Goal: Information Seeking & Learning: Learn about a topic

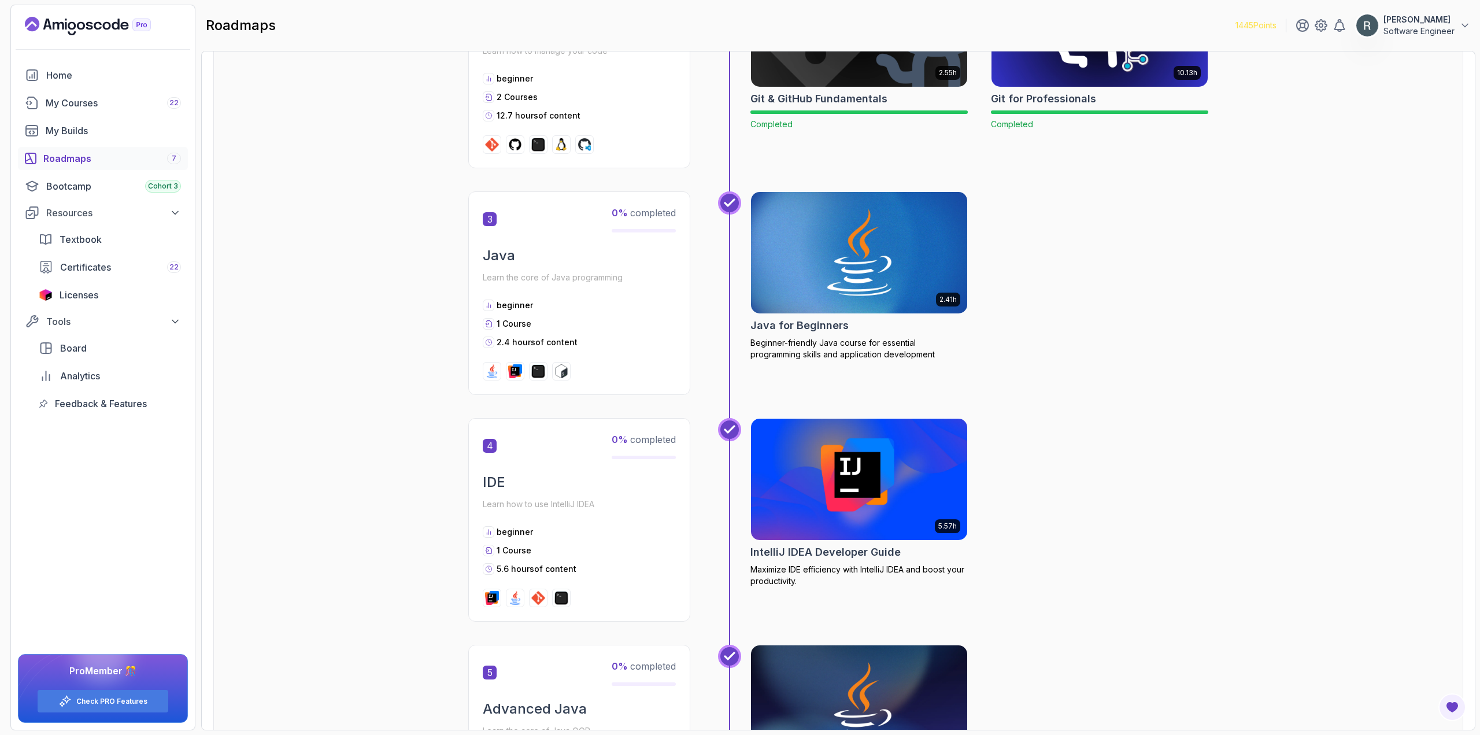
scroll to position [809, 0]
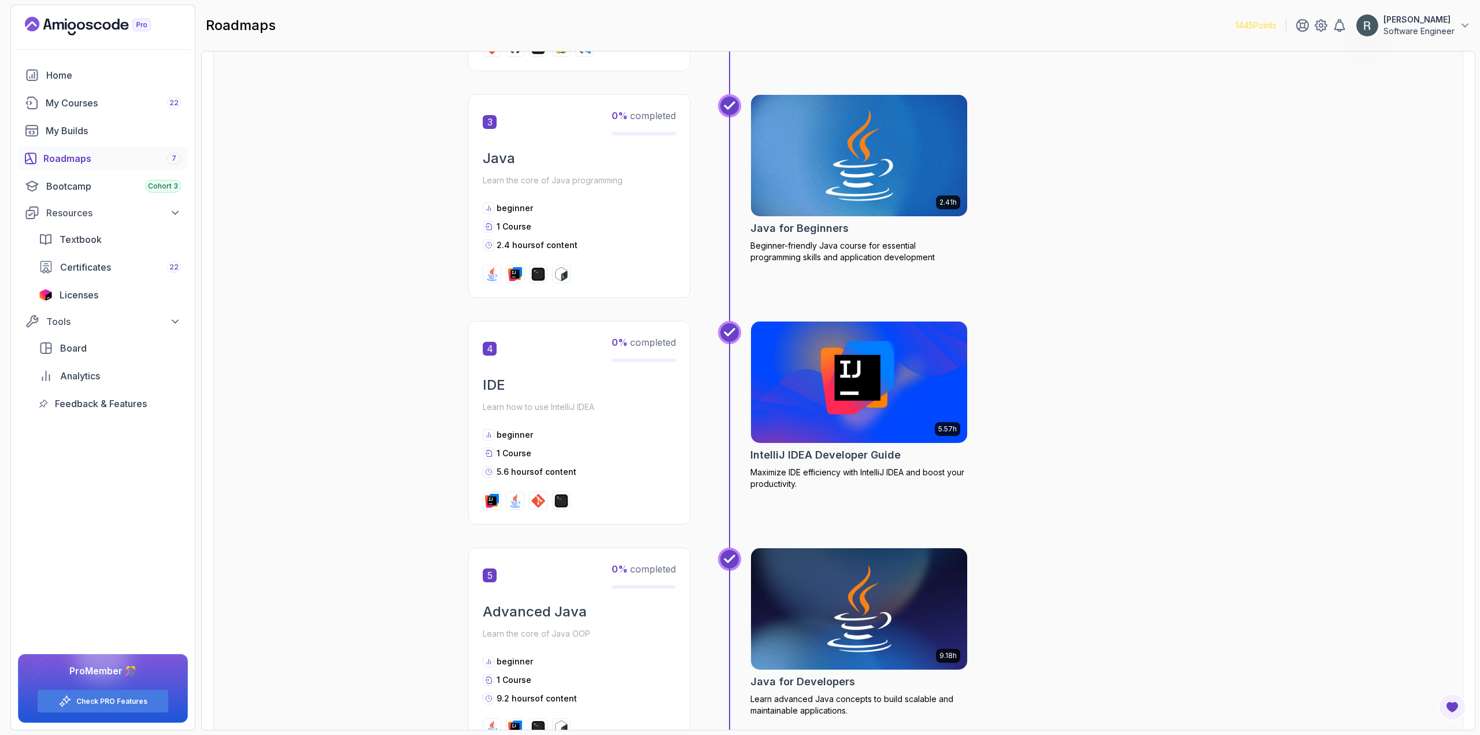
click at [837, 198] on img at bounding box center [859, 155] width 227 height 127
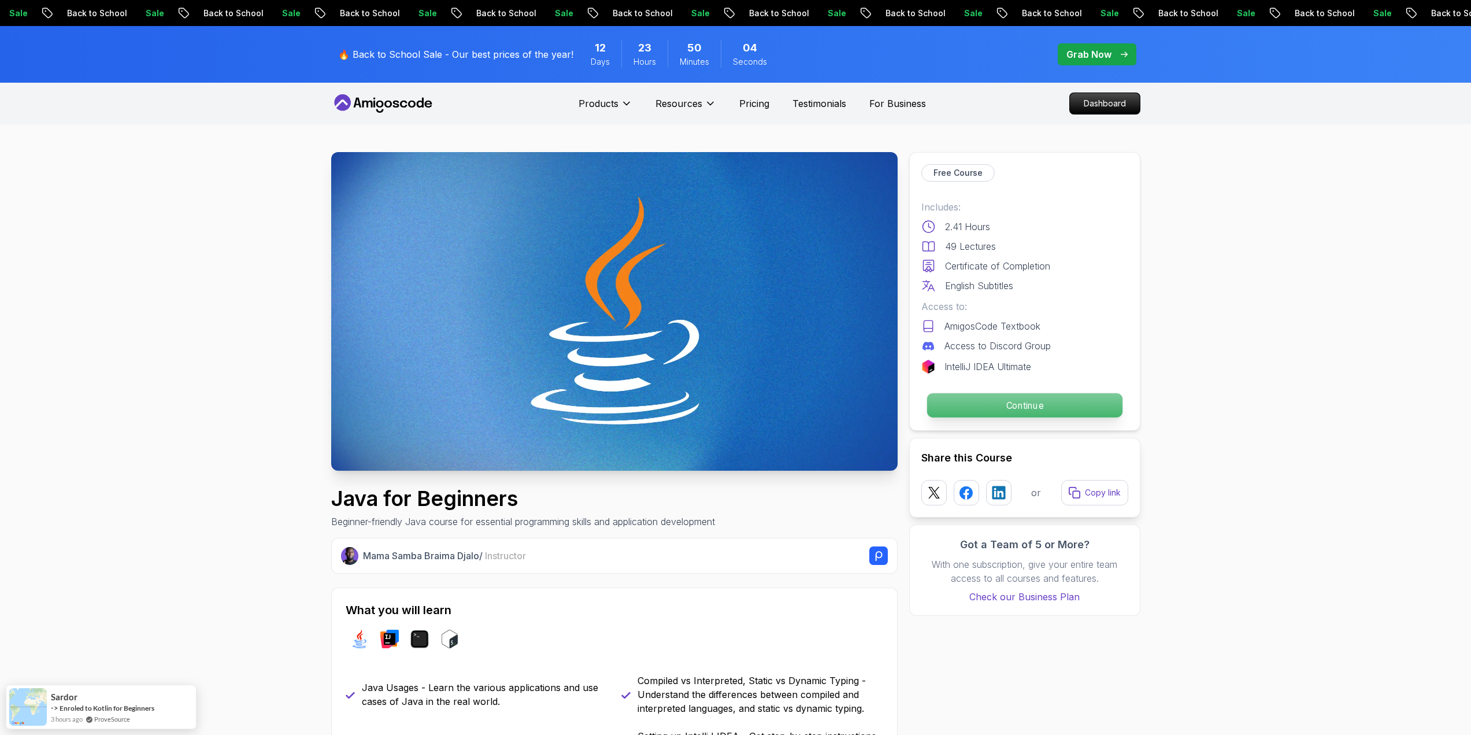
click at [999, 401] on p "Continue" at bounding box center [1024, 405] width 195 height 24
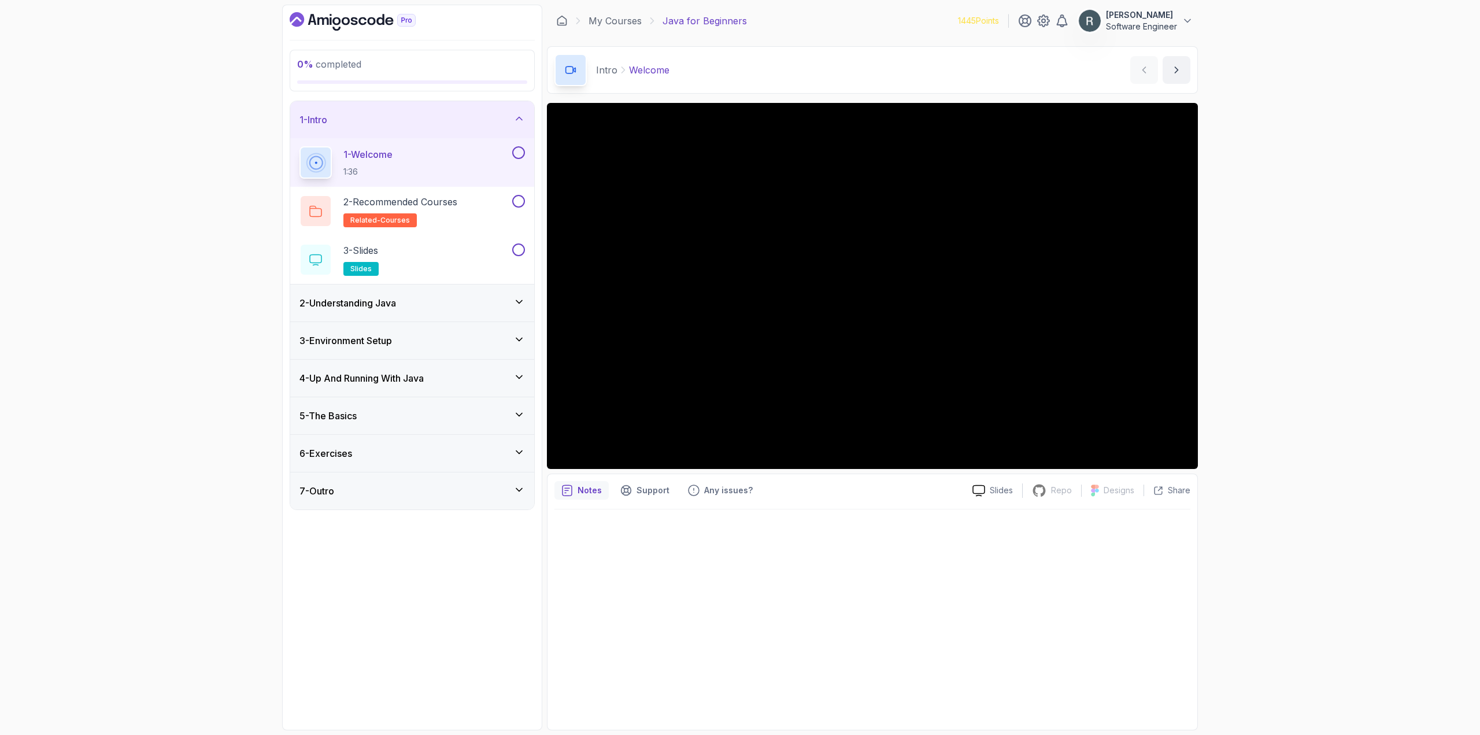
click at [520, 153] on button at bounding box center [518, 152] width 13 height 13
click at [520, 203] on button at bounding box center [518, 201] width 13 height 13
click at [515, 251] on button at bounding box center [518, 249] width 13 height 13
click at [443, 310] on div "2 - Understanding Java" at bounding box center [412, 302] width 244 height 37
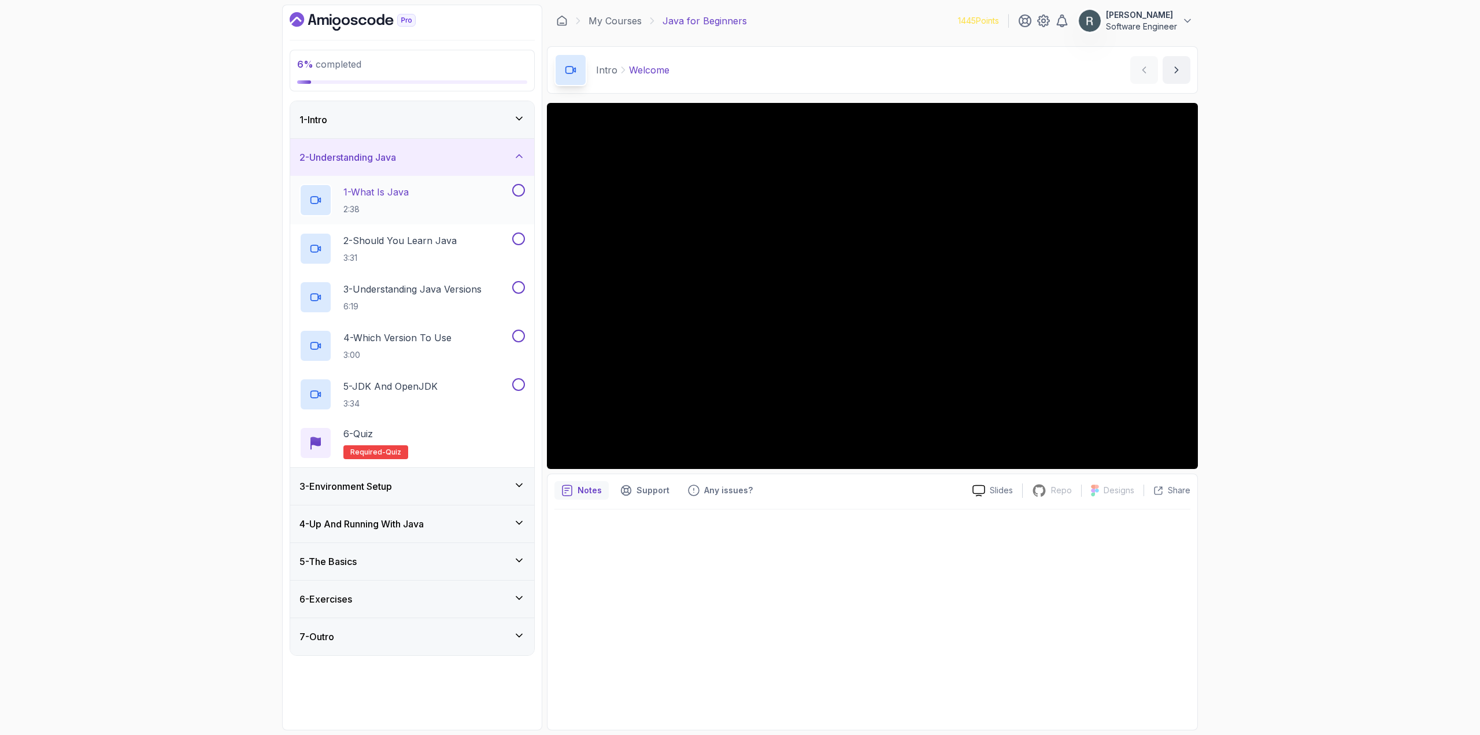
click at [484, 198] on div "1 - What Is Java 2:38" at bounding box center [404, 200] width 210 height 32
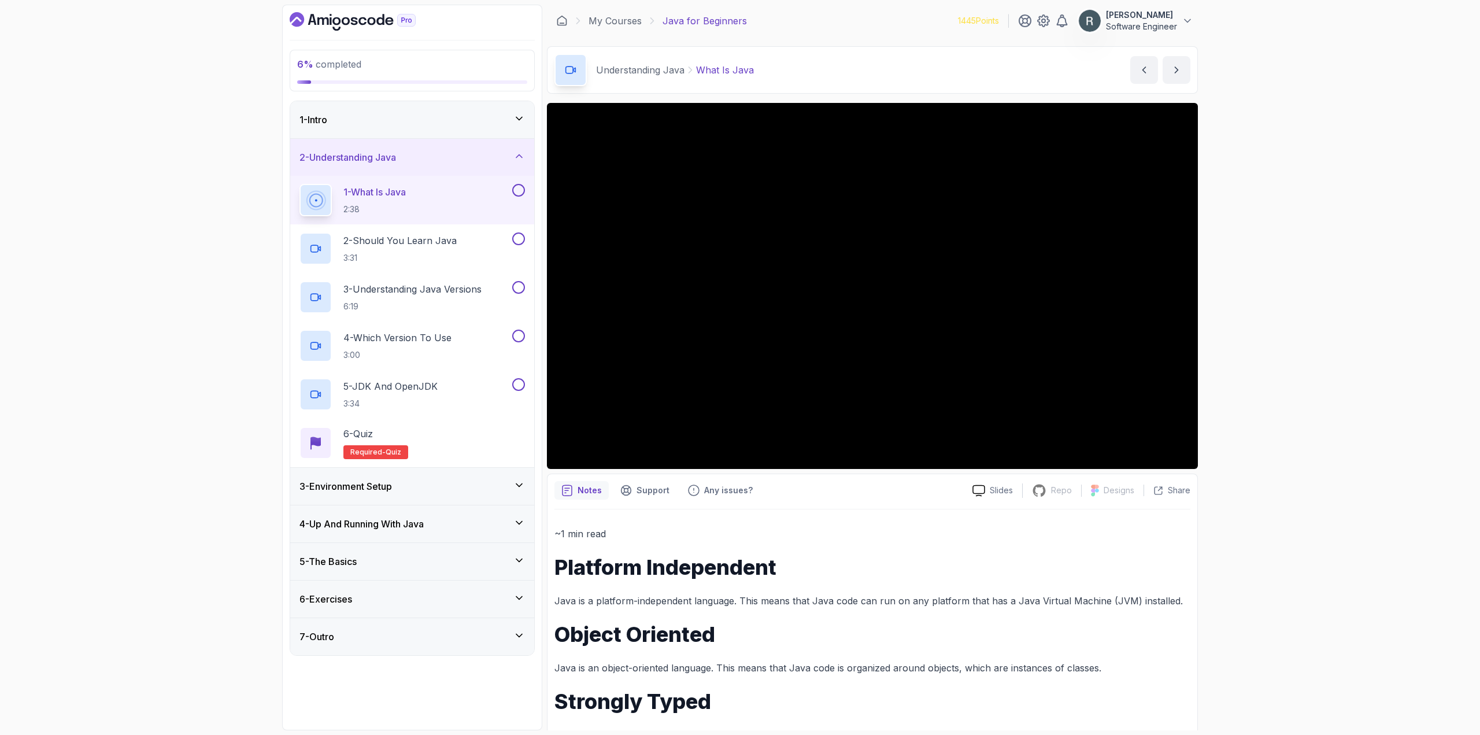
click at [516, 192] on button at bounding box center [518, 190] width 13 height 13
click at [516, 239] on button at bounding box center [518, 238] width 13 height 13
drag, startPoint x: 518, startPoint y: 285, endPoint x: 518, endPoint y: 291, distance: 5.8
click at [518, 286] on button at bounding box center [518, 287] width 13 height 13
click at [516, 333] on button at bounding box center [518, 335] width 13 height 13
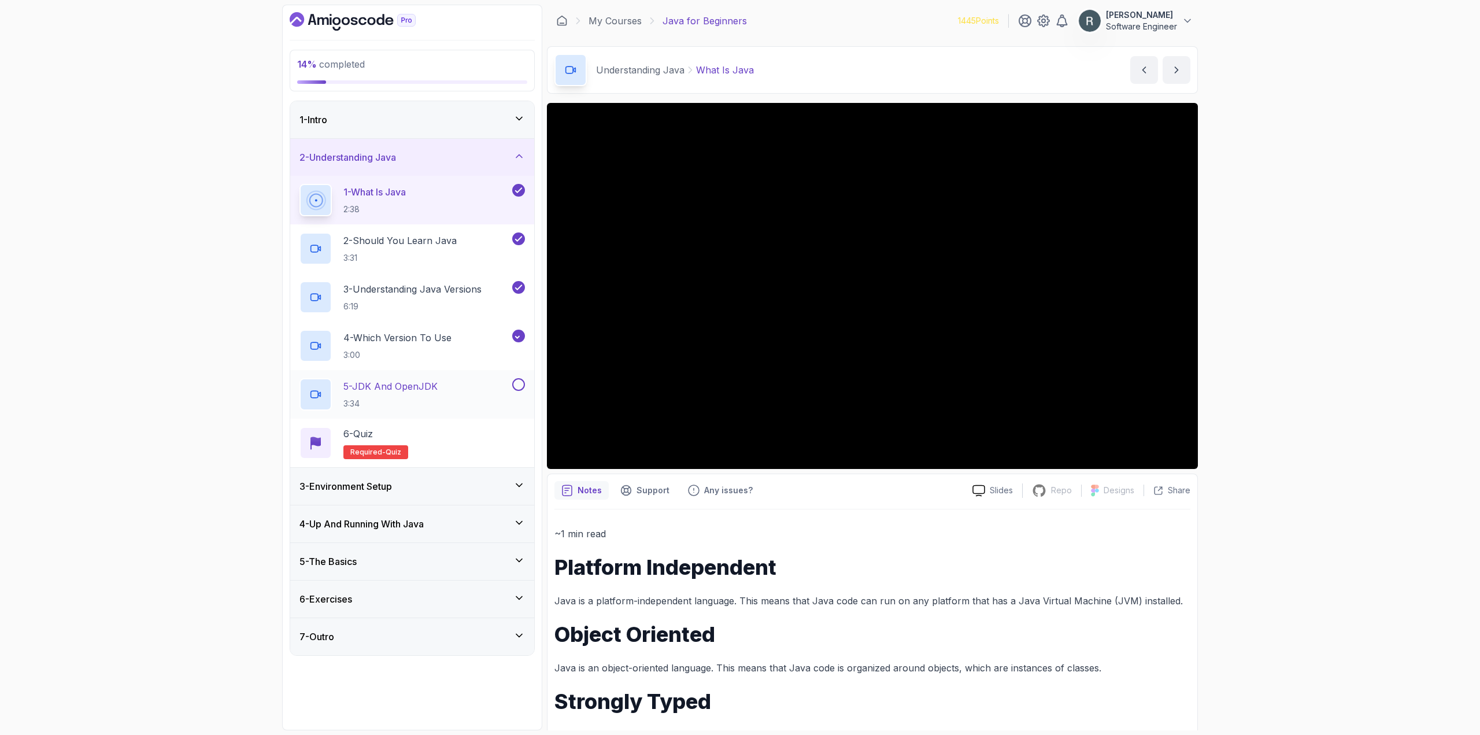
click at [513, 387] on button at bounding box center [518, 384] width 13 height 13
click at [476, 439] on div "6 - Quiz Required- quiz" at bounding box center [411, 443] width 225 height 32
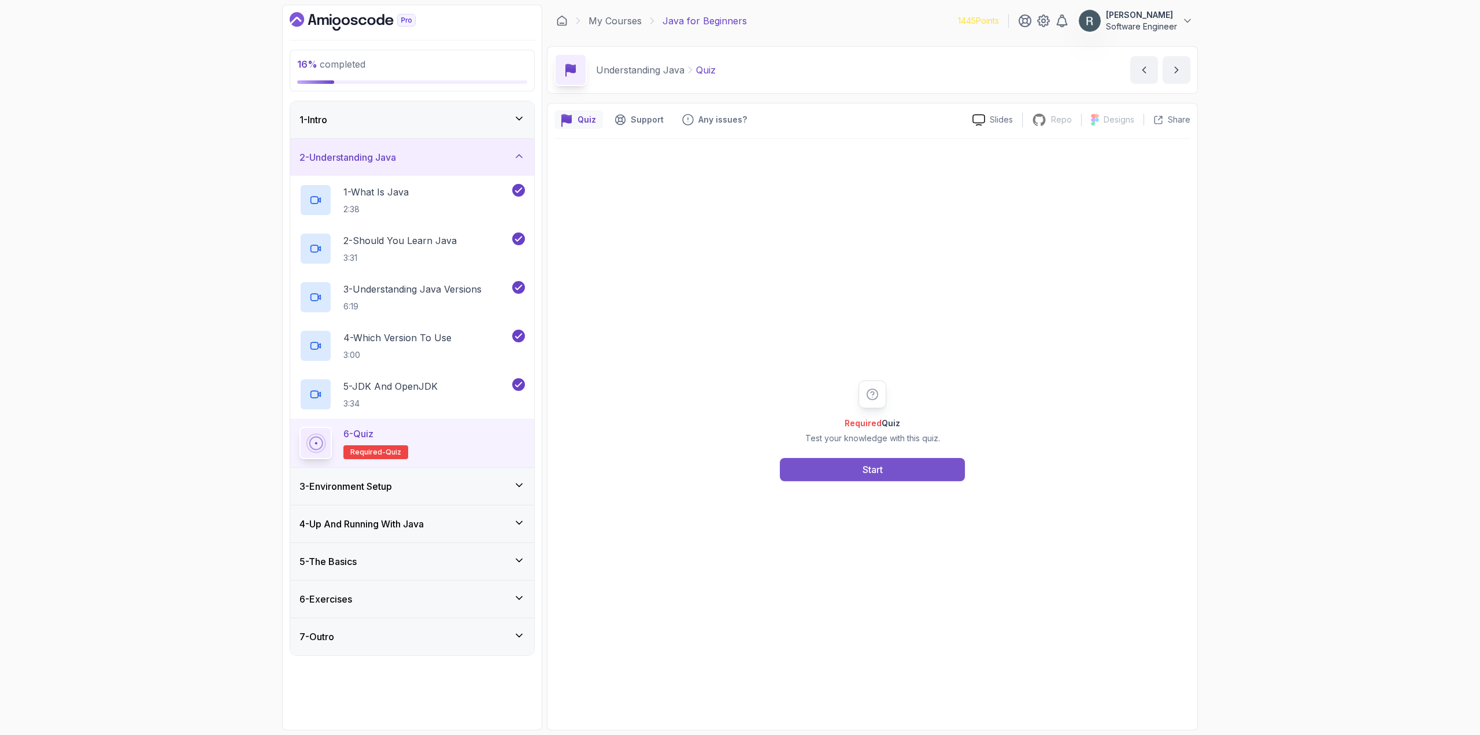
click at [813, 466] on button "Start" at bounding box center [872, 469] width 185 height 23
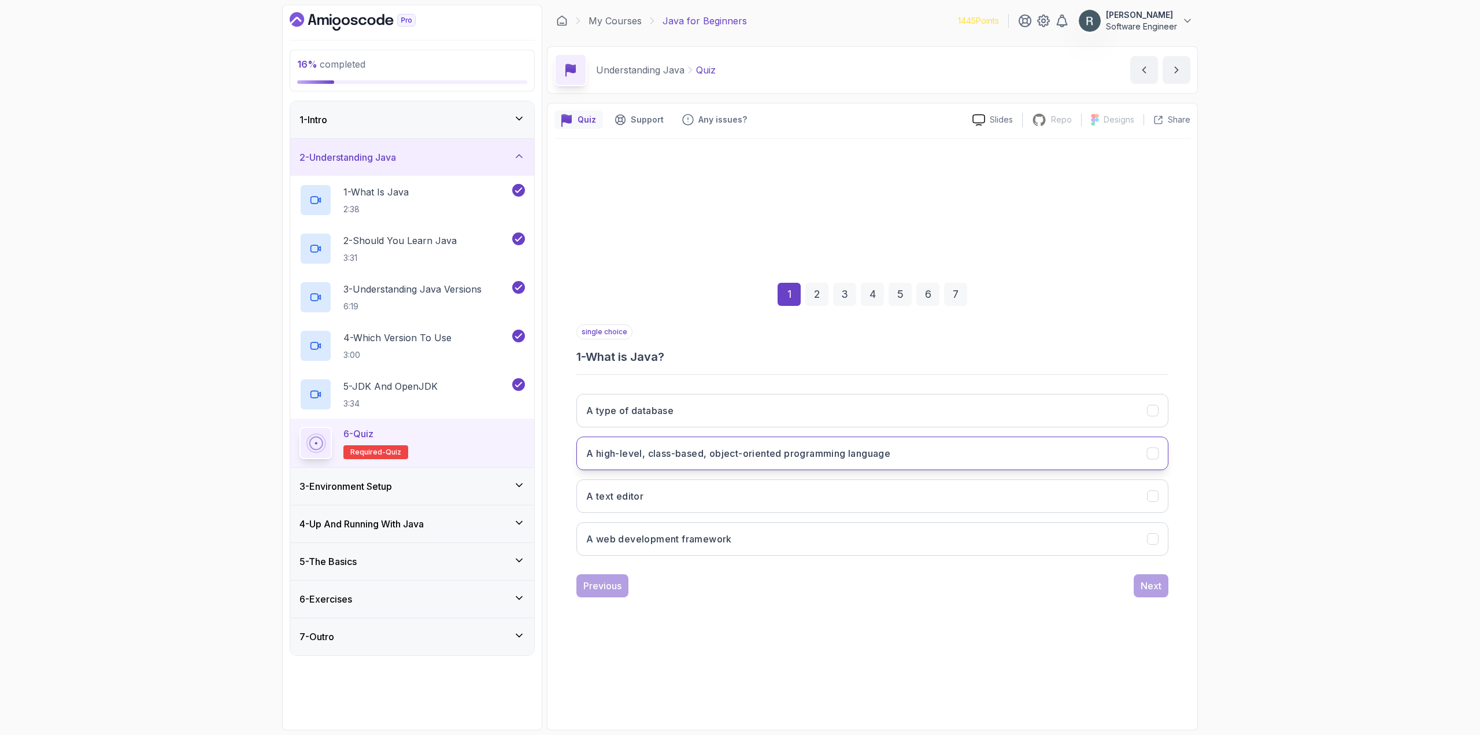
click at [754, 457] on h3 "A high-level, class-based, object-oriented programming language" at bounding box center [738, 453] width 304 height 14
click at [1156, 590] on div "Next" at bounding box center [1150, 586] width 21 height 14
click at [765, 452] on h3 "Java is platform-independent and widely used in enterprise environments" at bounding box center [755, 453] width 338 height 14
click at [1146, 591] on div "Next" at bounding box center [1150, 586] width 21 height 14
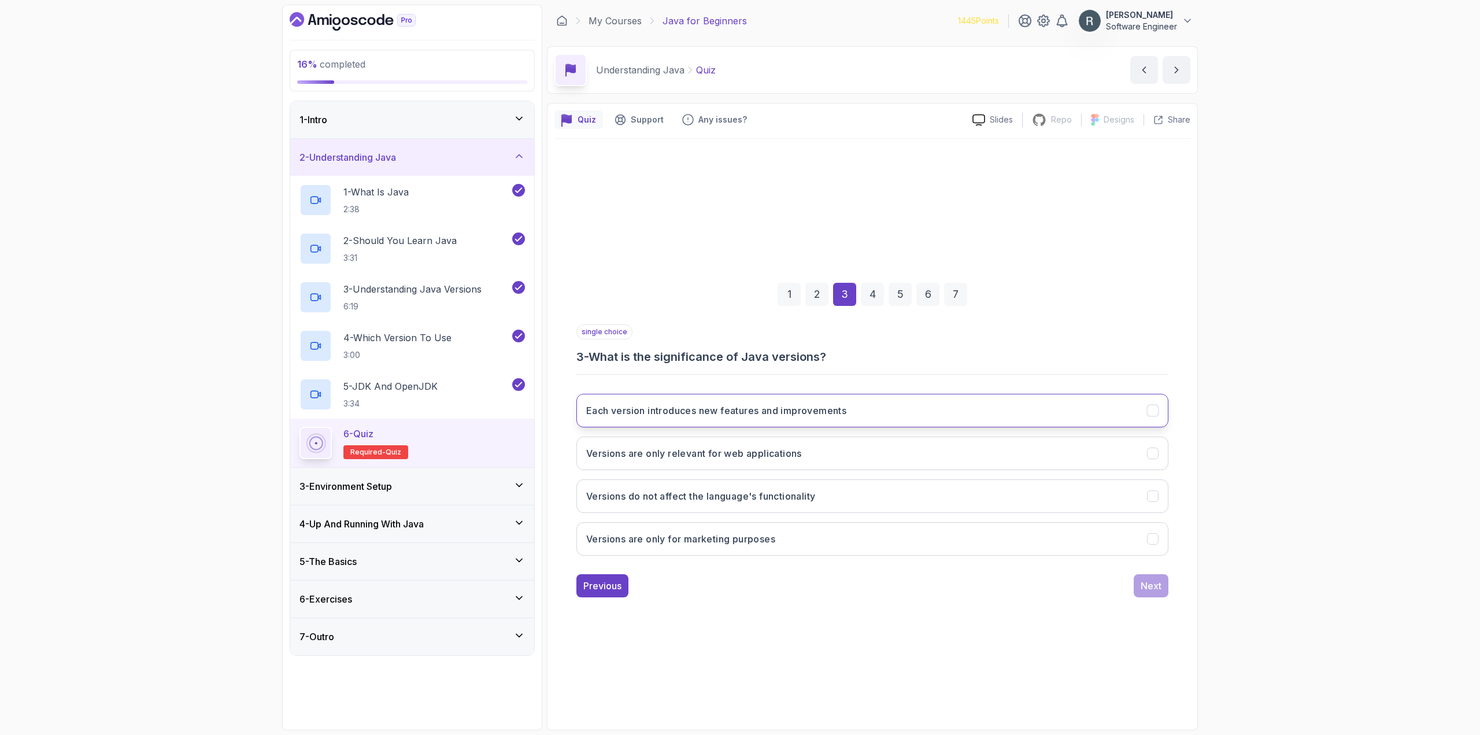
click at [1136, 402] on button "Each version introduces new features and improvements" at bounding box center [872, 411] width 592 height 34
click at [1157, 588] on div "Next" at bounding box center [1150, 586] width 21 height 14
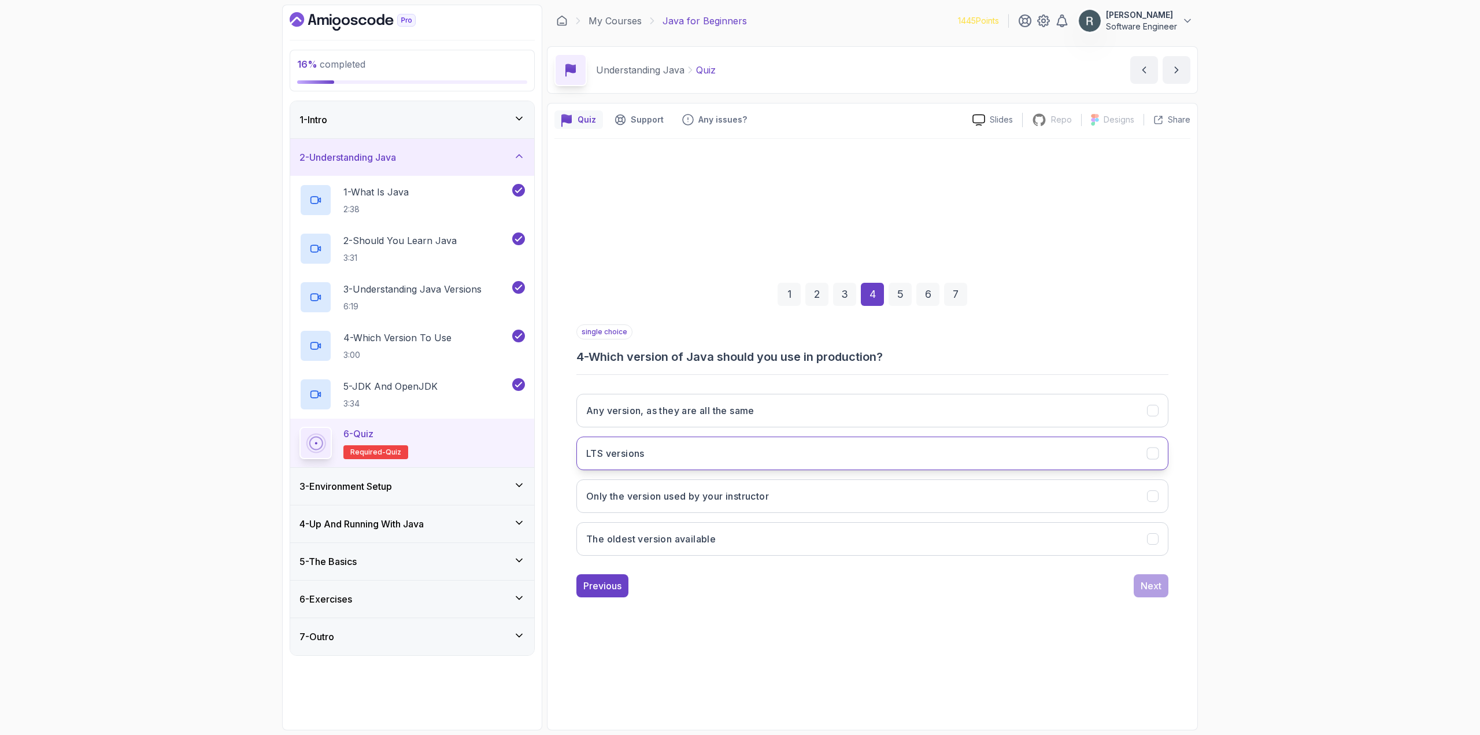
click at [1018, 450] on button "LTS versions" at bounding box center [872, 453] width 592 height 34
click at [1142, 588] on div "Next" at bounding box center [1150, 586] width 21 height 14
click at [1031, 457] on button "JDK is the official Oracle distribution, while OpenJDK is the open-source imple…" at bounding box center [872, 453] width 592 height 34
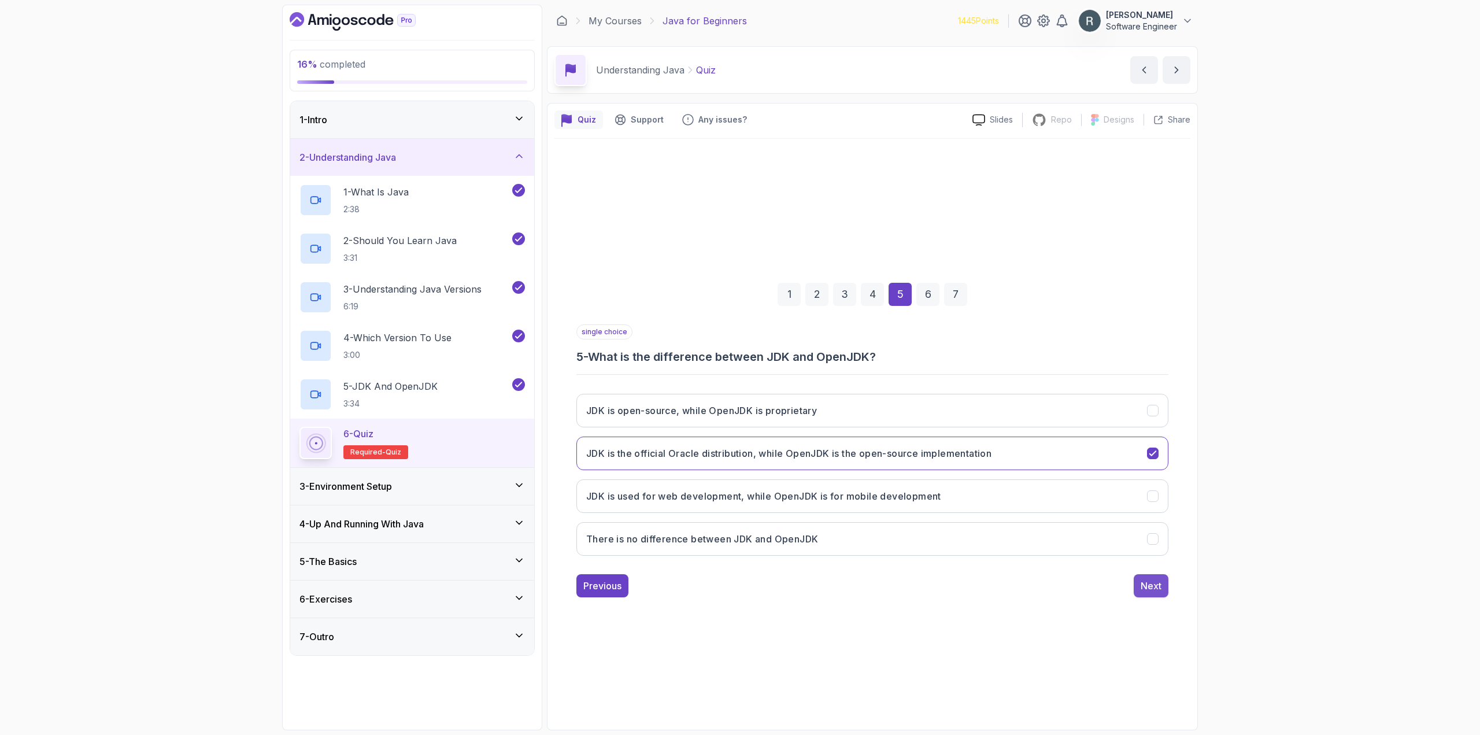
click at [1140, 588] on div "Next" at bounding box center [1150, 586] width 21 height 14
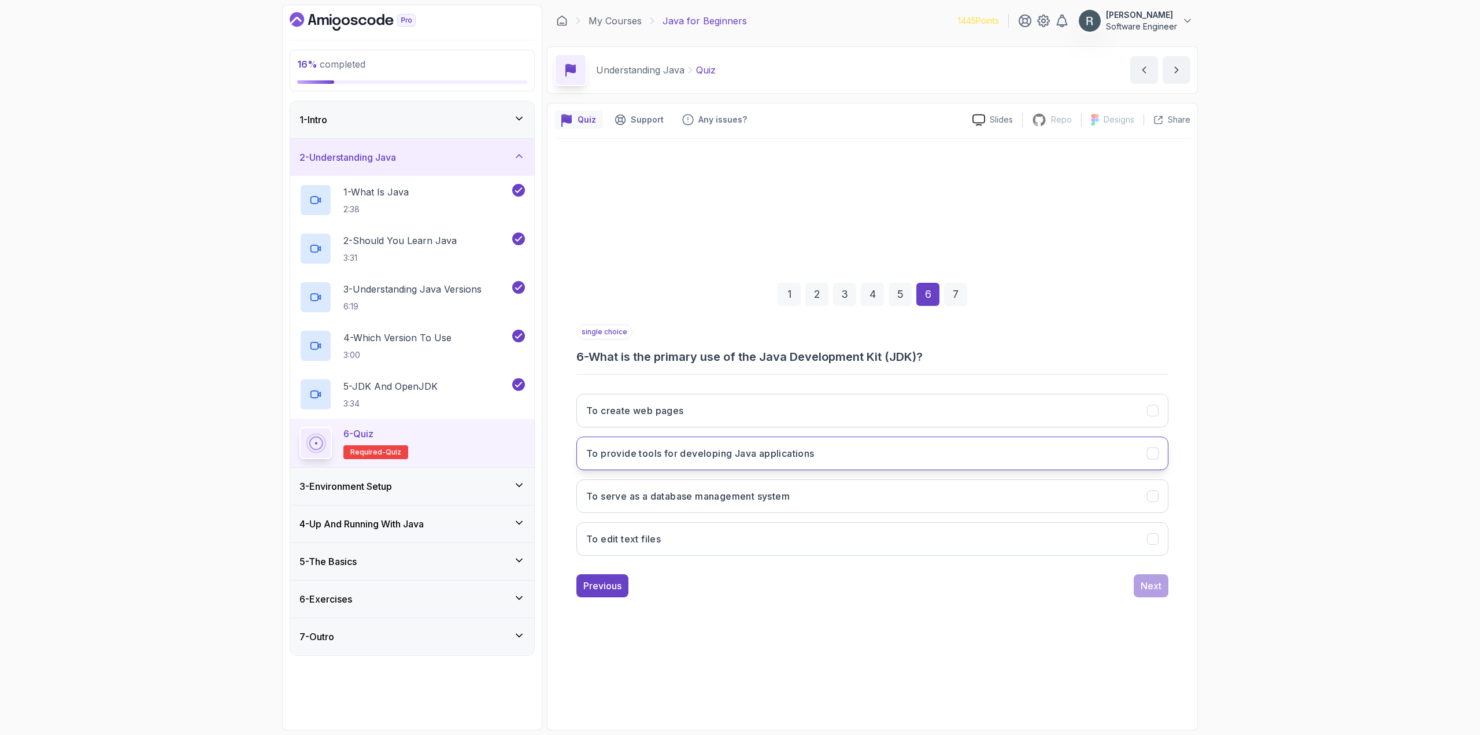
click at [1011, 453] on button "To provide tools for developing Java applications" at bounding box center [872, 453] width 592 height 34
click at [1144, 580] on div "Next" at bounding box center [1150, 586] width 21 height 14
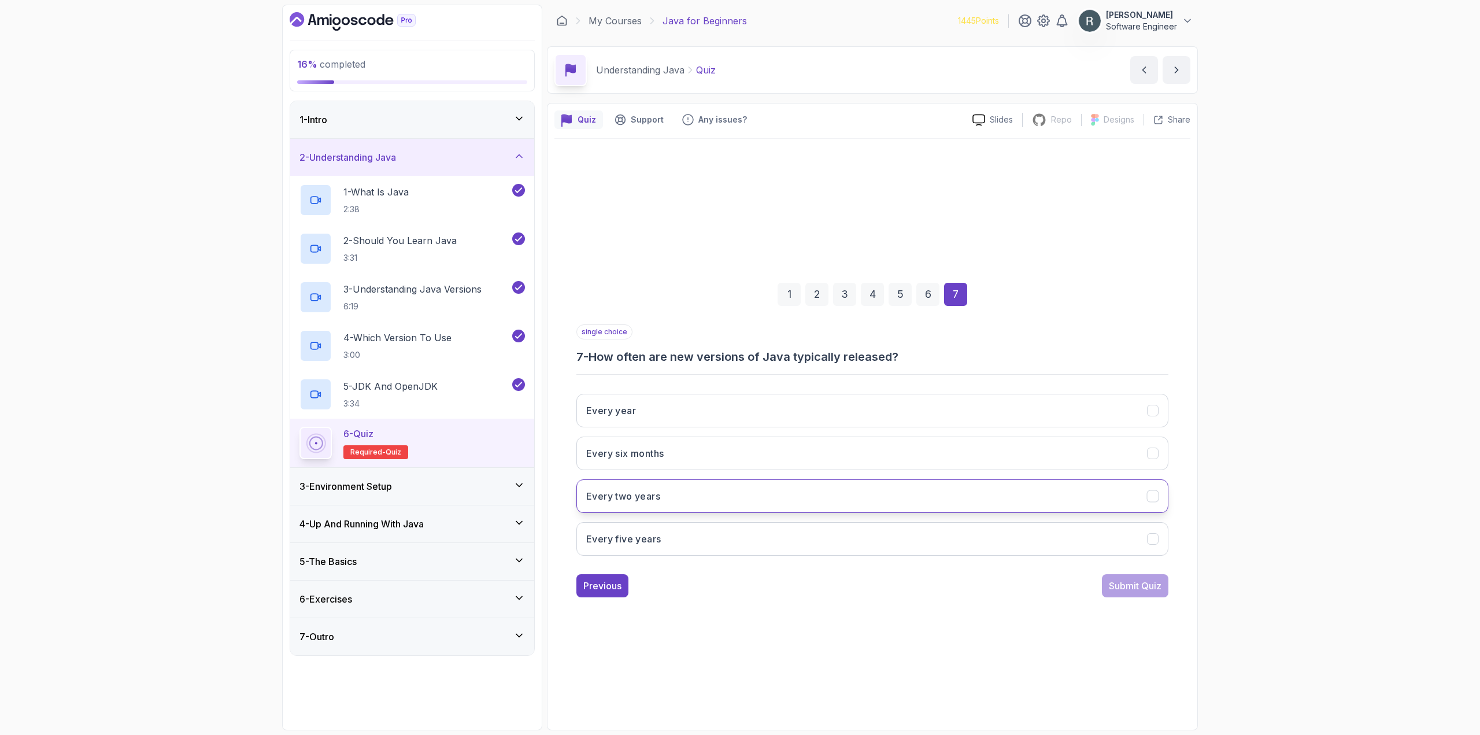
click at [913, 489] on button "Every two years" at bounding box center [872, 496] width 592 height 34
click at [1132, 581] on div "Submit Quiz" at bounding box center [1135, 586] width 53 height 14
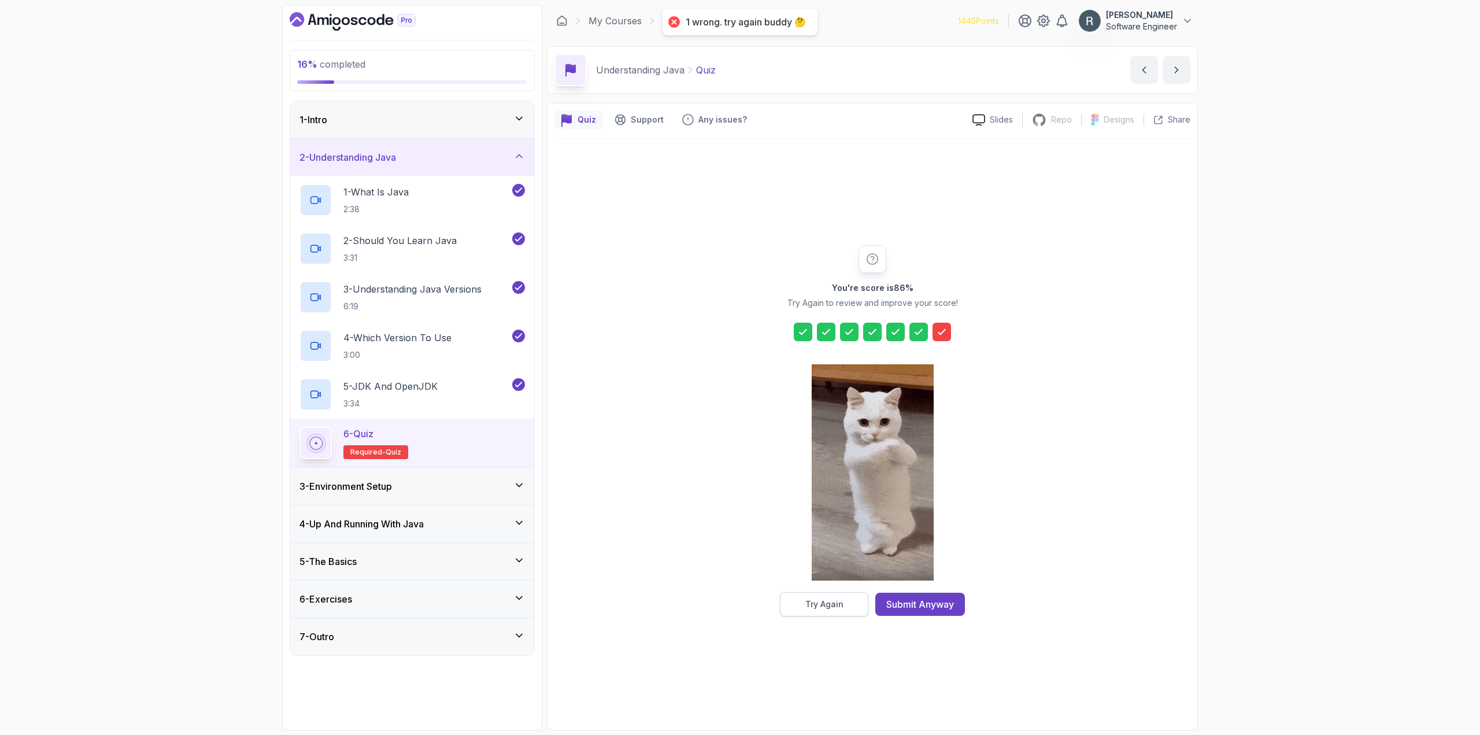
click at [820, 607] on div "Try Again" at bounding box center [824, 604] width 38 height 12
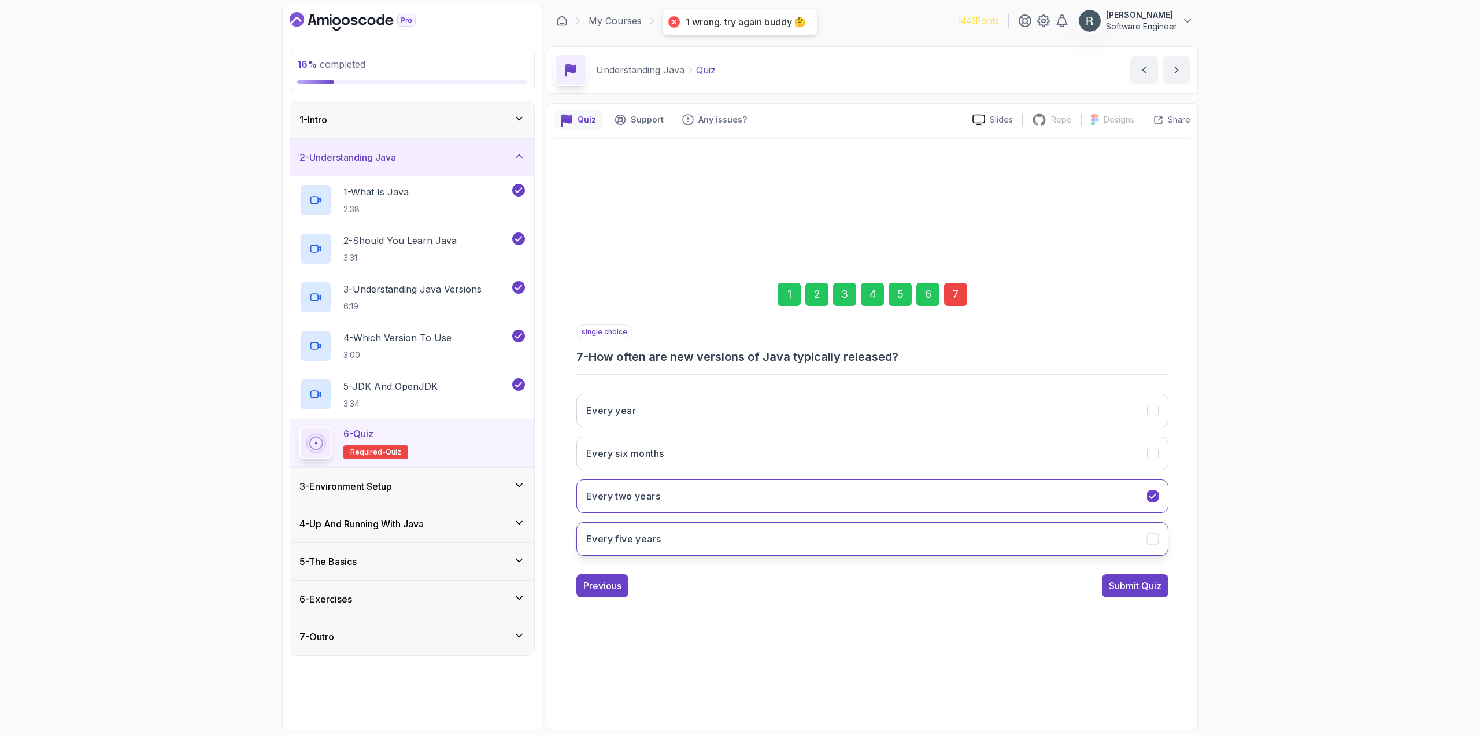
click at [890, 555] on button "Every five years" at bounding box center [872, 539] width 592 height 34
click at [1142, 588] on div "Submit Quiz" at bounding box center [1135, 586] width 53 height 14
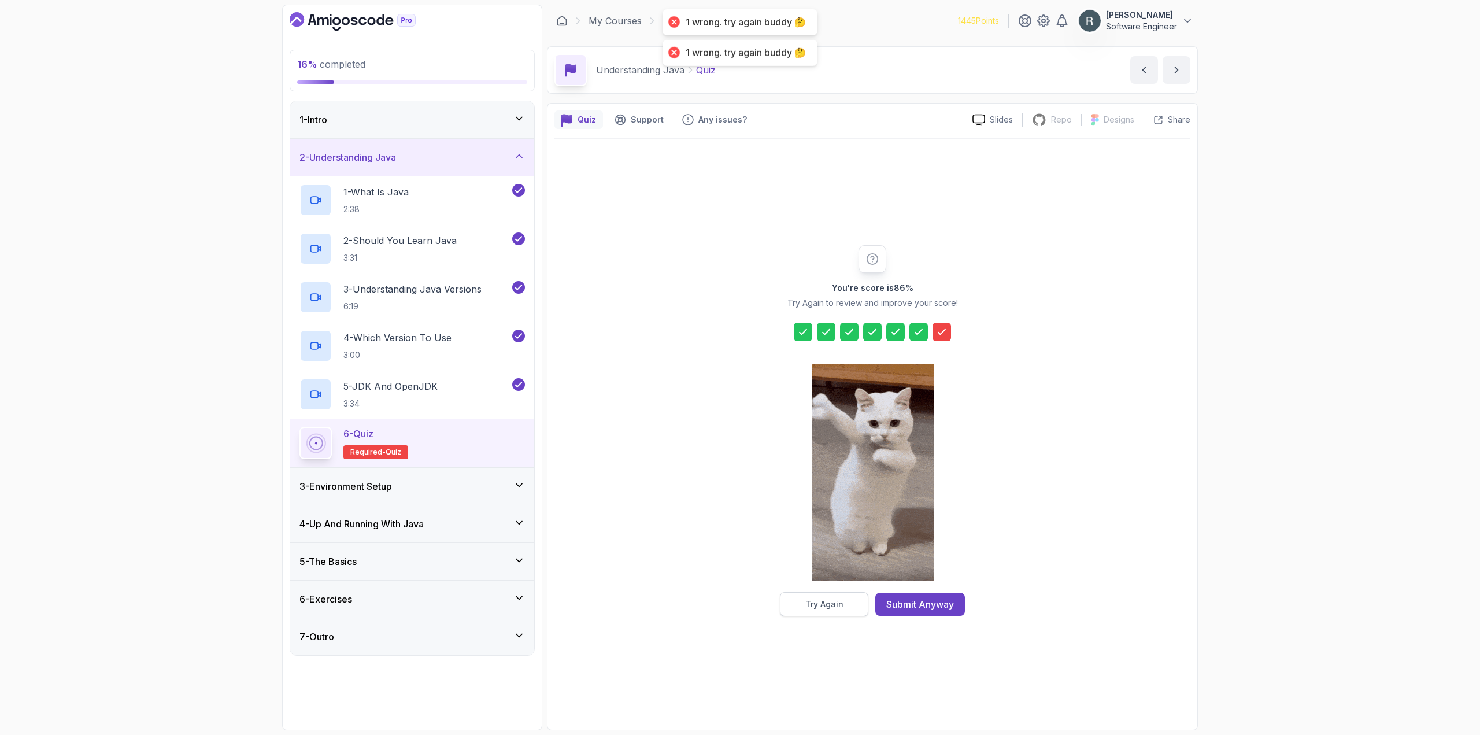
click at [818, 599] on div "Try Again" at bounding box center [824, 604] width 38 height 12
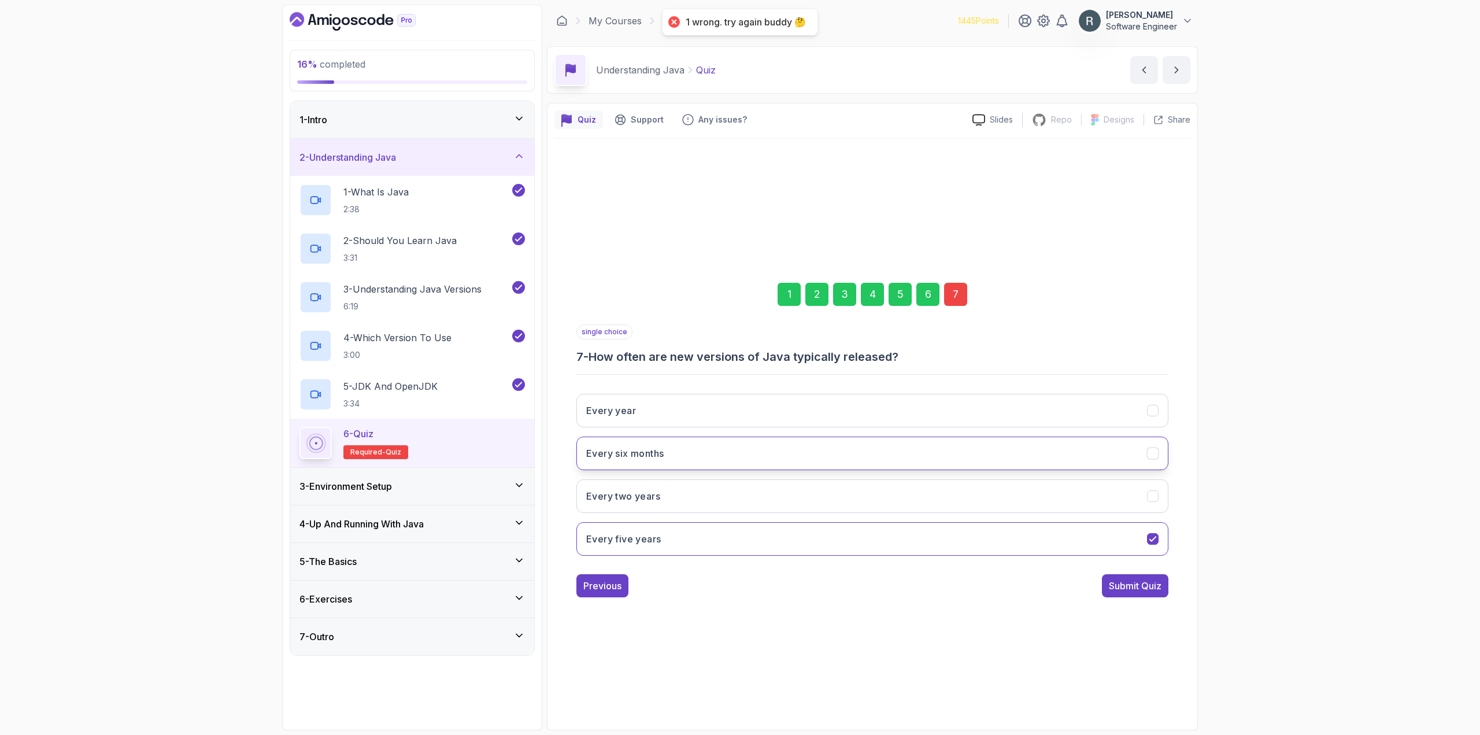
click at [847, 454] on button "Every six months" at bounding box center [872, 453] width 592 height 34
click at [1135, 588] on div "Submit Quiz" at bounding box center [1135, 586] width 53 height 14
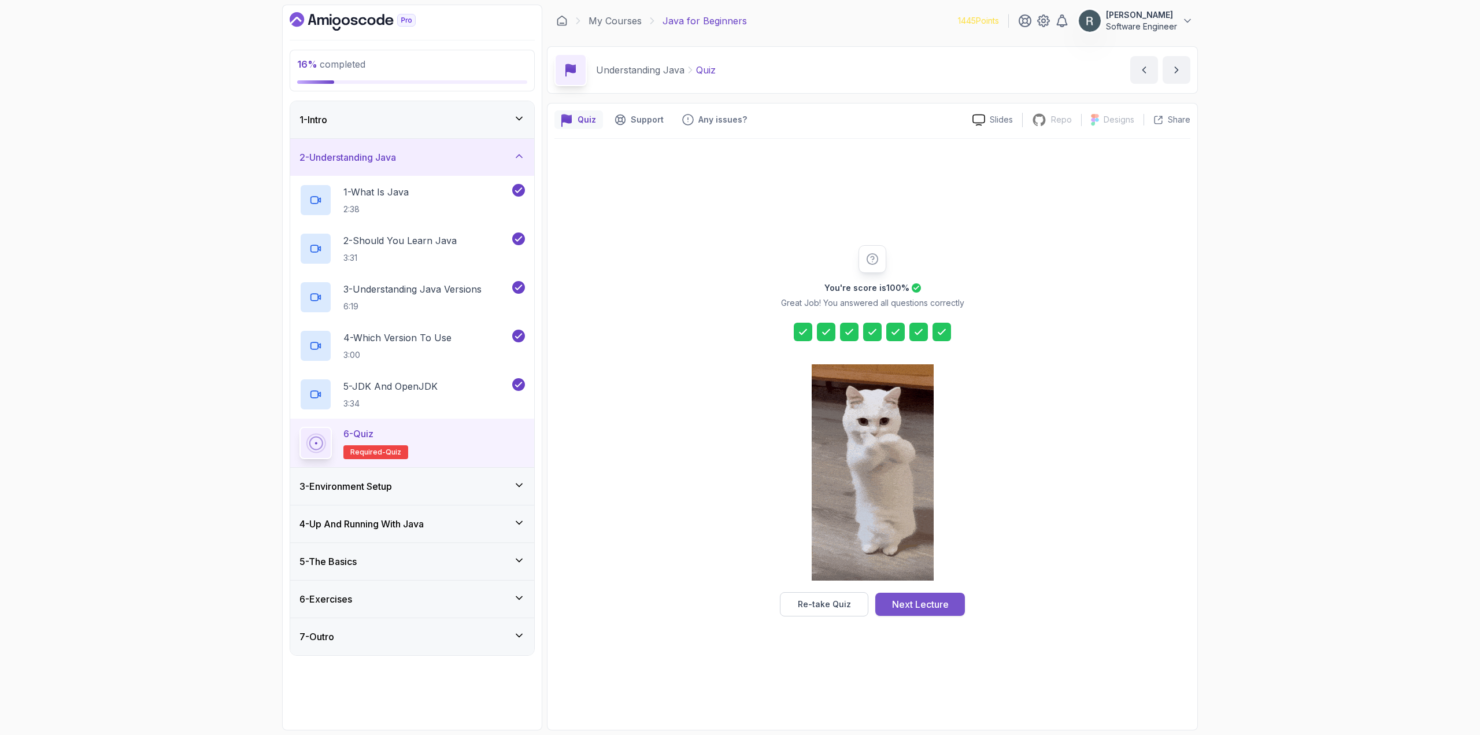
click at [942, 601] on div "Next Lecture" at bounding box center [920, 604] width 57 height 14
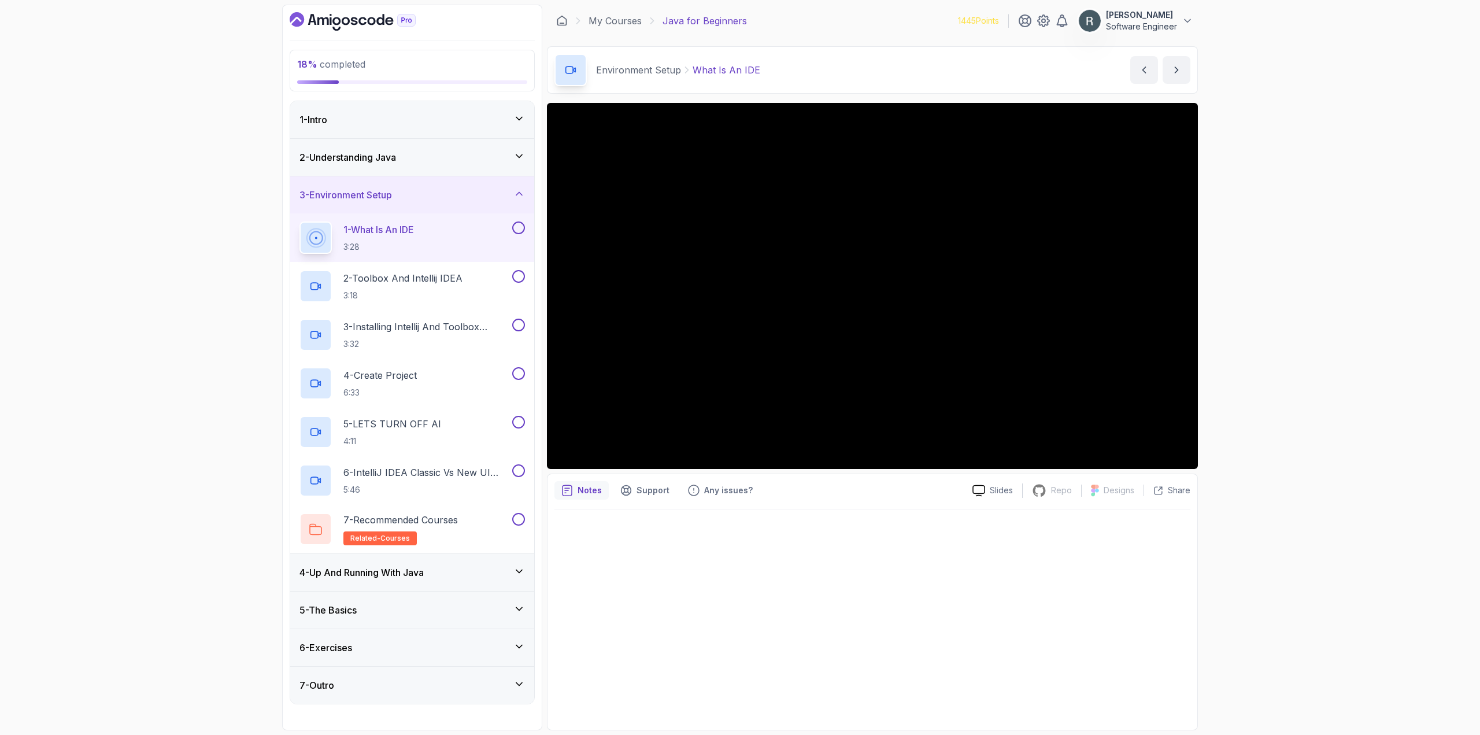
click at [515, 231] on button at bounding box center [518, 227] width 13 height 13
click at [518, 273] on button at bounding box center [518, 276] width 13 height 13
click at [518, 318] on button at bounding box center [518, 324] width 13 height 13
click at [517, 374] on button at bounding box center [518, 373] width 13 height 13
click at [520, 428] on button at bounding box center [518, 422] width 13 height 13
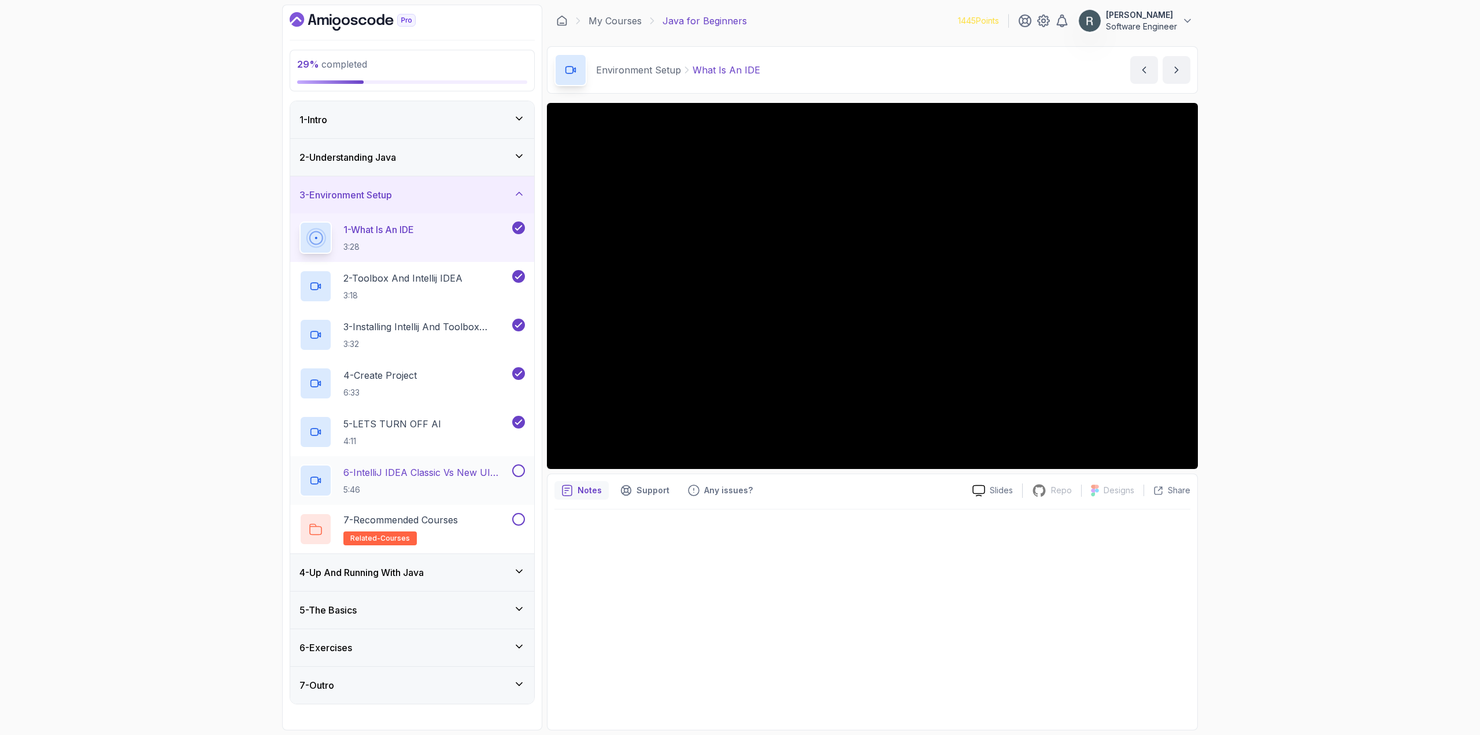
click at [520, 477] on button "6 - IntelliJ IDEA Classic Vs New UI (User Interface) 5:46" at bounding box center [411, 480] width 225 height 32
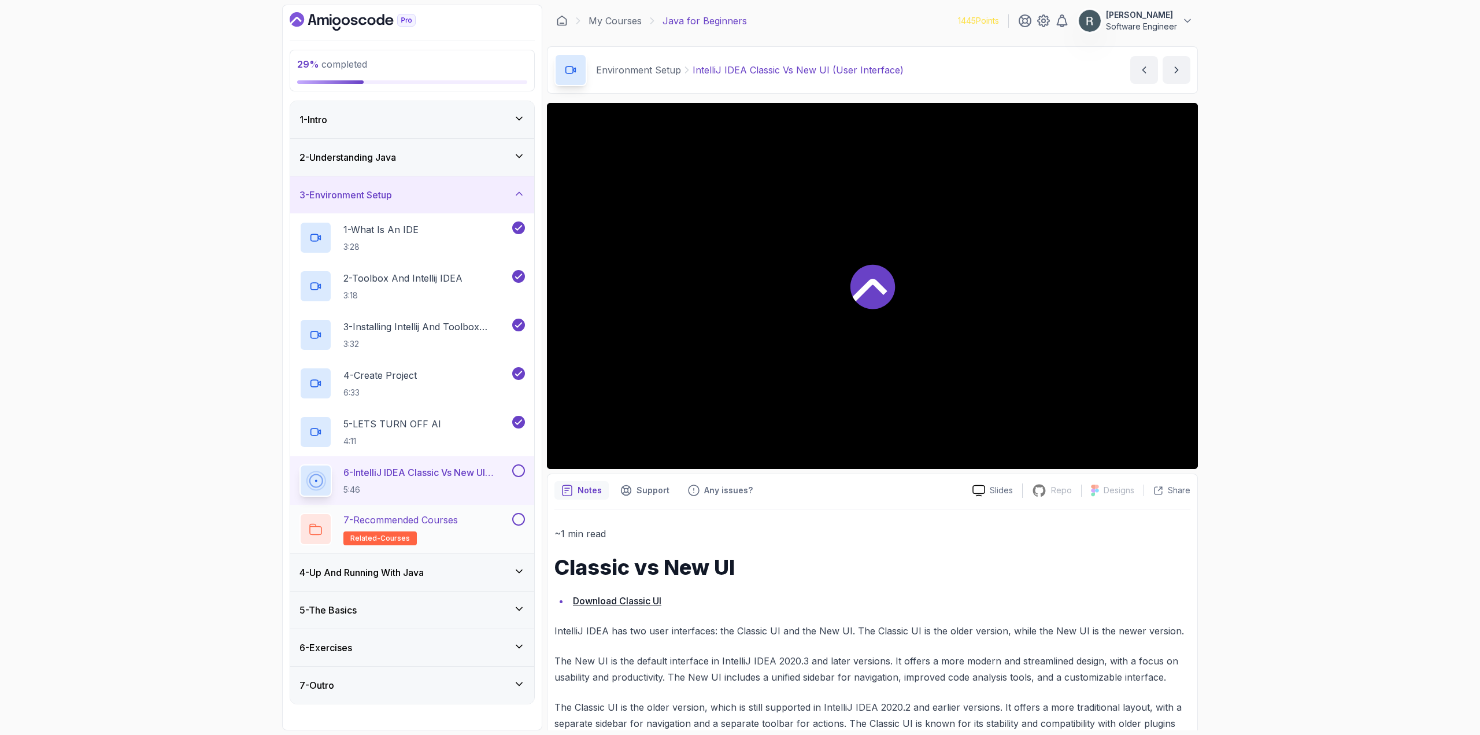
click at [519, 517] on button at bounding box center [518, 519] width 13 height 13
click at [520, 473] on button at bounding box center [518, 470] width 13 height 13
click at [473, 573] on div "4 - Up And Running With Java" at bounding box center [411, 572] width 225 height 14
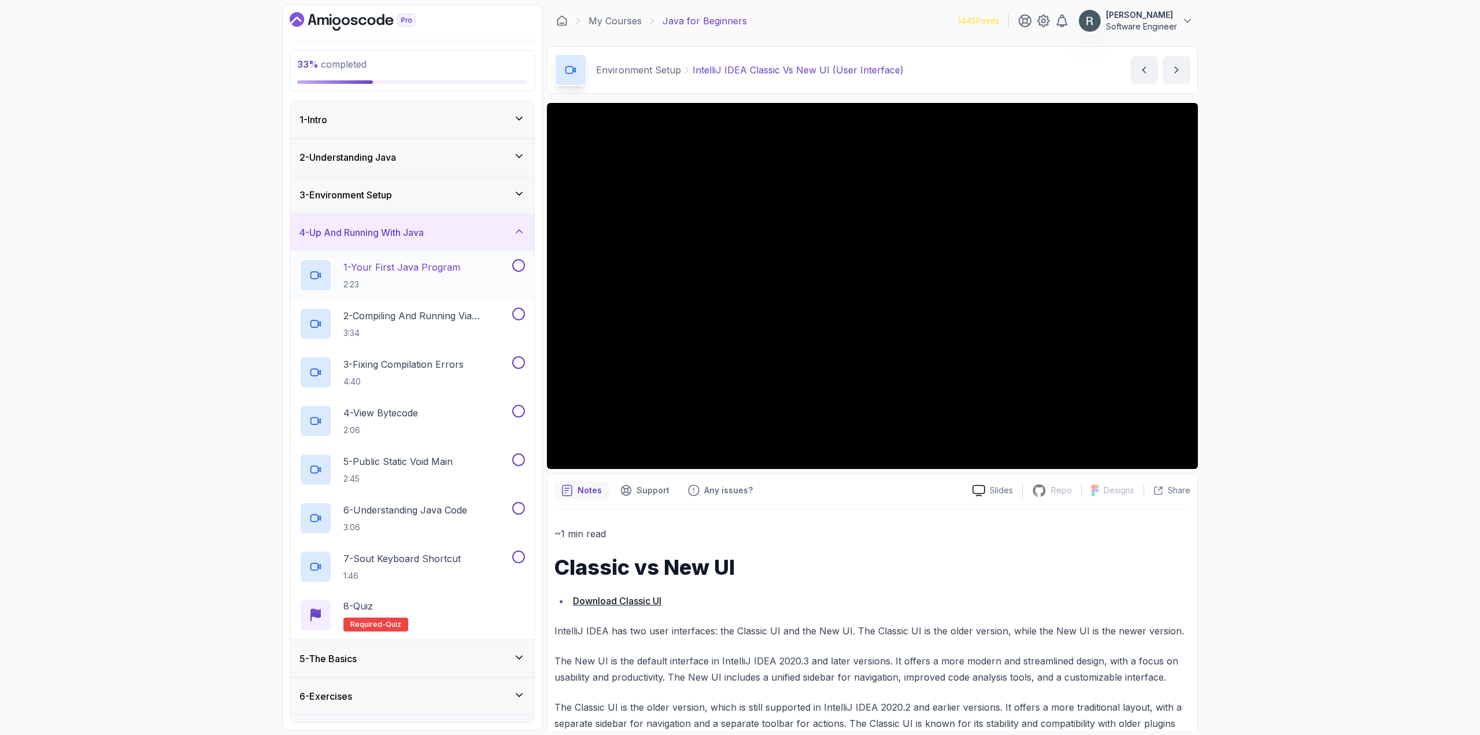
click at [459, 277] on h2 "1 - Your First Java Program 2:23" at bounding box center [401, 275] width 117 height 30
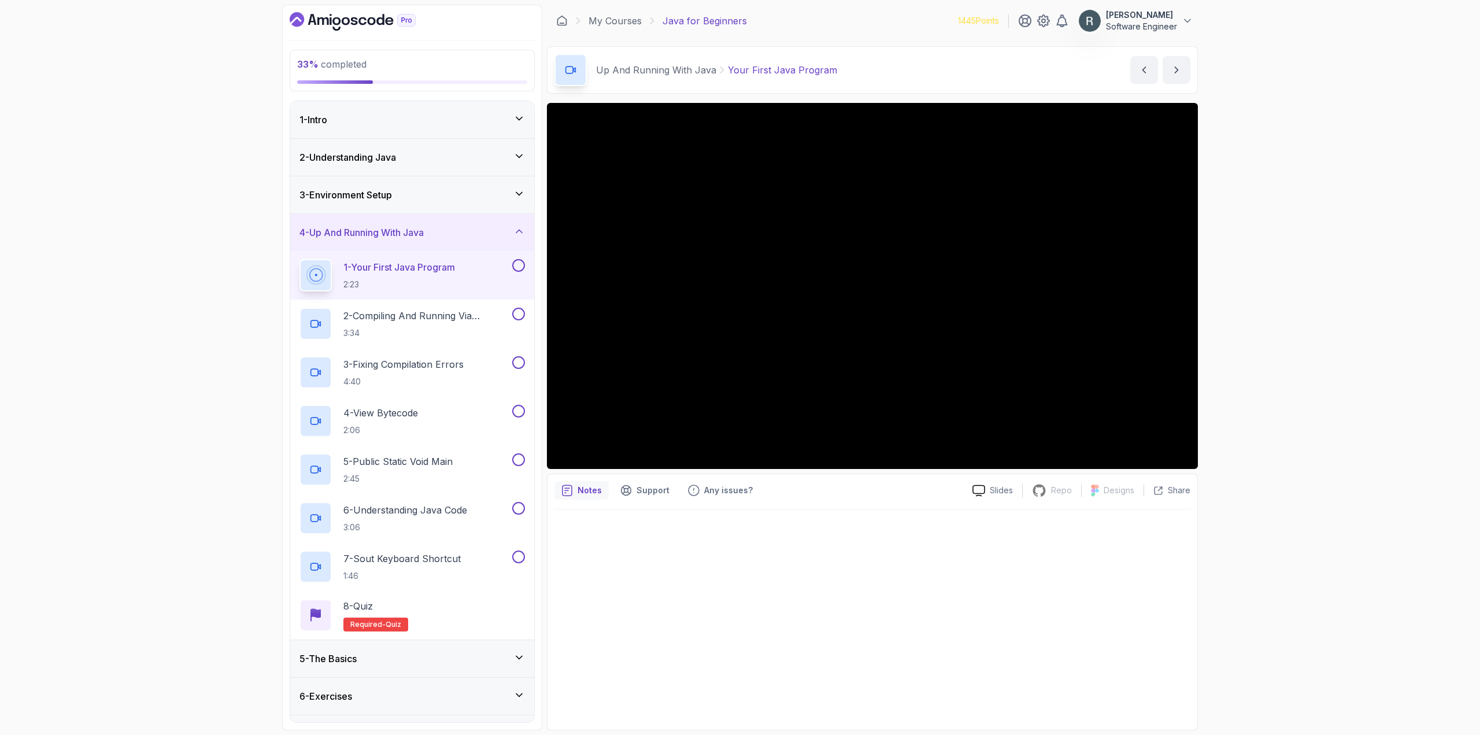
click at [519, 266] on button at bounding box center [518, 265] width 13 height 13
click at [519, 311] on button at bounding box center [518, 313] width 13 height 13
click at [517, 363] on button at bounding box center [518, 362] width 13 height 13
click at [512, 417] on button "4 - View Bytecode 2:06" at bounding box center [411, 421] width 225 height 32
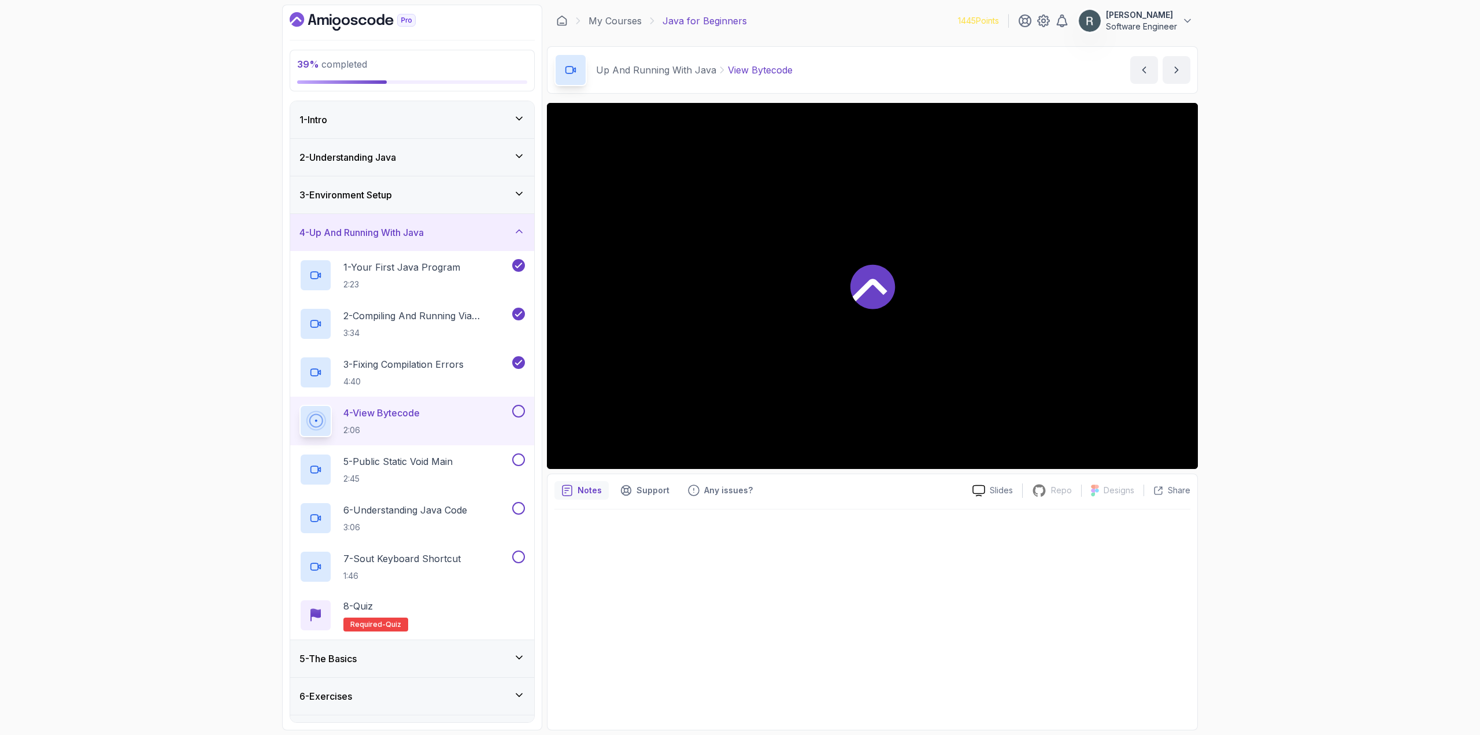
click at [519, 410] on button at bounding box center [518, 411] width 13 height 13
click at [520, 459] on button at bounding box center [518, 459] width 13 height 13
click at [522, 510] on button at bounding box center [518, 508] width 13 height 13
click at [517, 554] on button at bounding box center [518, 556] width 13 height 13
click at [481, 610] on div "8 - Quiz Required- quiz" at bounding box center [411, 615] width 225 height 32
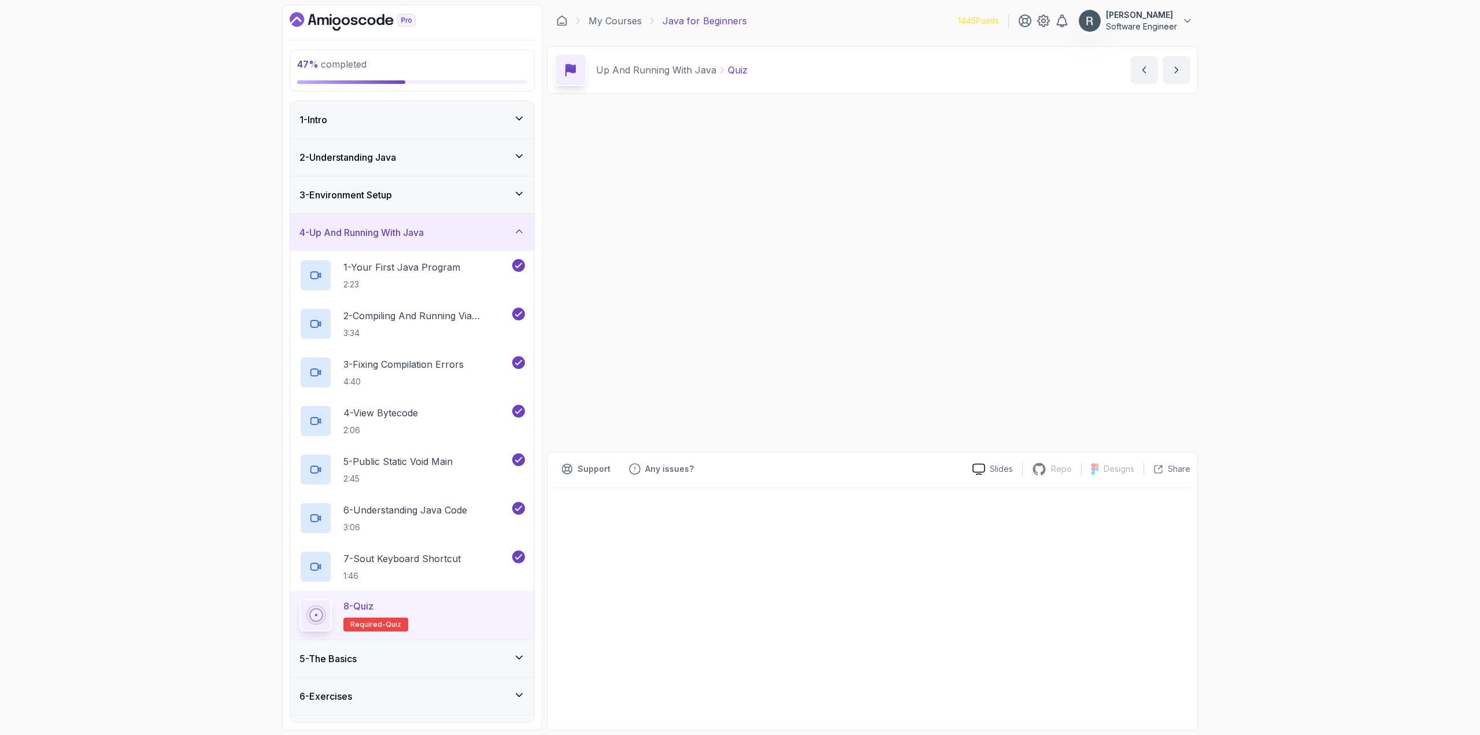
click at [481, 610] on div "8 - Quiz Required- quiz" at bounding box center [411, 615] width 225 height 32
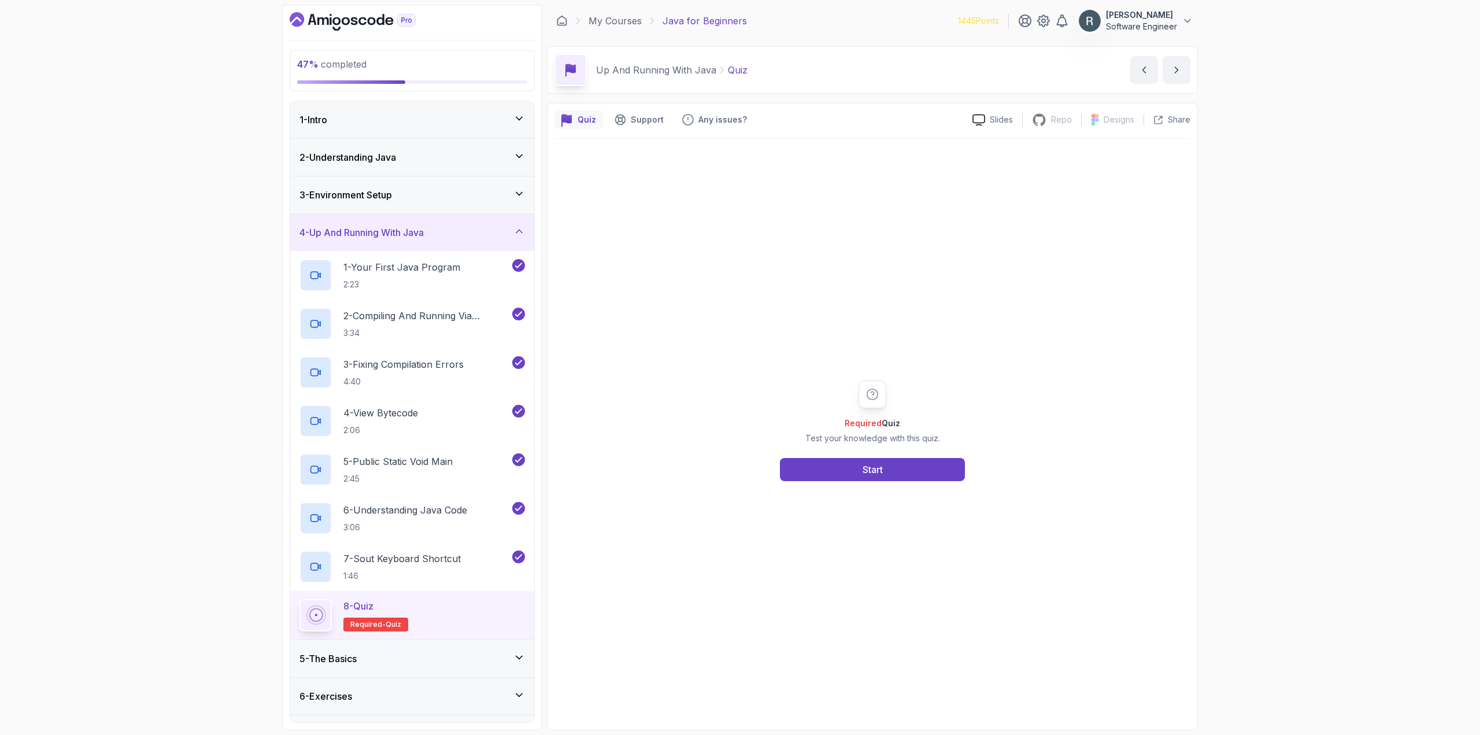
click at [831, 482] on div "Required Quiz Test your knowledge with this quiz. Start" at bounding box center [872, 431] width 636 height 584
click at [859, 473] on button "Start" at bounding box center [872, 469] width 185 height 23
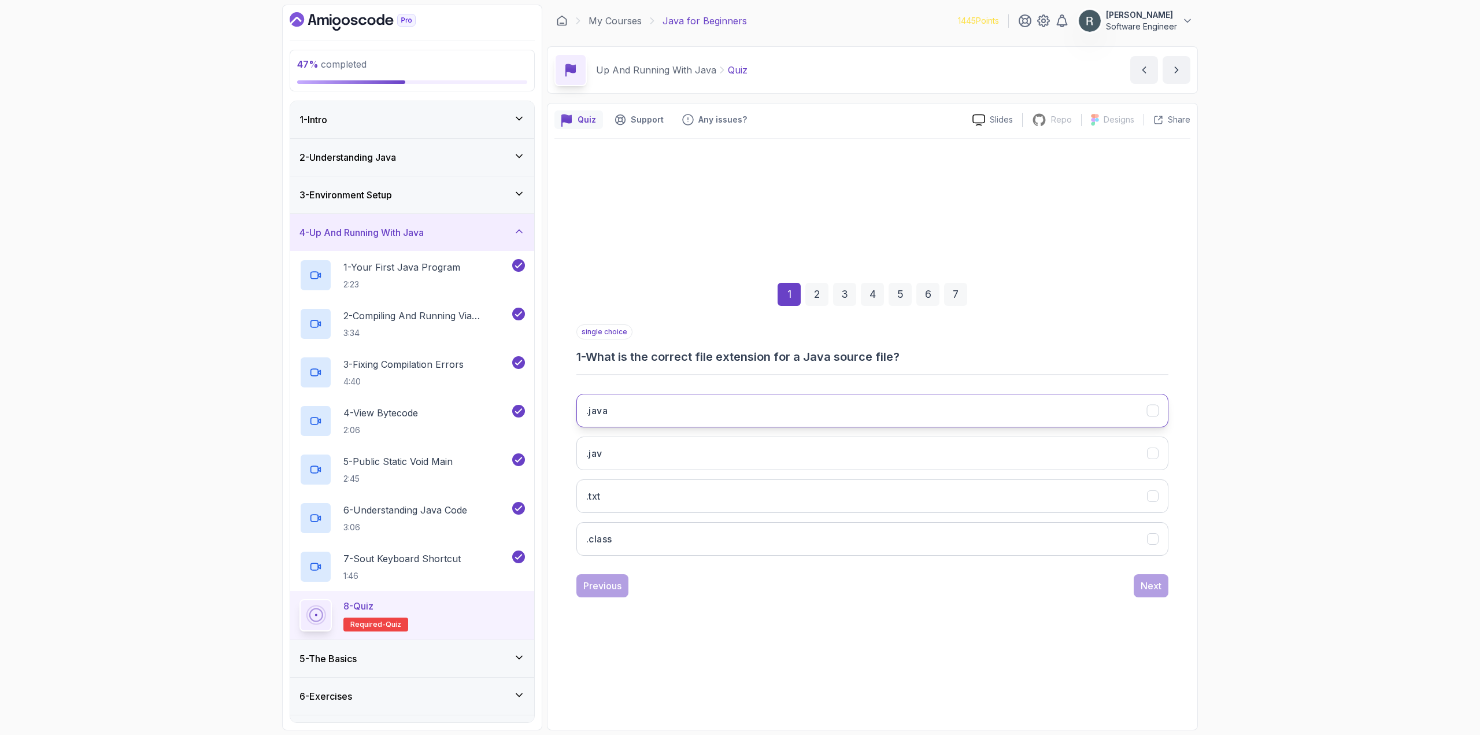
click at [834, 402] on button ".java" at bounding box center [872, 411] width 592 height 34
click at [1139, 588] on button "Next" at bounding box center [1150, 585] width 35 height 23
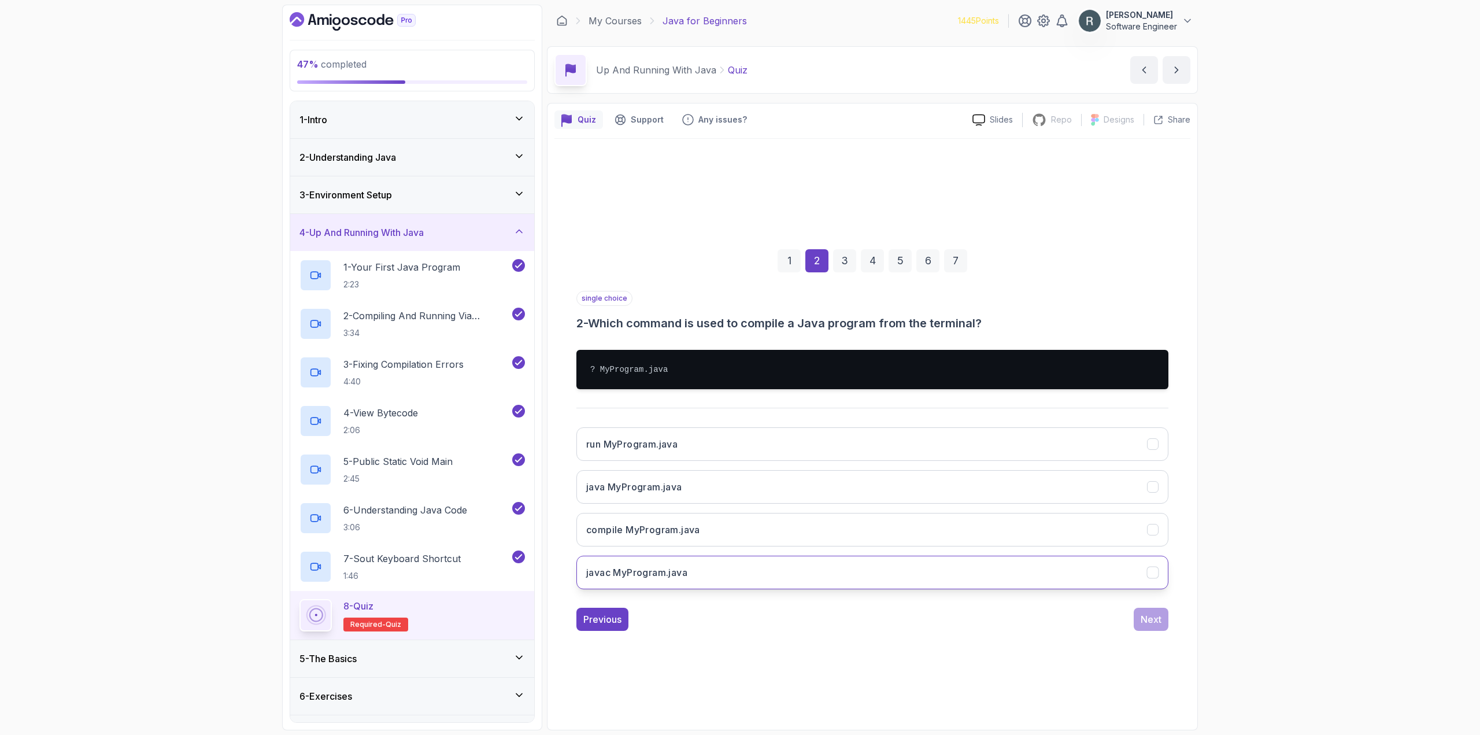
click at [1083, 579] on button "javac MyProgram.java" at bounding box center [872, 572] width 592 height 34
click at [1158, 615] on div "Next" at bounding box center [1150, 619] width 21 height 14
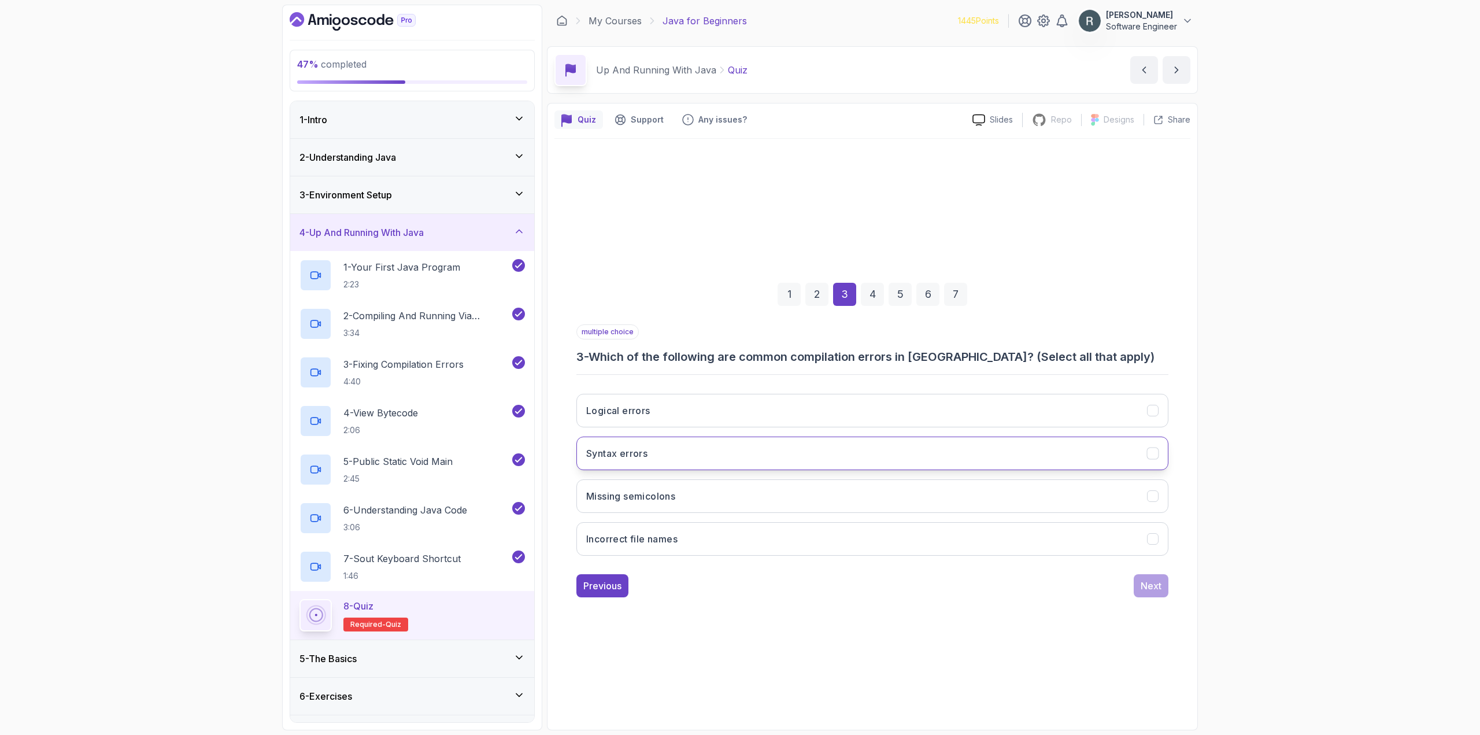
click at [1059, 465] on button "Syntax errors" at bounding box center [872, 453] width 592 height 34
click at [1045, 496] on button "Missing semicolons" at bounding box center [872, 496] width 592 height 34
click at [1021, 529] on button "Incorrect file names" at bounding box center [872, 539] width 592 height 34
click at [1161, 591] on button "Next" at bounding box center [1150, 585] width 35 height 23
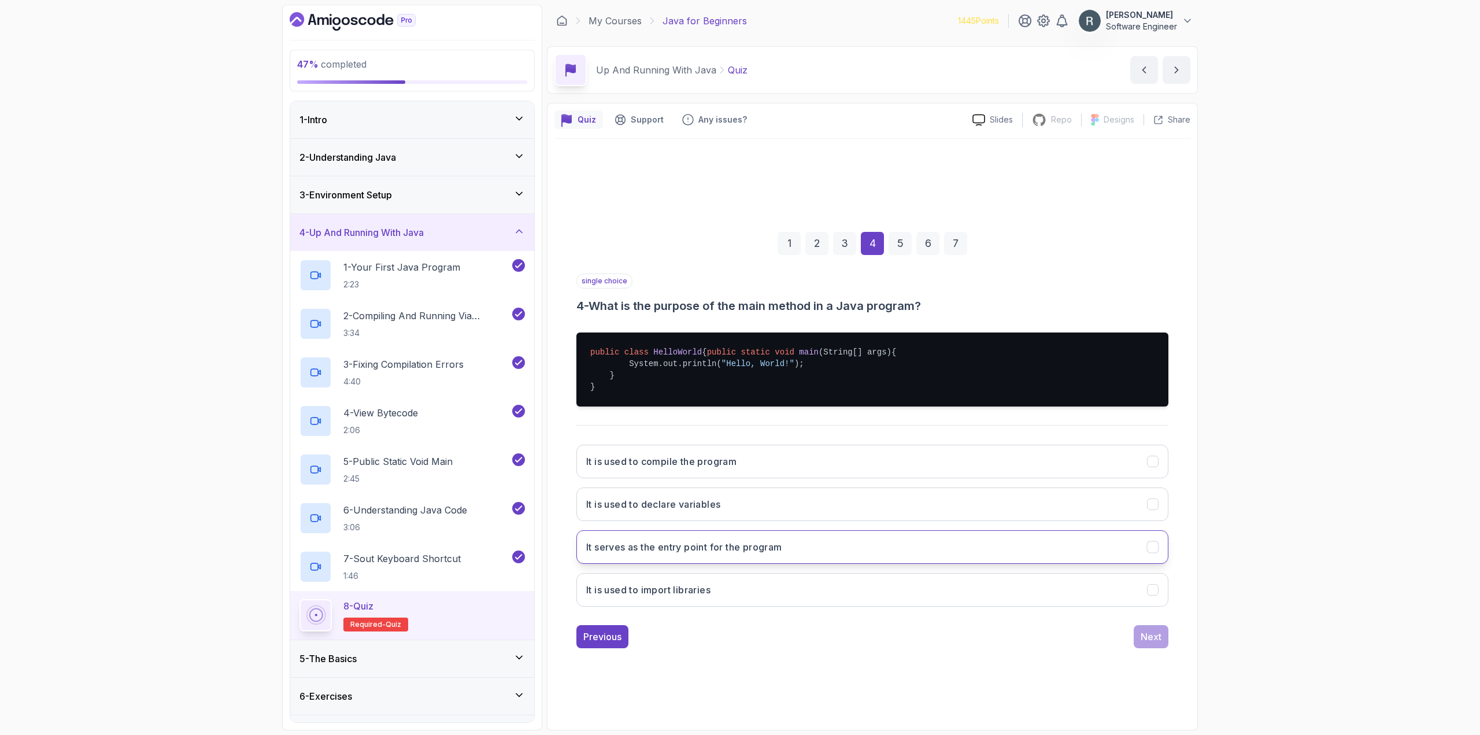
click at [1110, 561] on button "It serves as the entry point for the program" at bounding box center [872, 547] width 592 height 34
click at [1148, 639] on div "Next" at bounding box center [1150, 636] width 21 height 14
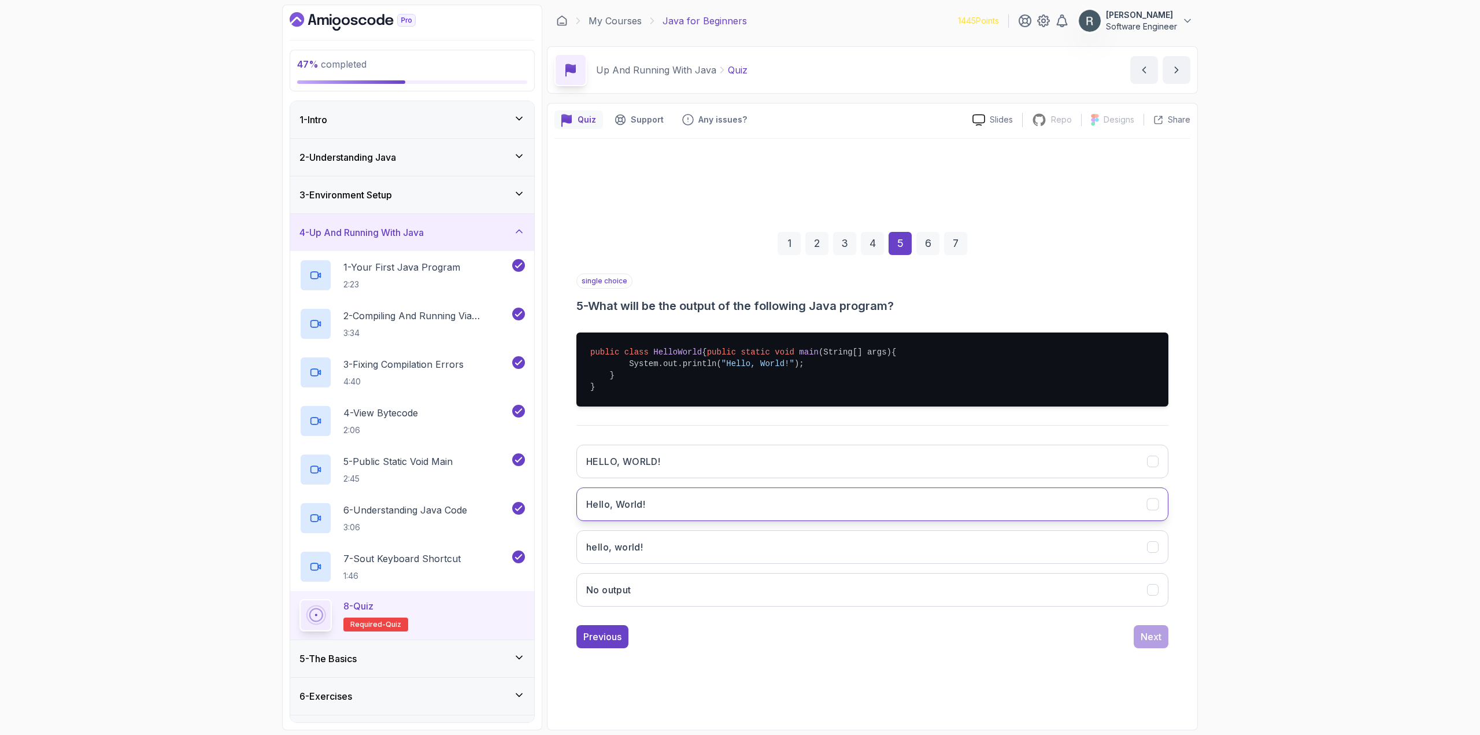
click at [925, 514] on button "Hello, World!" at bounding box center [872, 504] width 592 height 34
click at [1167, 640] on button "Next" at bounding box center [1150, 636] width 35 height 23
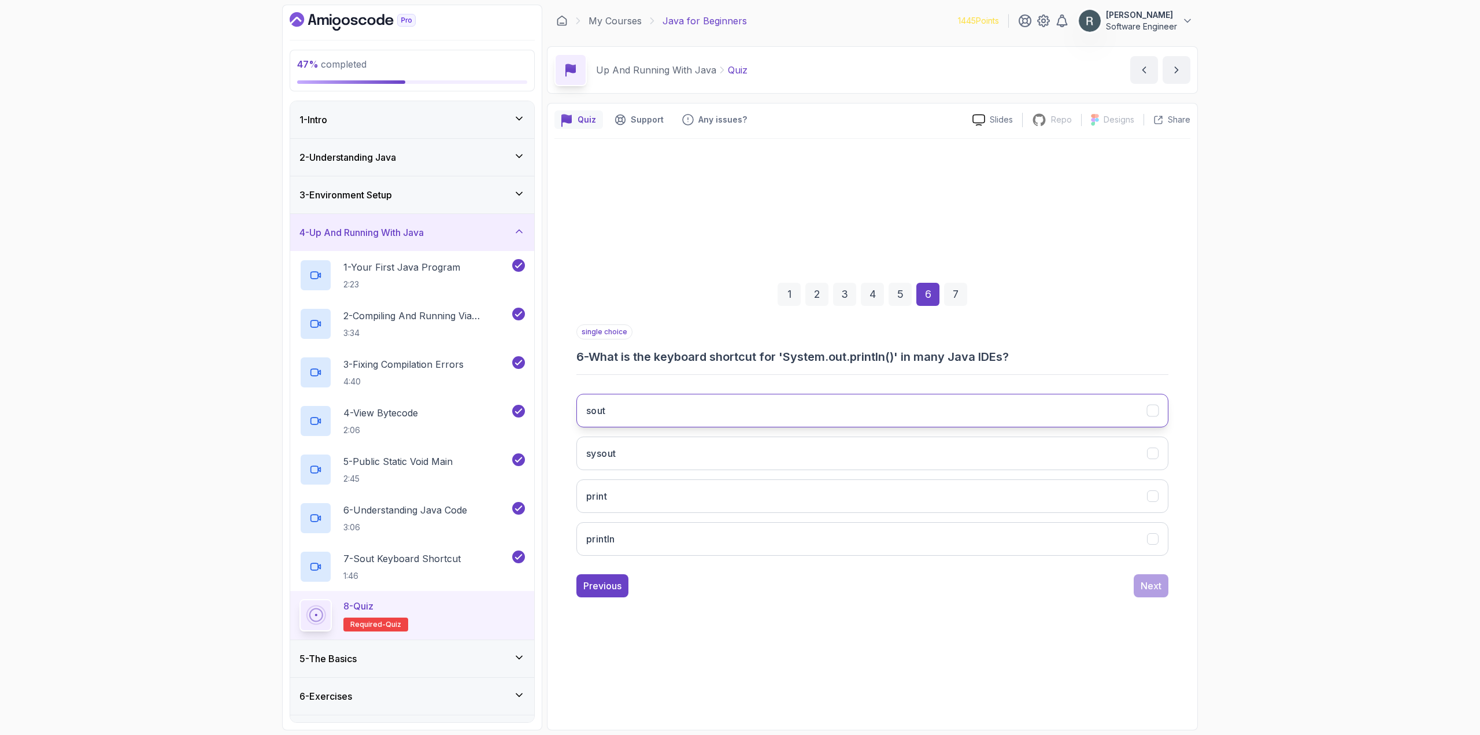
click at [840, 413] on button "sout" at bounding box center [872, 411] width 592 height 34
click at [1152, 581] on div "Next" at bounding box center [1150, 586] width 21 height 14
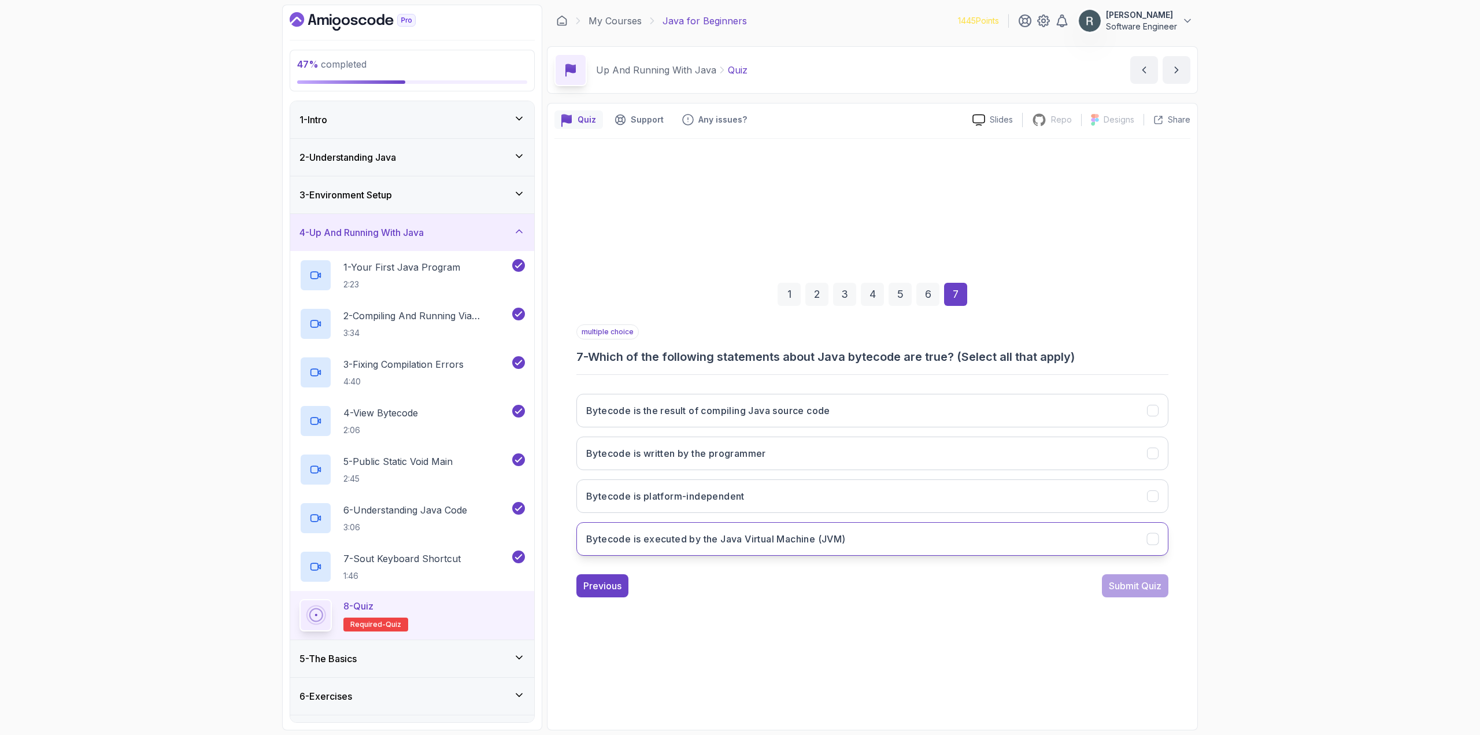
click at [1037, 539] on button "Bytecode is executed by the Java Virtual Machine (JVM)" at bounding box center [872, 539] width 592 height 34
click at [1124, 586] on div "Submit Quiz" at bounding box center [1135, 586] width 53 height 14
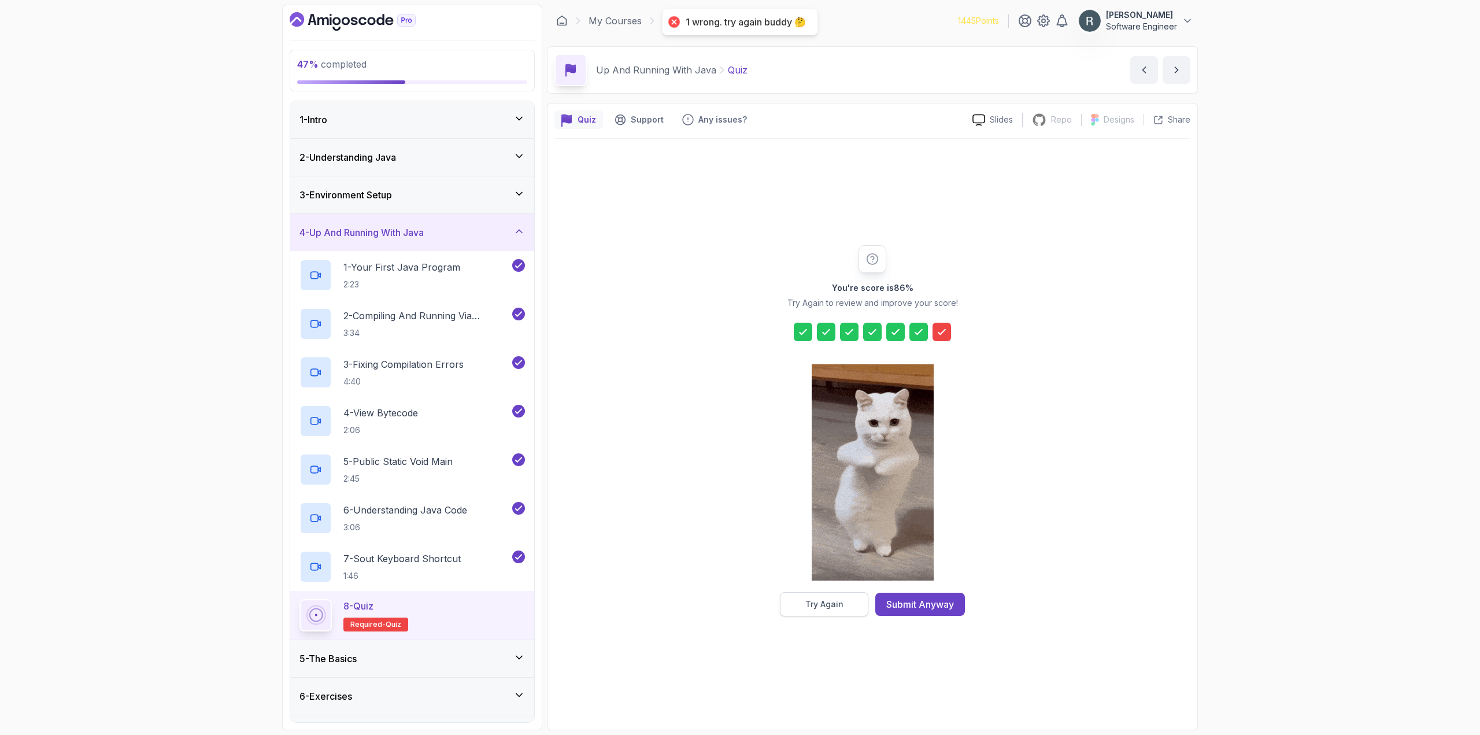
click at [829, 606] on div "Try Again" at bounding box center [824, 604] width 38 height 12
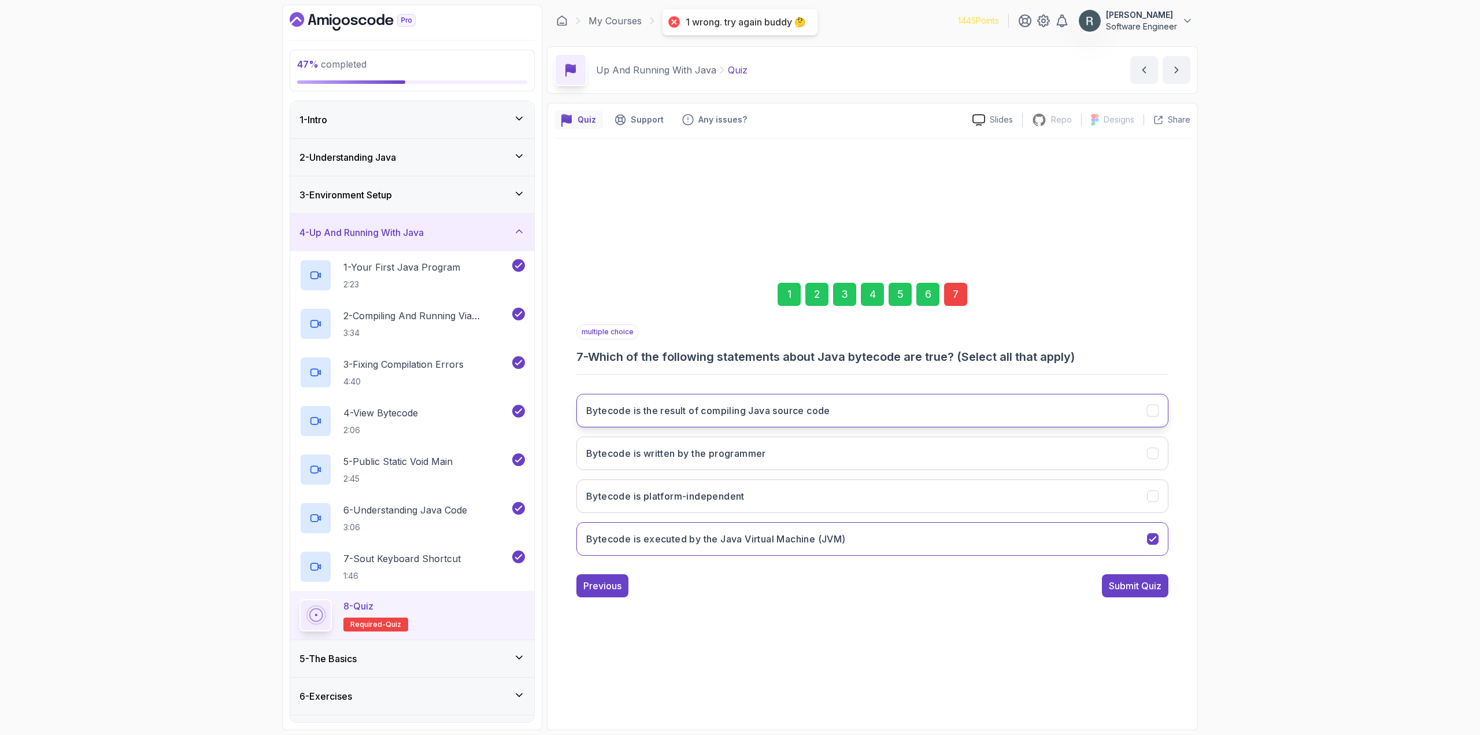
click at [802, 406] on h3 "Bytecode is the result of compiling Java source code" at bounding box center [708, 410] width 244 height 14
click at [753, 506] on button "Bytecode is platform-independent" at bounding box center [872, 496] width 592 height 34
click at [1136, 585] on div "Submit Quiz" at bounding box center [1135, 586] width 53 height 14
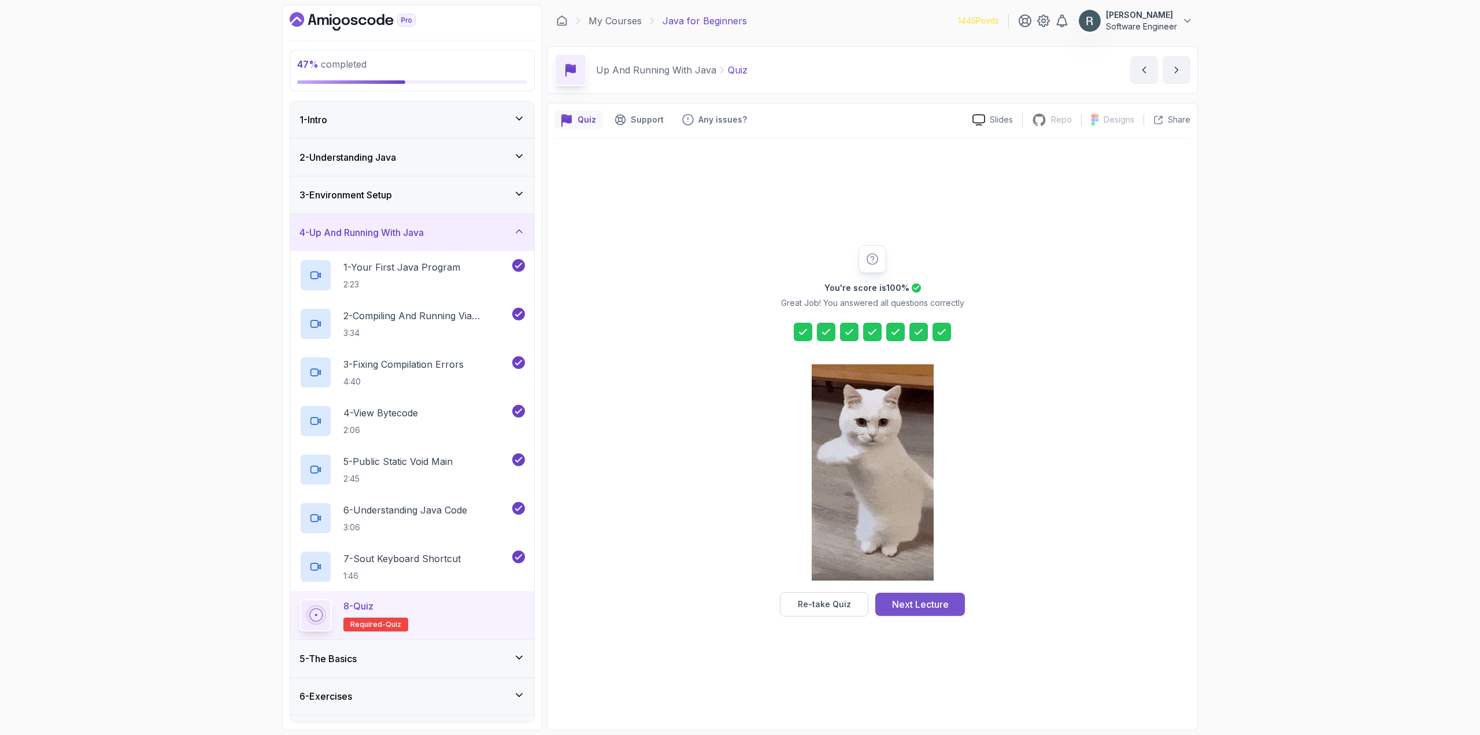
click at [917, 603] on div "Next Lecture" at bounding box center [920, 604] width 57 height 14
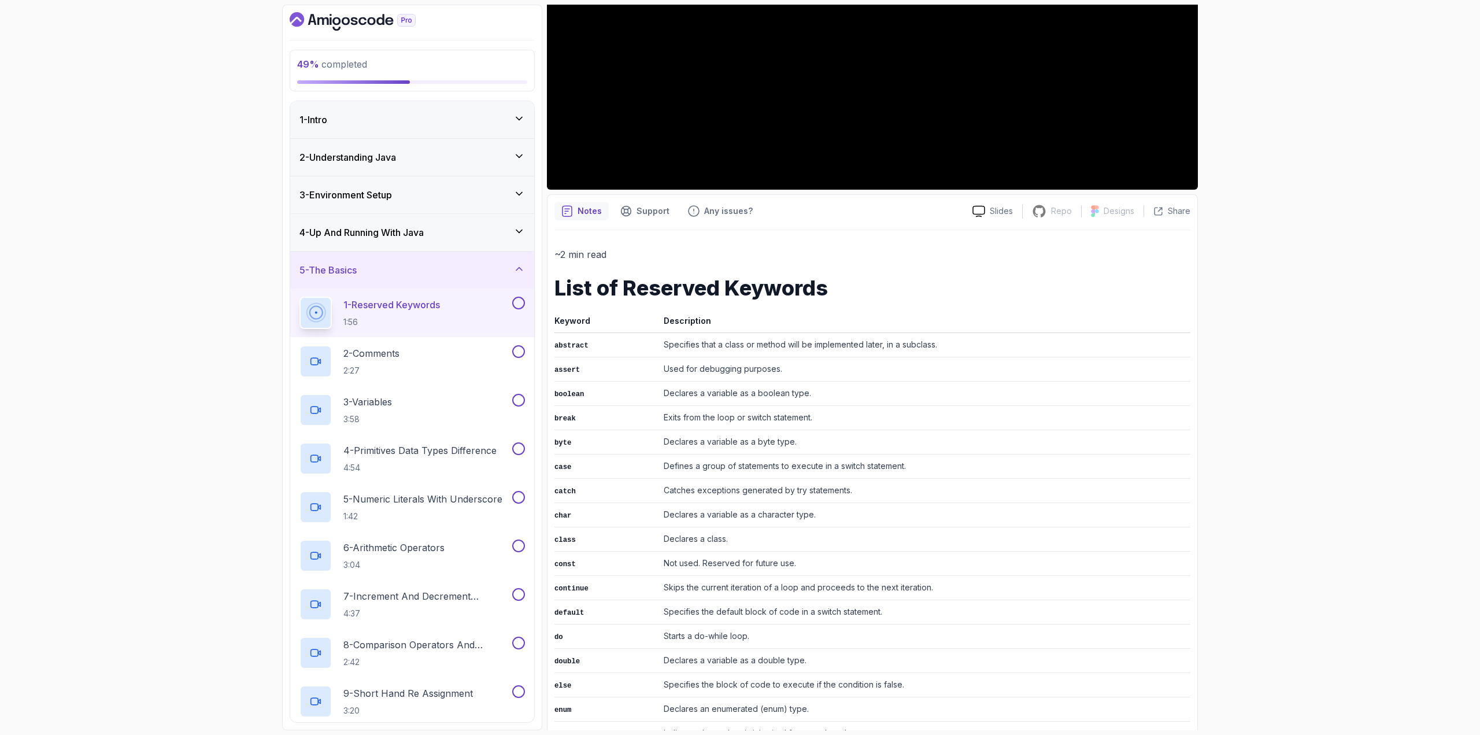
scroll to position [347, 0]
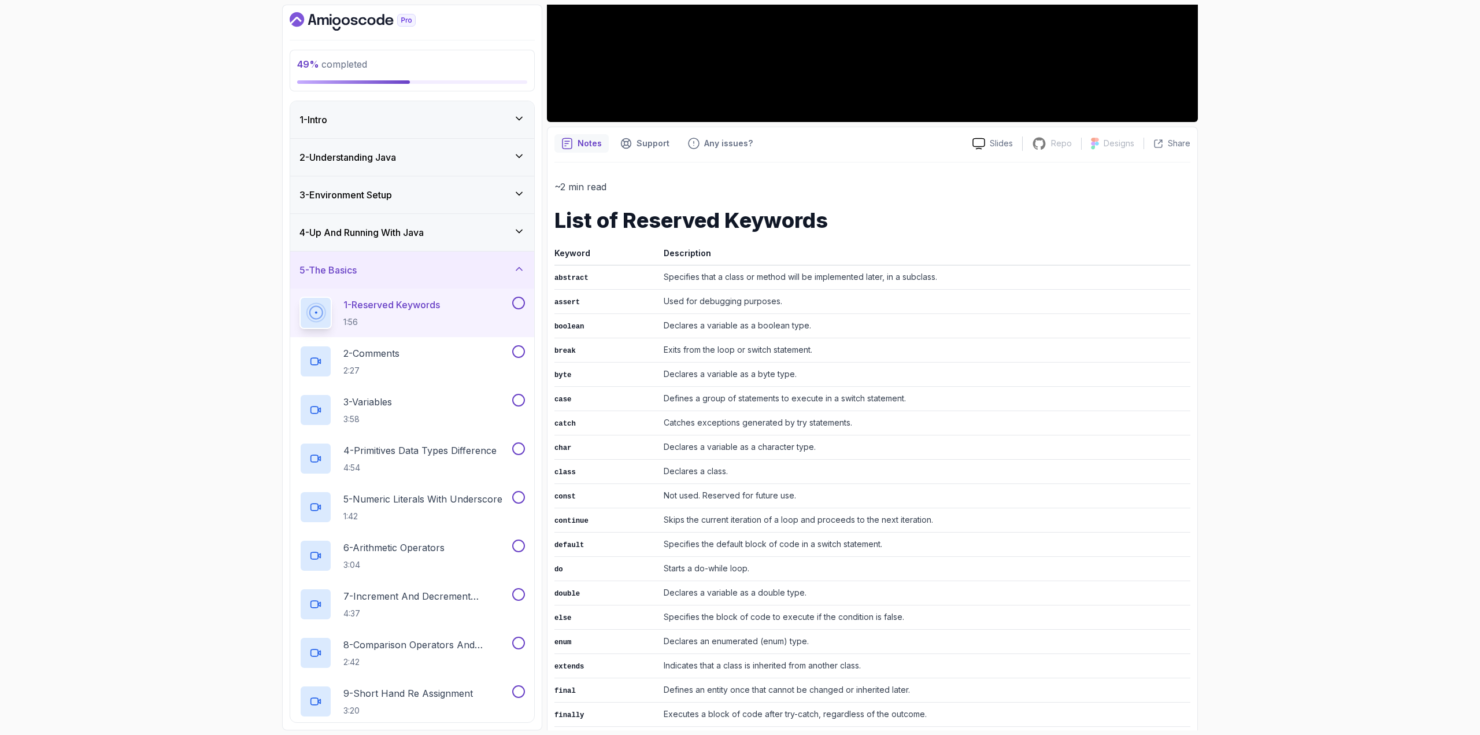
click at [514, 298] on button at bounding box center [518, 303] width 13 height 13
click at [519, 353] on button at bounding box center [518, 351] width 13 height 13
click at [515, 405] on button at bounding box center [518, 400] width 13 height 13
click at [521, 449] on button at bounding box center [518, 448] width 13 height 13
click at [520, 497] on button at bounding box center [518, 497] width 13 height 13
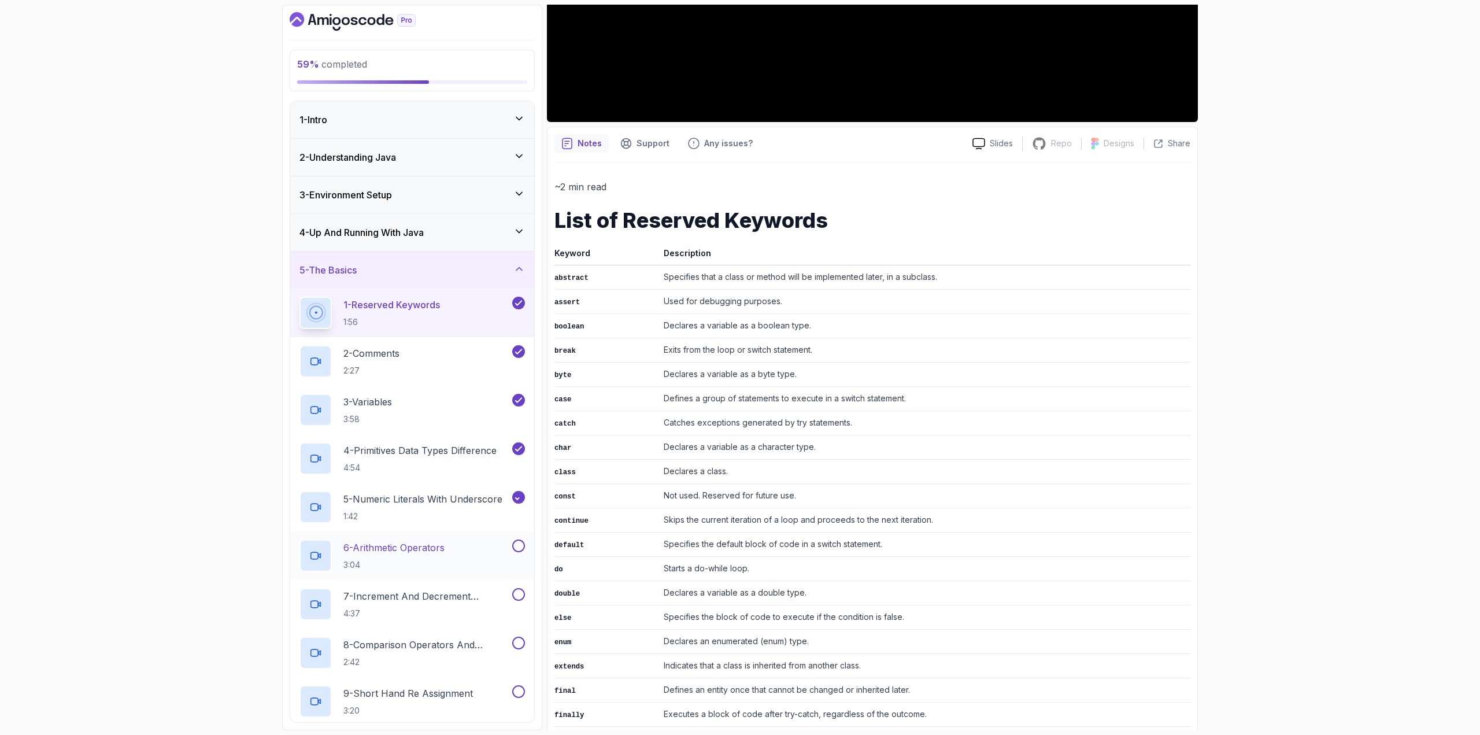
click at [514, 549] on button at bounding box center [518, 545] width 13 height 13
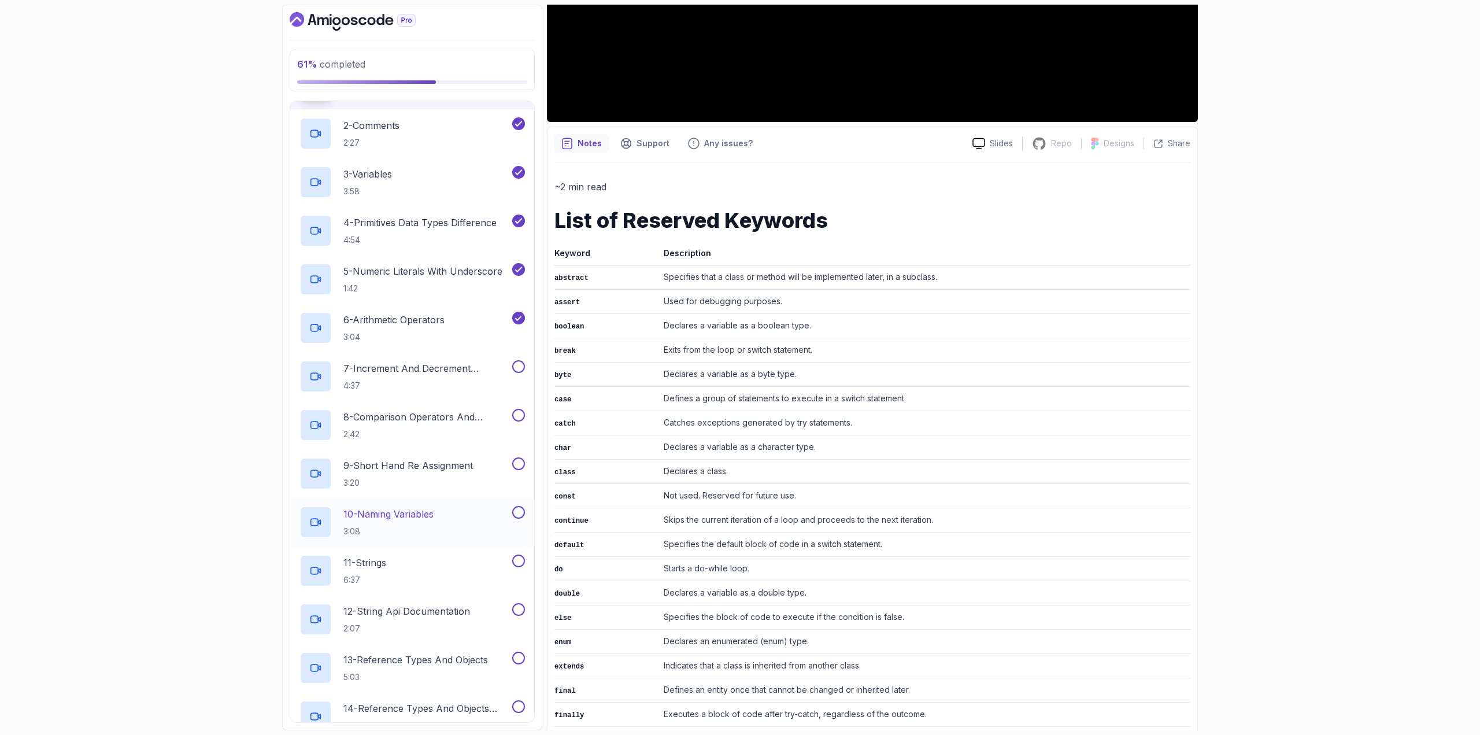
scroll to position [231, 0]
click at [515, 369] on button "7 - Increment And Decrement Operators 4:37" at bounding box center [411, 373] width 225 height 32
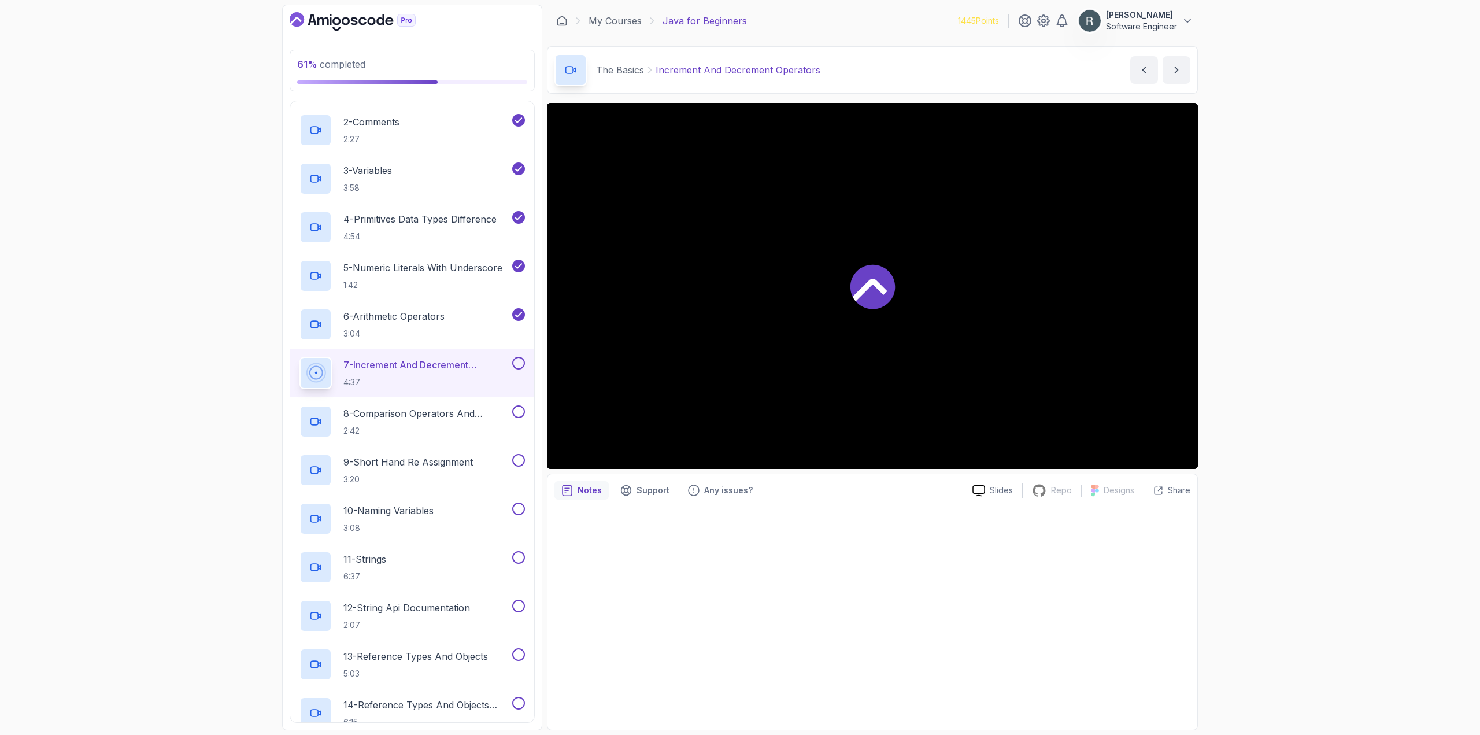
click at [518, 362] on button at bounding box center [518, 363] width 13 height 13
click at [523, 414] on button at bounding box center [518, 411] width 13 height 13
click at [517, 453] on div "9 - Short Hand Re Assignment 3:20" at bounding box center [412, 470] width 244 height 49
click at [517, 461] on button at bounding box center [518, 460] width 13 height 13
click at [521, 512] on button at bounding box center [518, 508] width 13 height 13
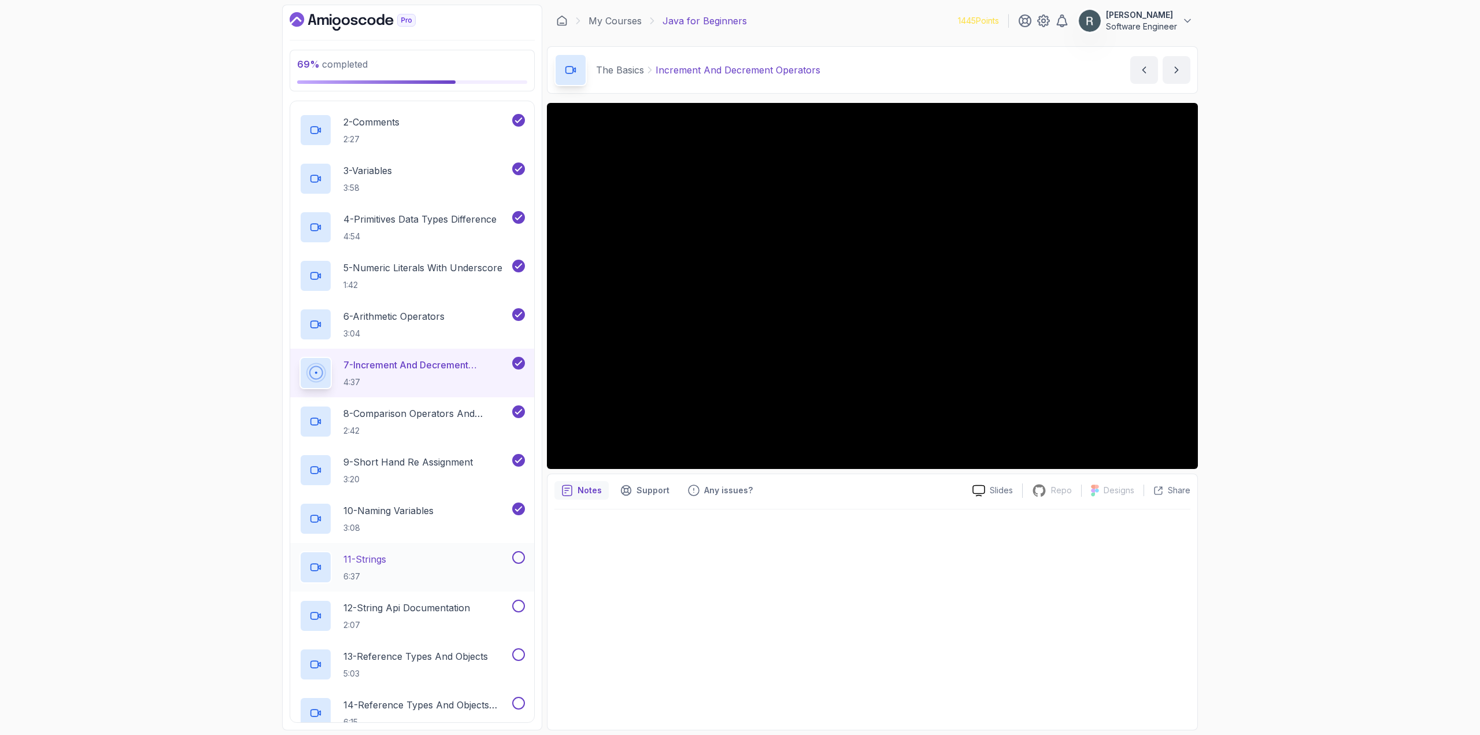
click at [520, 557] on button at bounding box center [518, 557] width 13 height 13
click at [521, 604] on button at bounding box center [518, 605] width 13 height 13
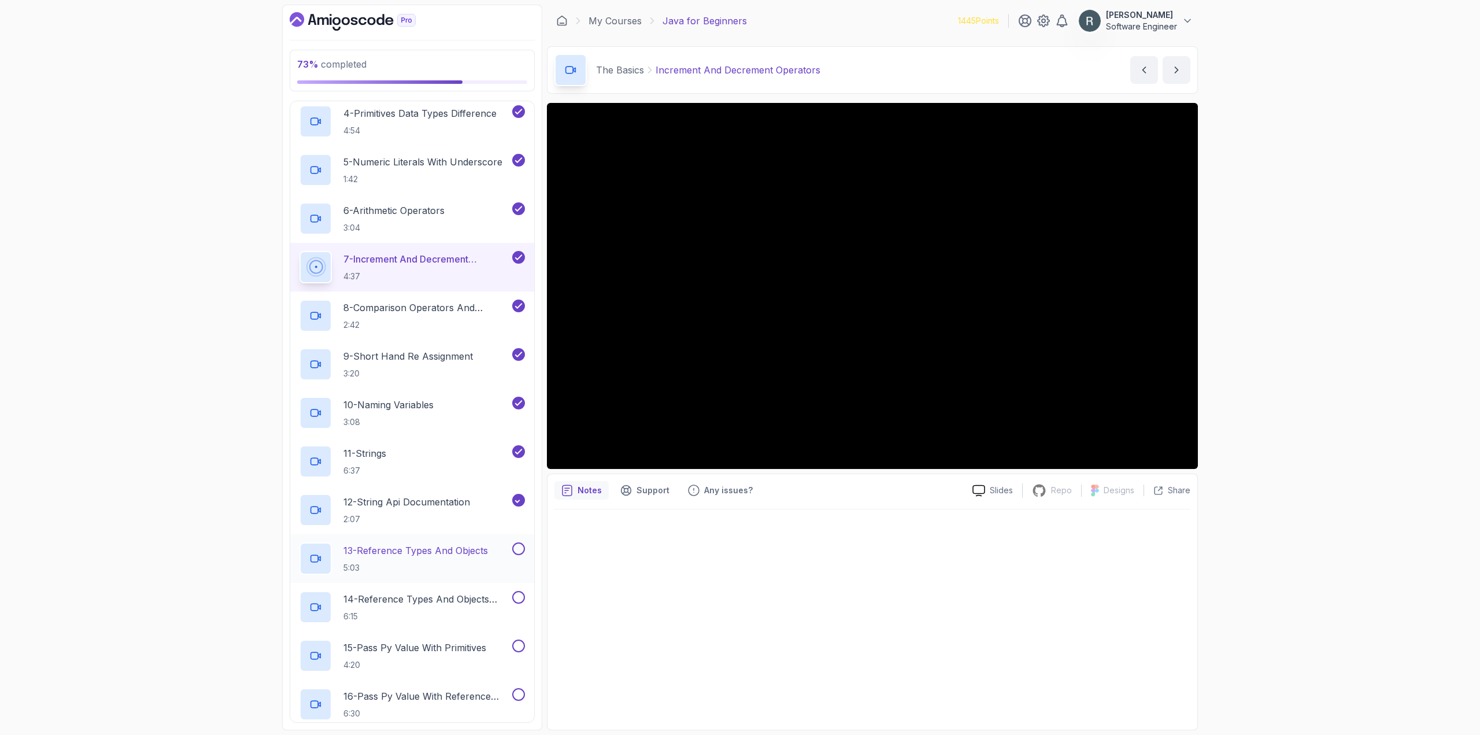
scroll to position [347, 0]
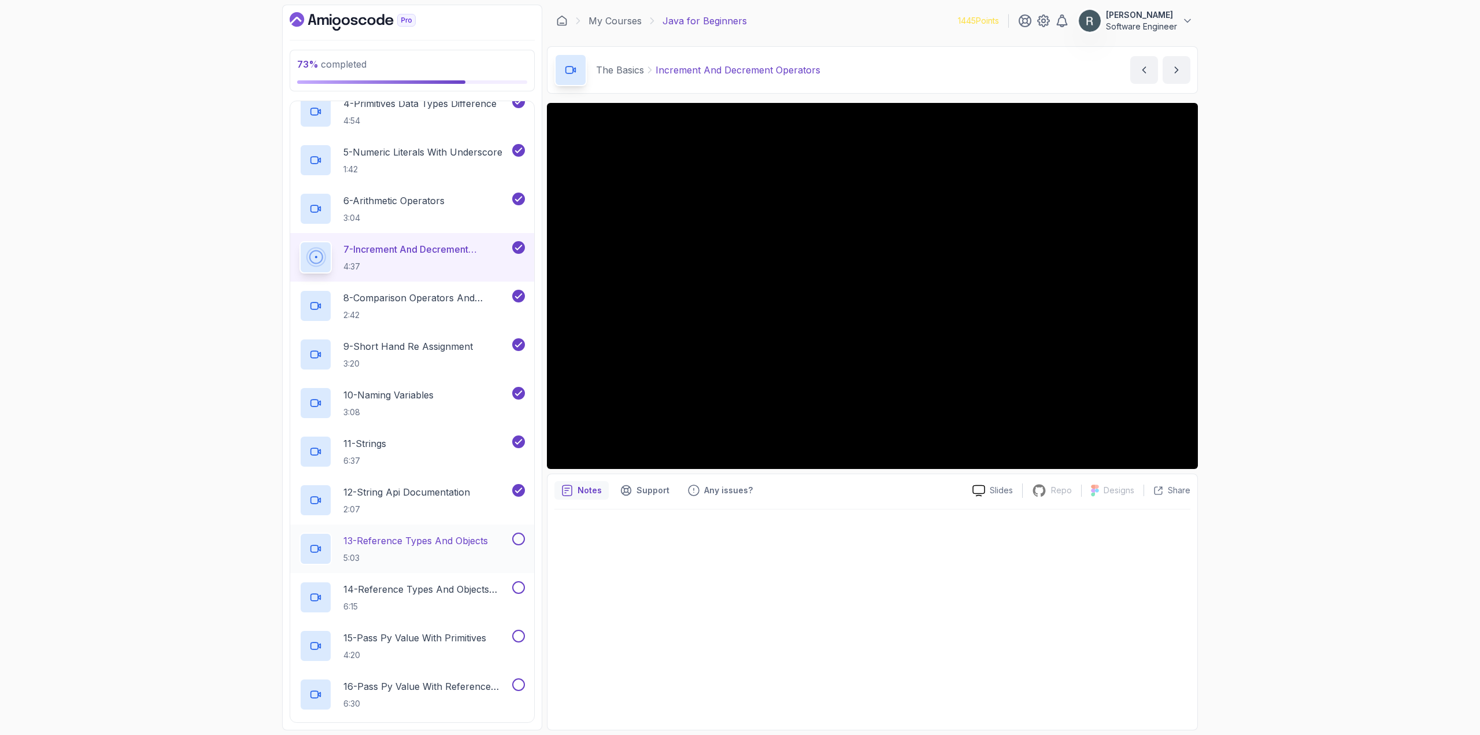
click at [521, 540] on button at bounding box center [518, 538] width 13 height 13
click at [518, 586] on button at bounding box center [518, 587] width 13 height 13
click at [515, 638] on button at bounding box center [518, 635] width 13 height 13
click at [514, 683] on button at bounding box center [518, 684] width 13 height 13
click at [458, 502] on h2 "12 - String Api Documentation 2:07" at bounding box center [406, 500] width 127 height 30
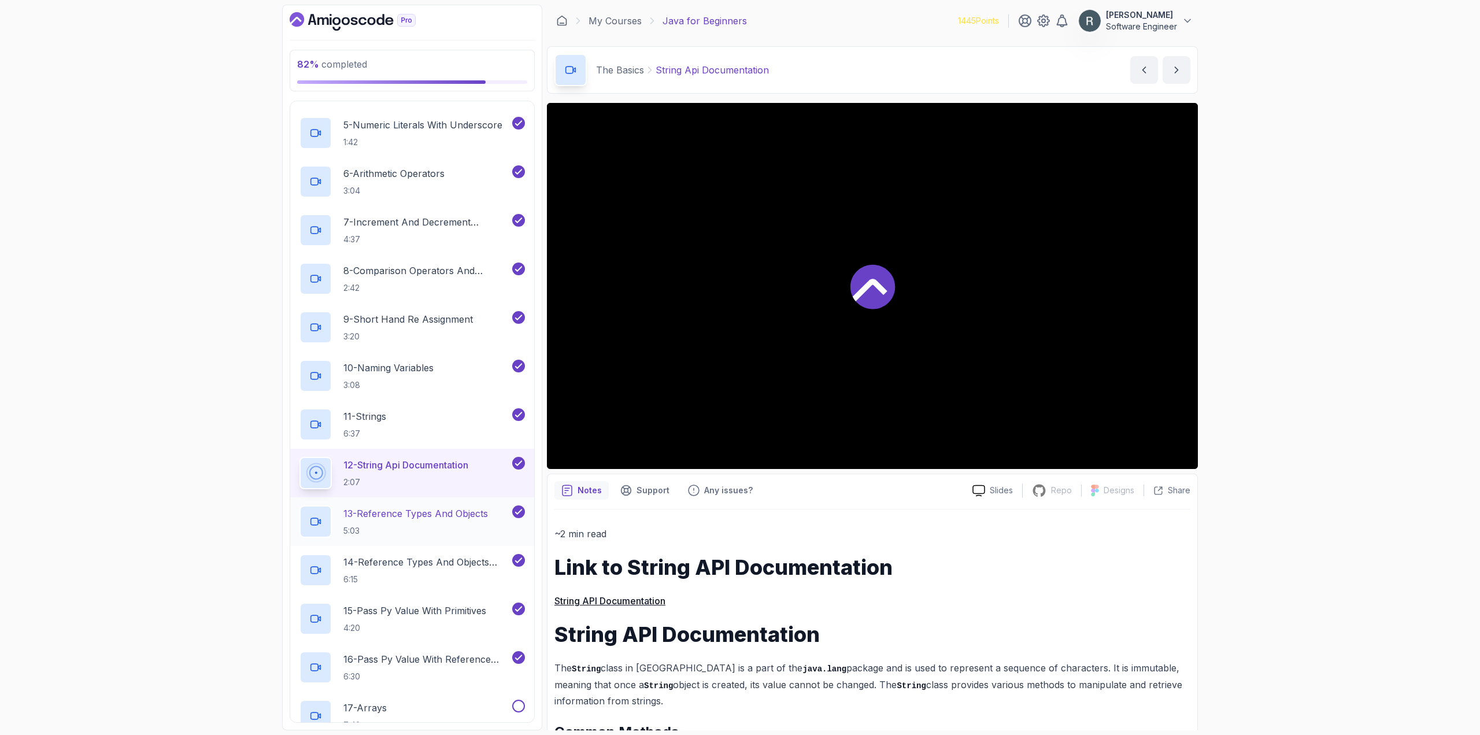
scroll to position [520, 0]
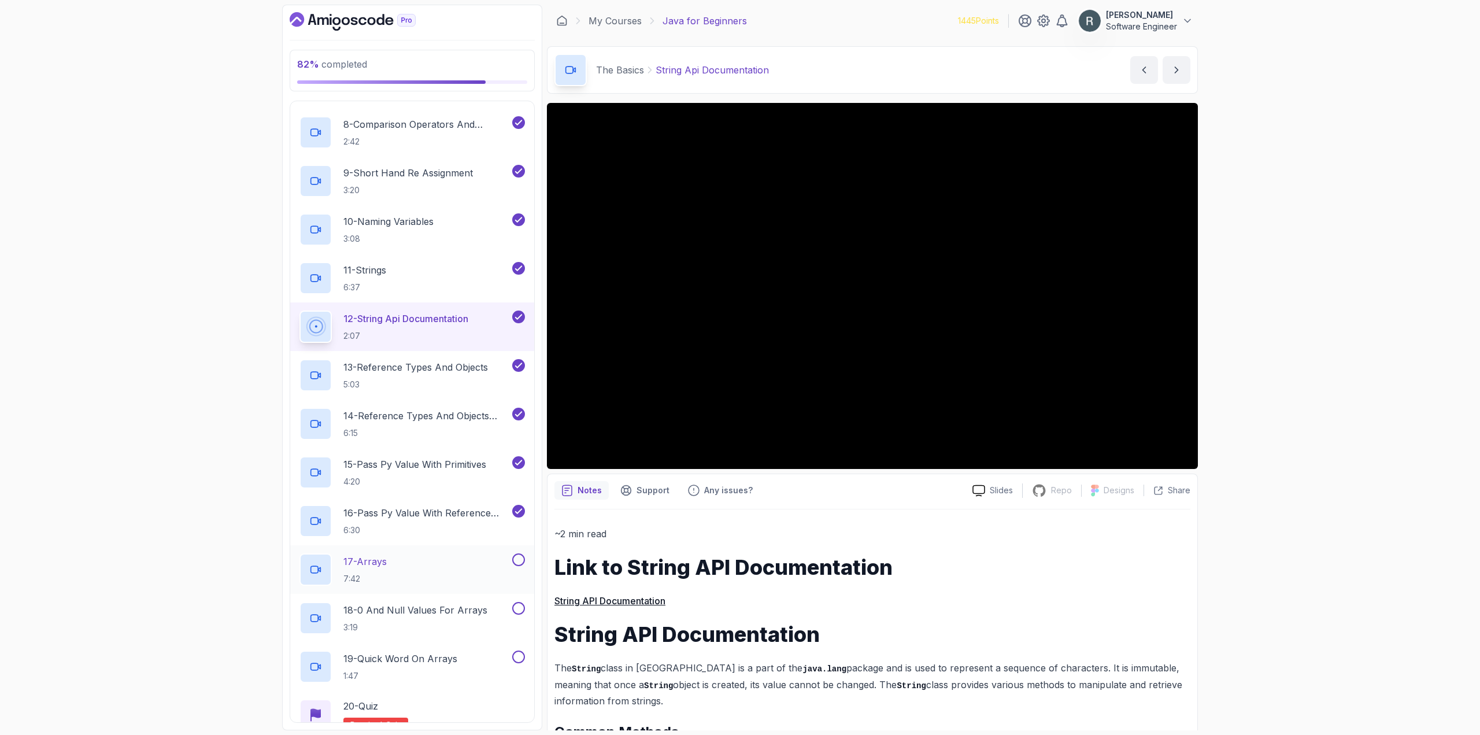
click at [517, 559] on button at bounding box center [518, 559] width 13 height 13
click at [518, 607] on button at bounding box center [518, 608] width 13 height 13
click at [516, 657] on button at bounding box center [518, 656] width 13 height 13
click at [448, 558] on div "17 - Arrays 7:42" at bounding box center [404, 569] width 210 height 32
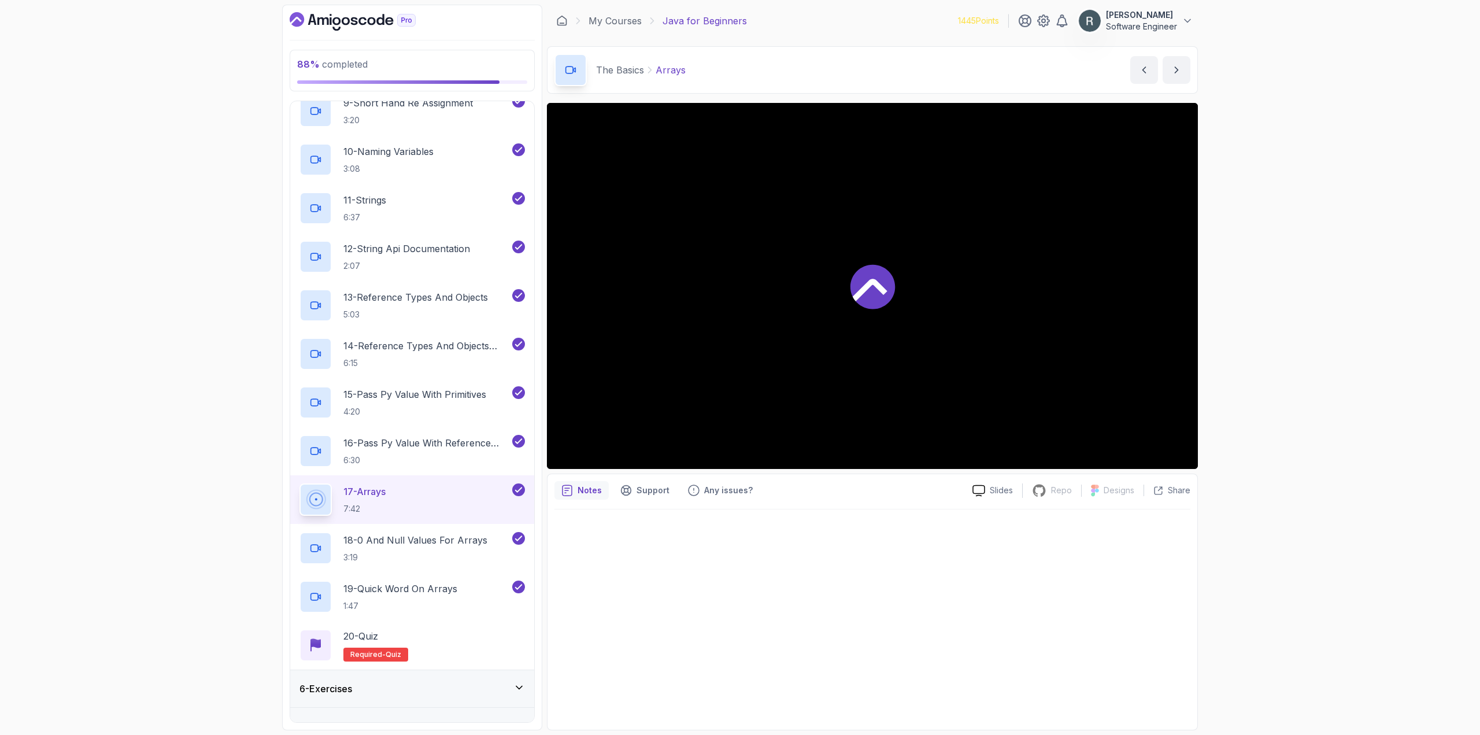
scroll to position [612, 0]
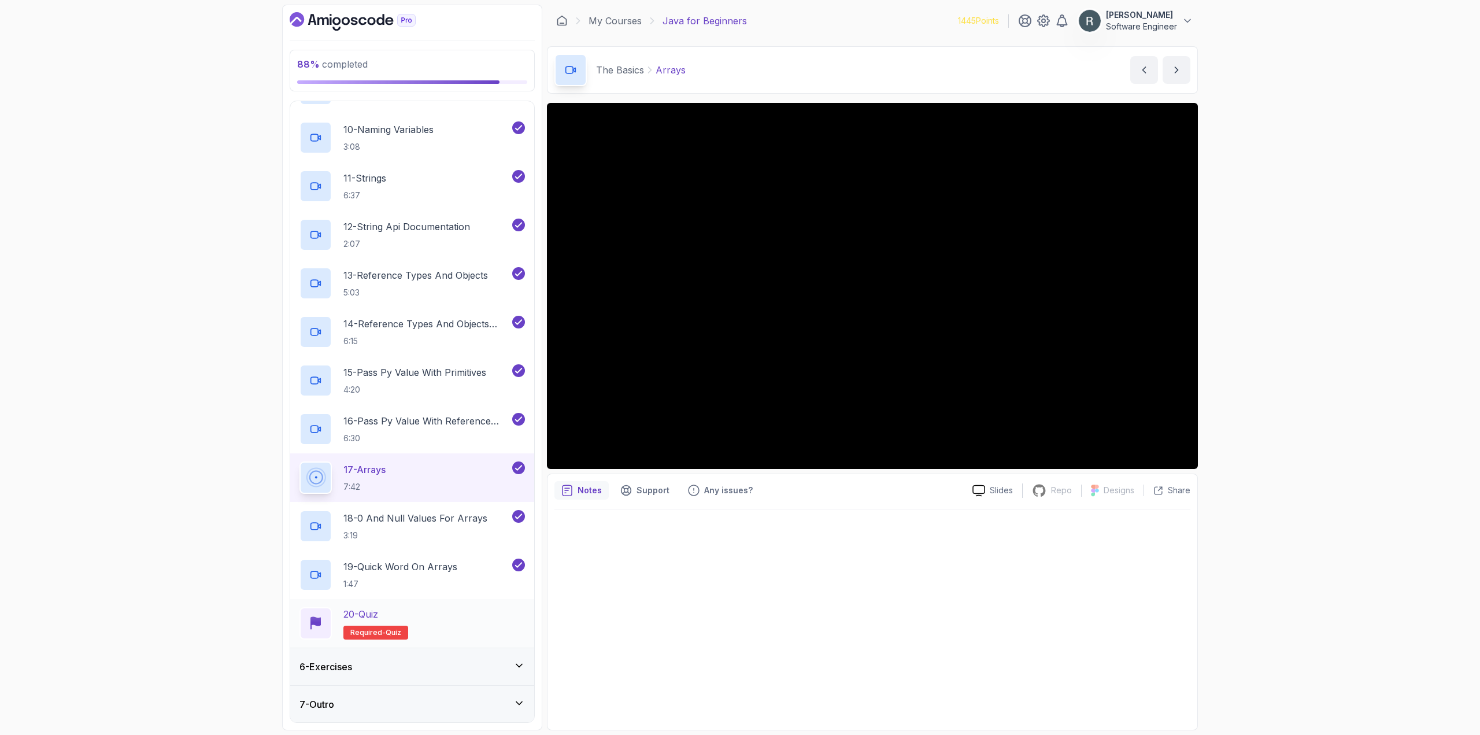
click at [468, 614] on div "20 - Quiz Required- quiz" at bounding box center [411, 623] width 225 height 32
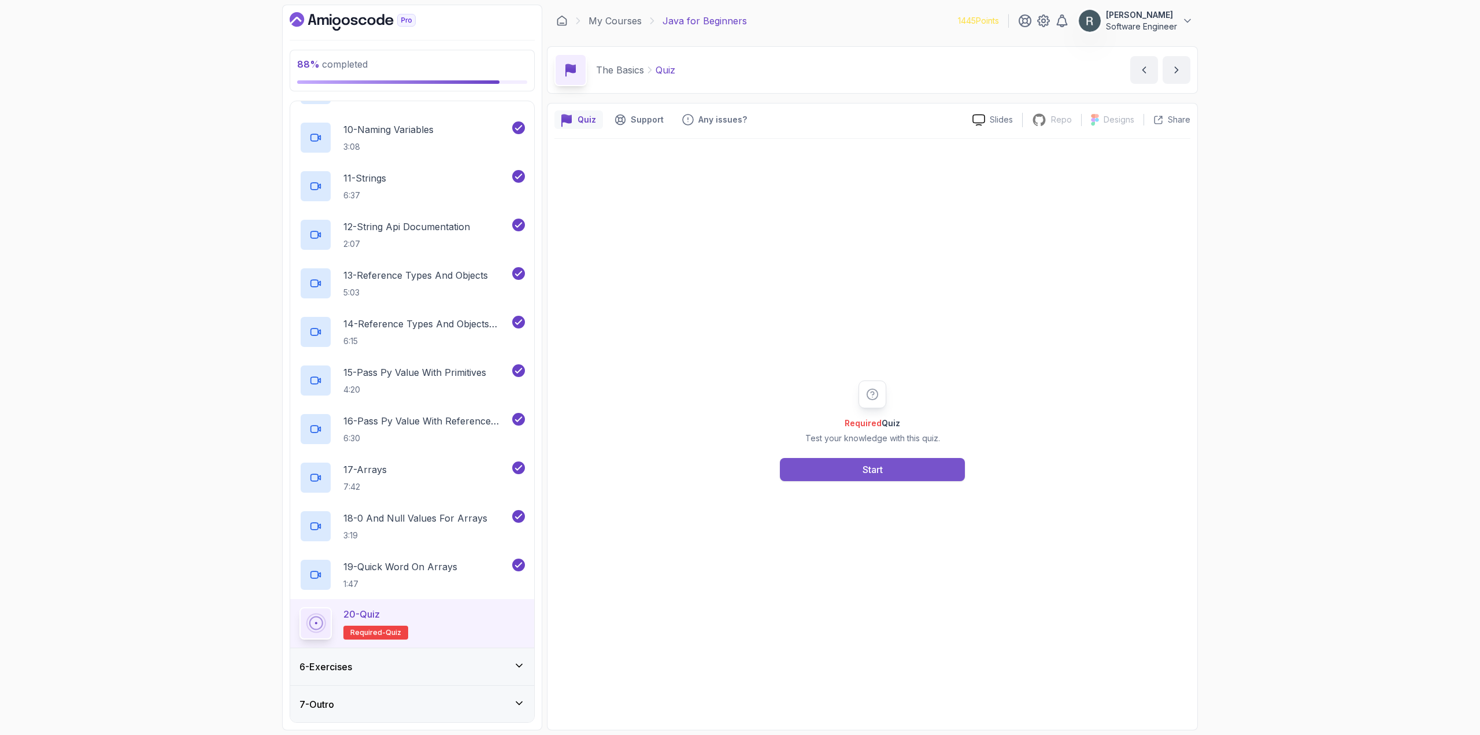
click at [837, 469] on button "Start" at bounding box center [872, 469] width 185 height 23
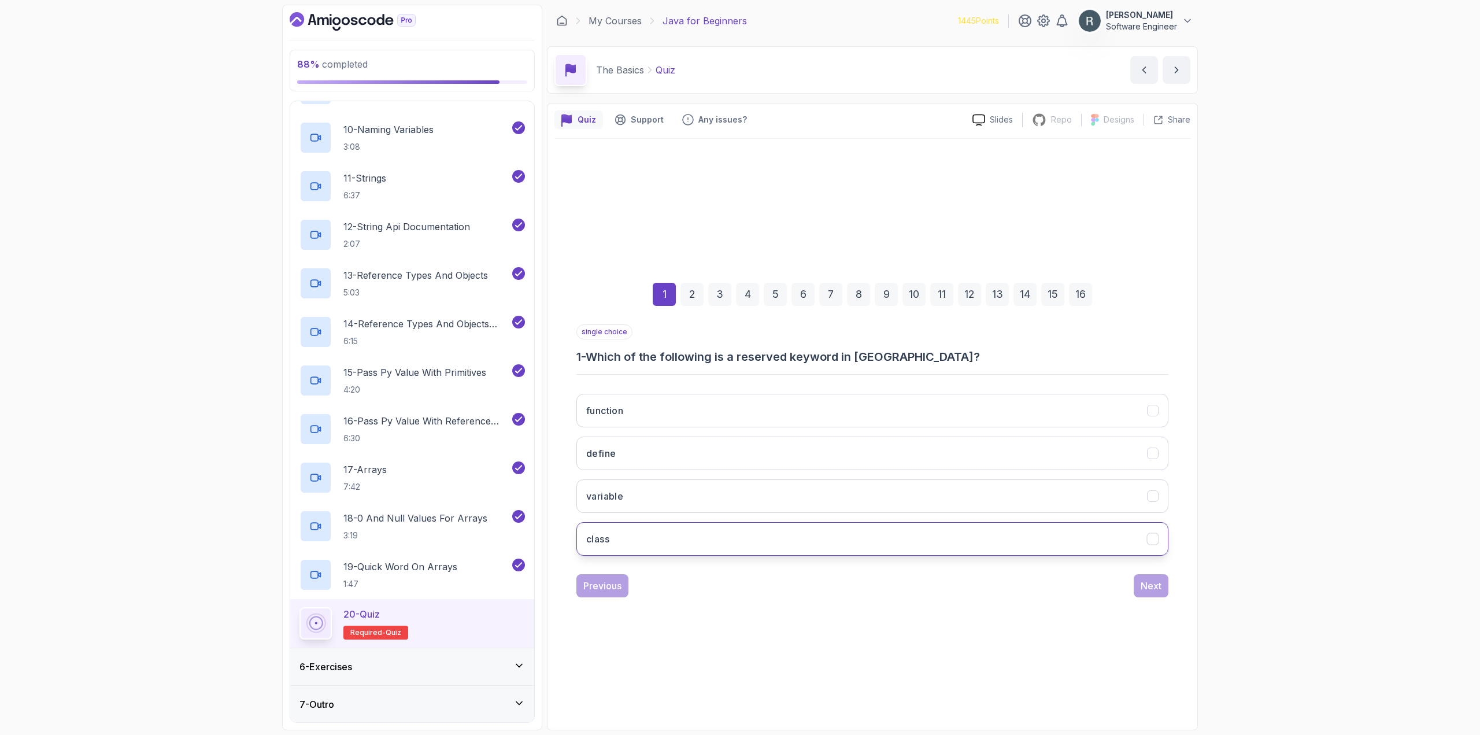
click at [825, 548] on button "class" at bounding box center [872, 539] width 592 height 34
click at [1157, 584] on div "Next" at bounding box center [1150, 586] width 21 height 14
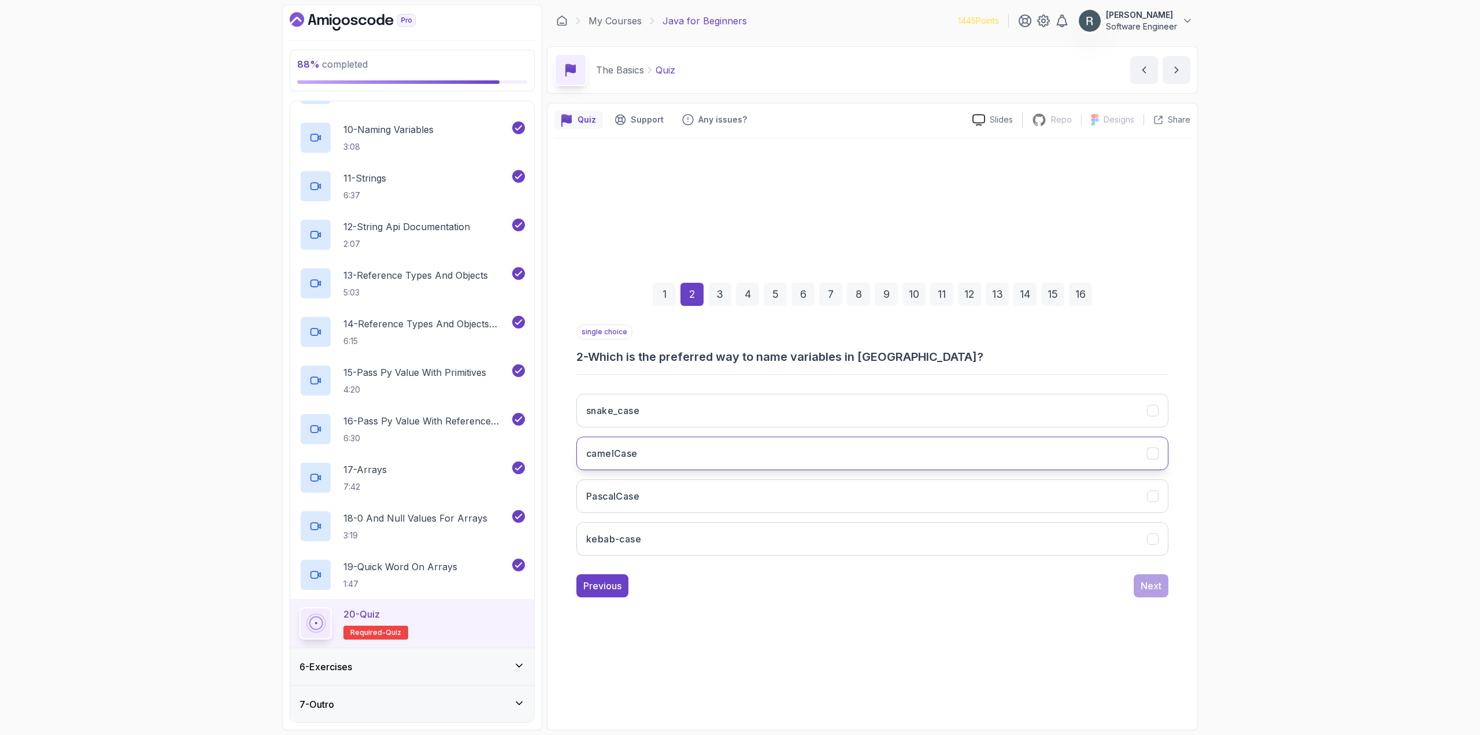
click at [1038, 457] on button "camelCase" at bounding box center [872, 453] width 592 height 34
click at [1151, 584] on div "Next" at bounding box center [1150, 586] width 21 height 14
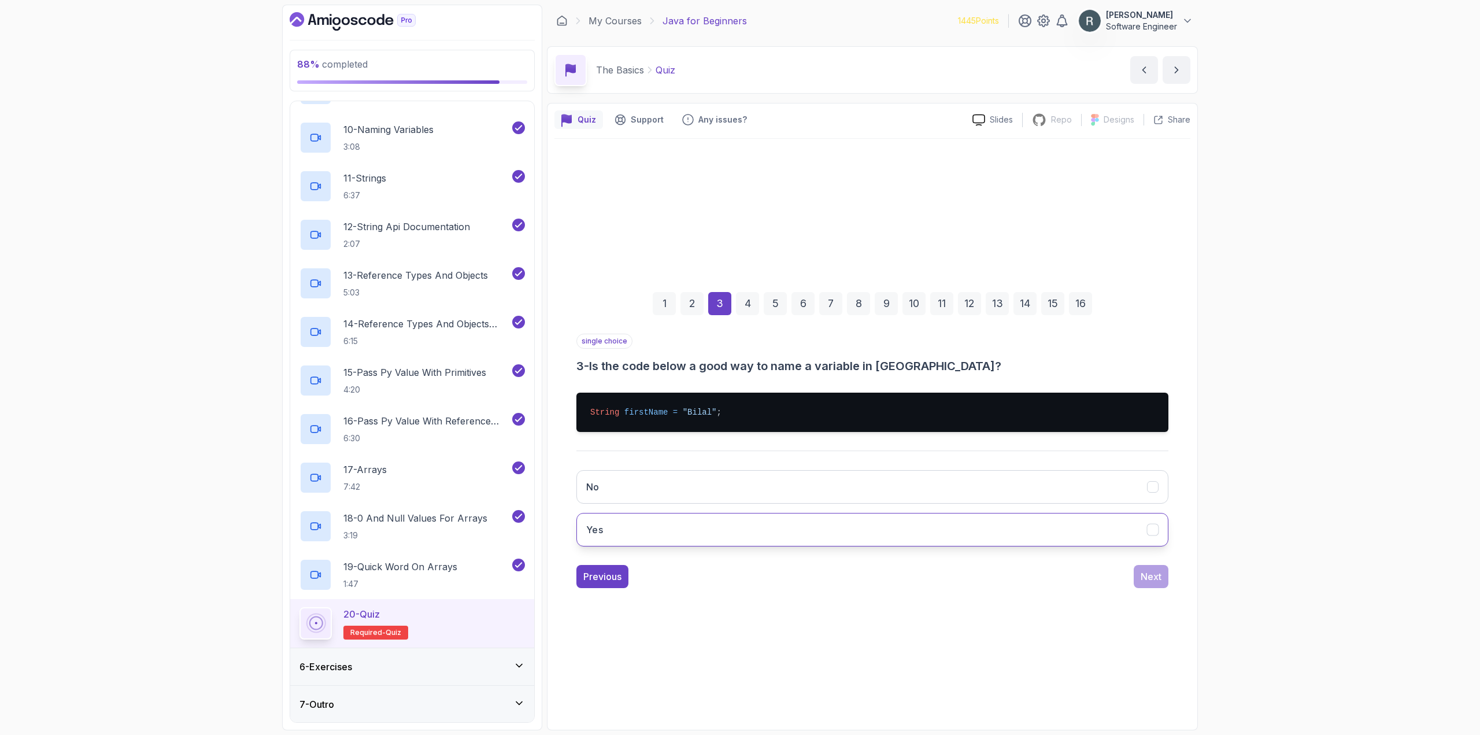
click at [976, 539] on button "Yes" at bounding box center [872, 530] width 592 height 34
click at [1159, 584] on button "Next" at bounding box center [1150, 576] width 35 height 23
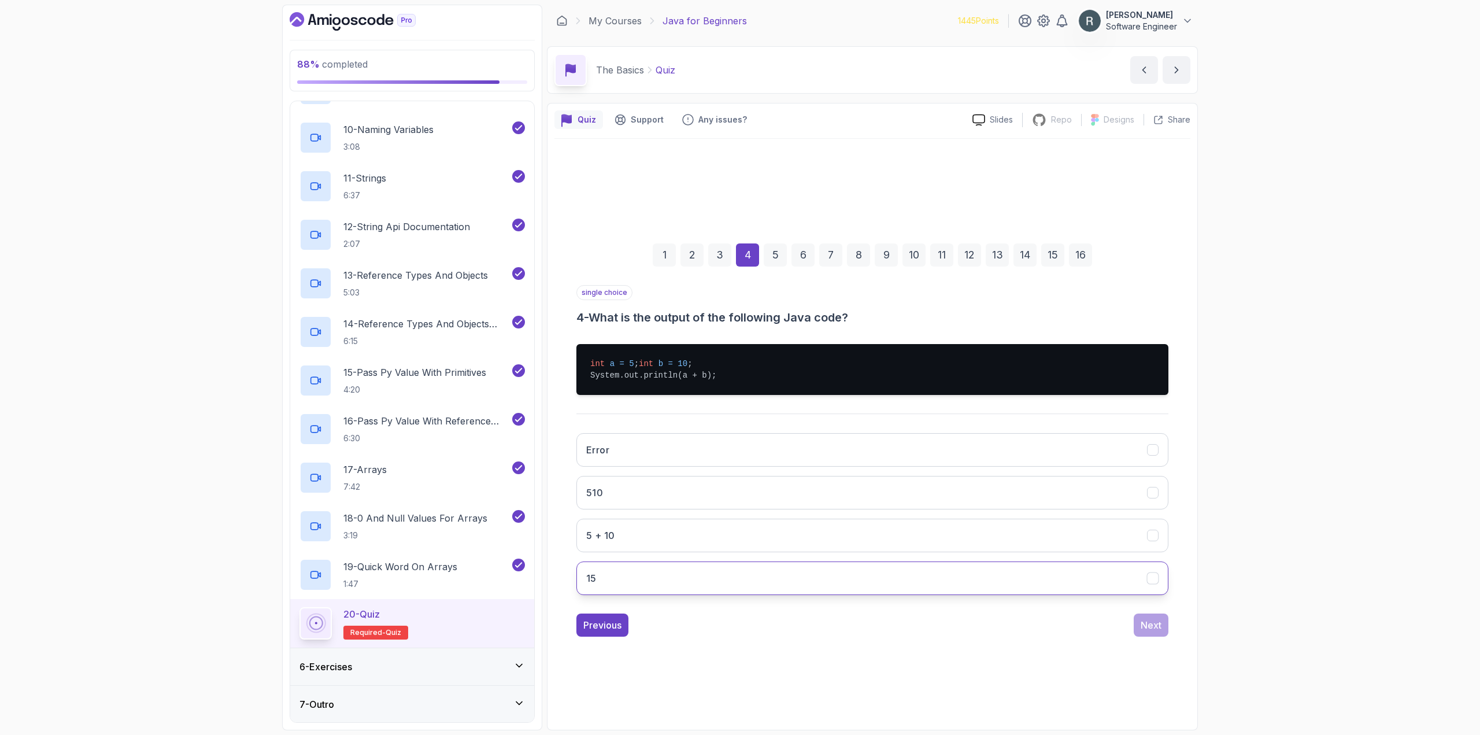
click at [1037, 571] on button "15" at bounding box center [872, 578] width 592 height 34
click at [1143, 621] on button "Next" at bounding box center [1150, 624] width 35 height 23
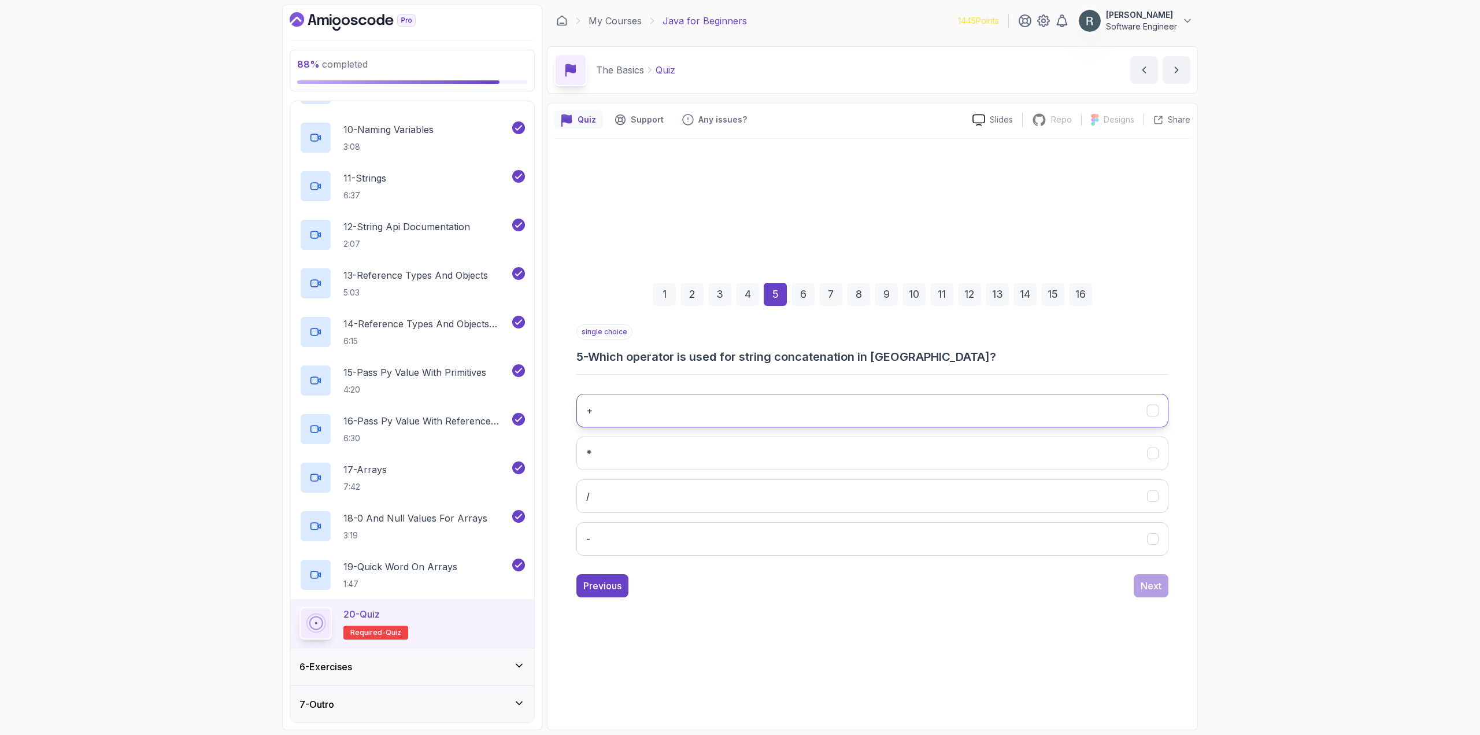
click at [946, 421] on button "+" at bounding box center [872, 411] width 592 height 34
click at [1147, 583] on div "Next" at bounding box center [1150, 586] width 21 height 14
click at [611, 585] on div "Previous" at bounding box center [602, 586] width 38 height 14
click at [610, 585] on div "Previous" at bounding box center [602, 586] width 38 height 14
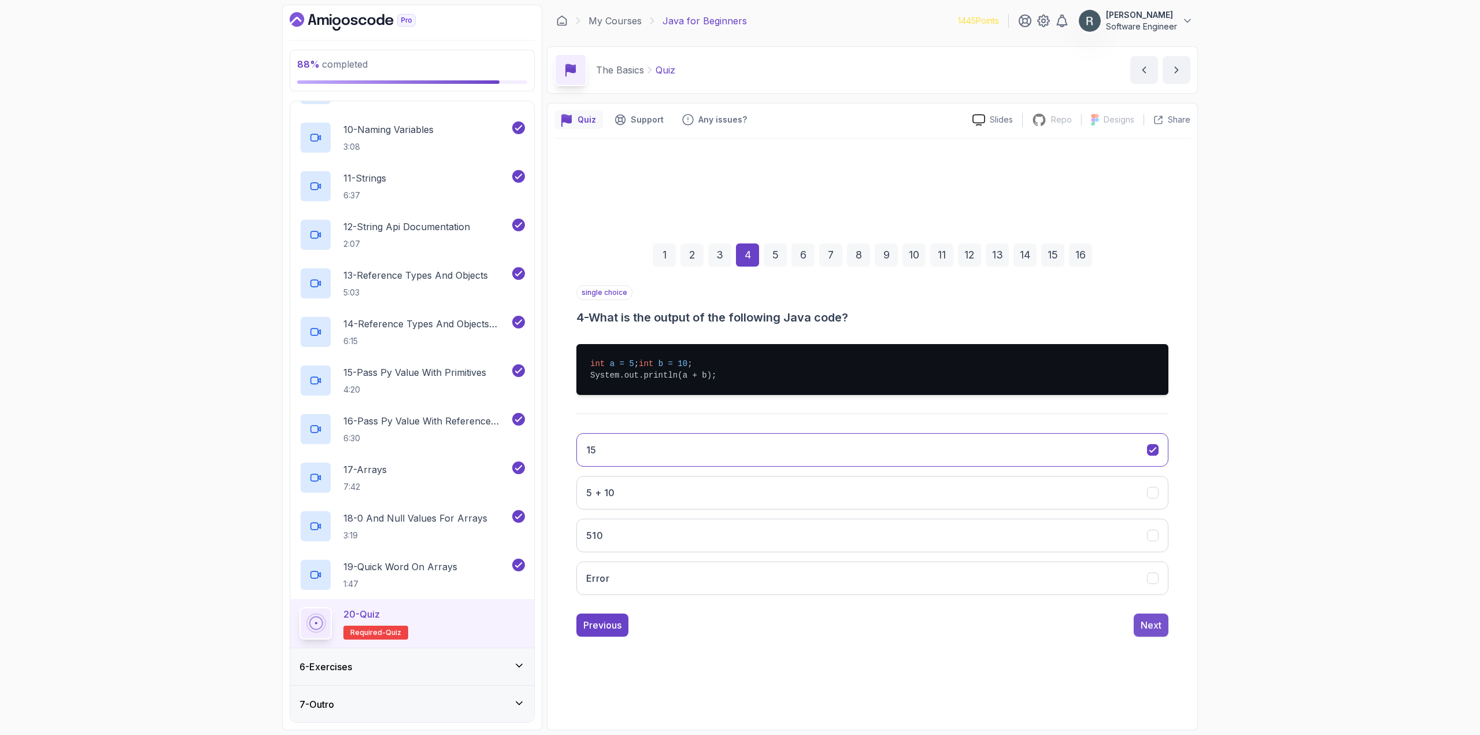
click at [1160, 625] on div "Next" at bounding box center [1150, 625] width 21 height 14
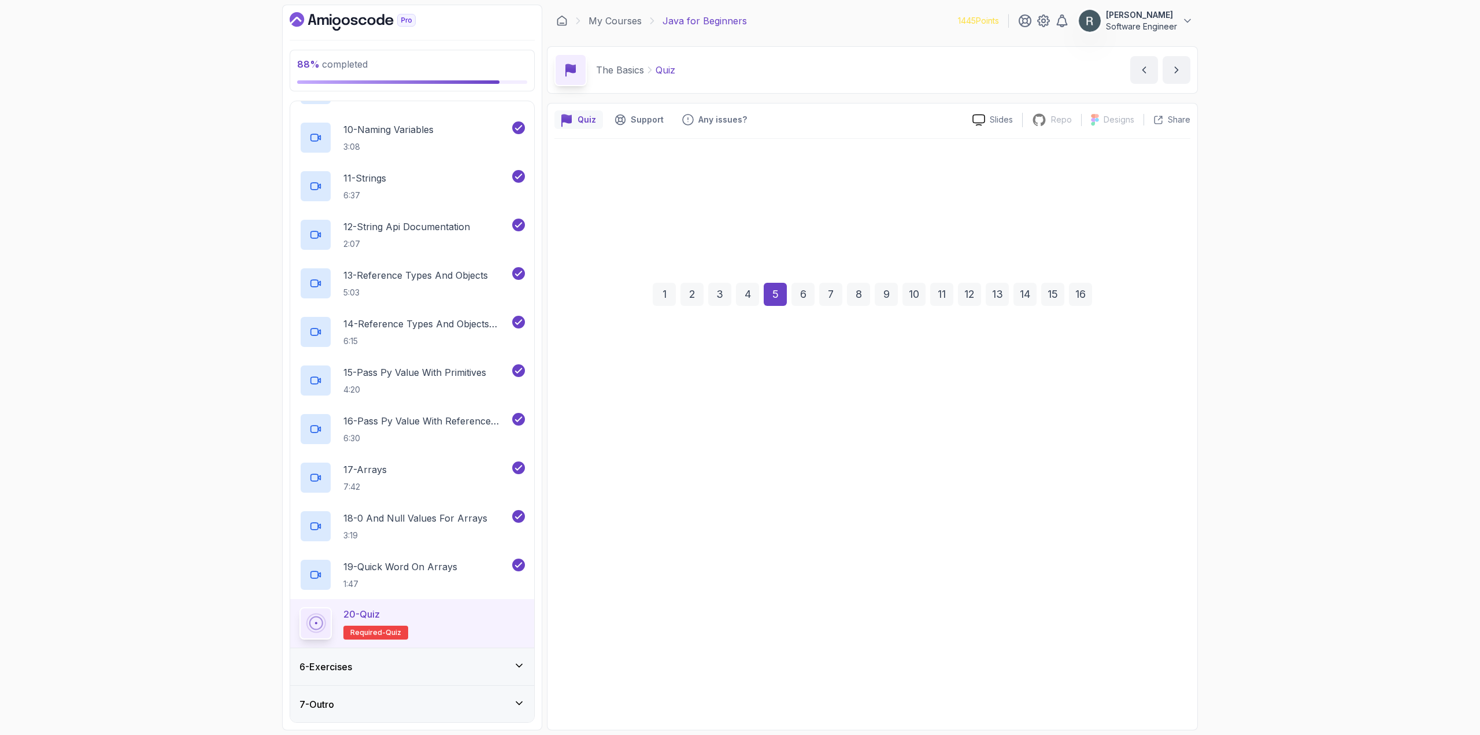
click at [1155, 625] on div "1 2 3 4 5 6 7 8 9 10 11 12 13 14 15 16 single choice 5 - Which operator is used…" at bounding box center [872, 431] width 636 height 584
click at [1154, 599] on div "1 2 3 4 5 6 7 8 9 10 11 12 13 14 15 16 single choice 5 - Which operator is used…" at bounding box center [872, 430] width 636 height 351
click at [1155, 585] on div "Next" at bounding box center [1150, 586] width 21 height 14
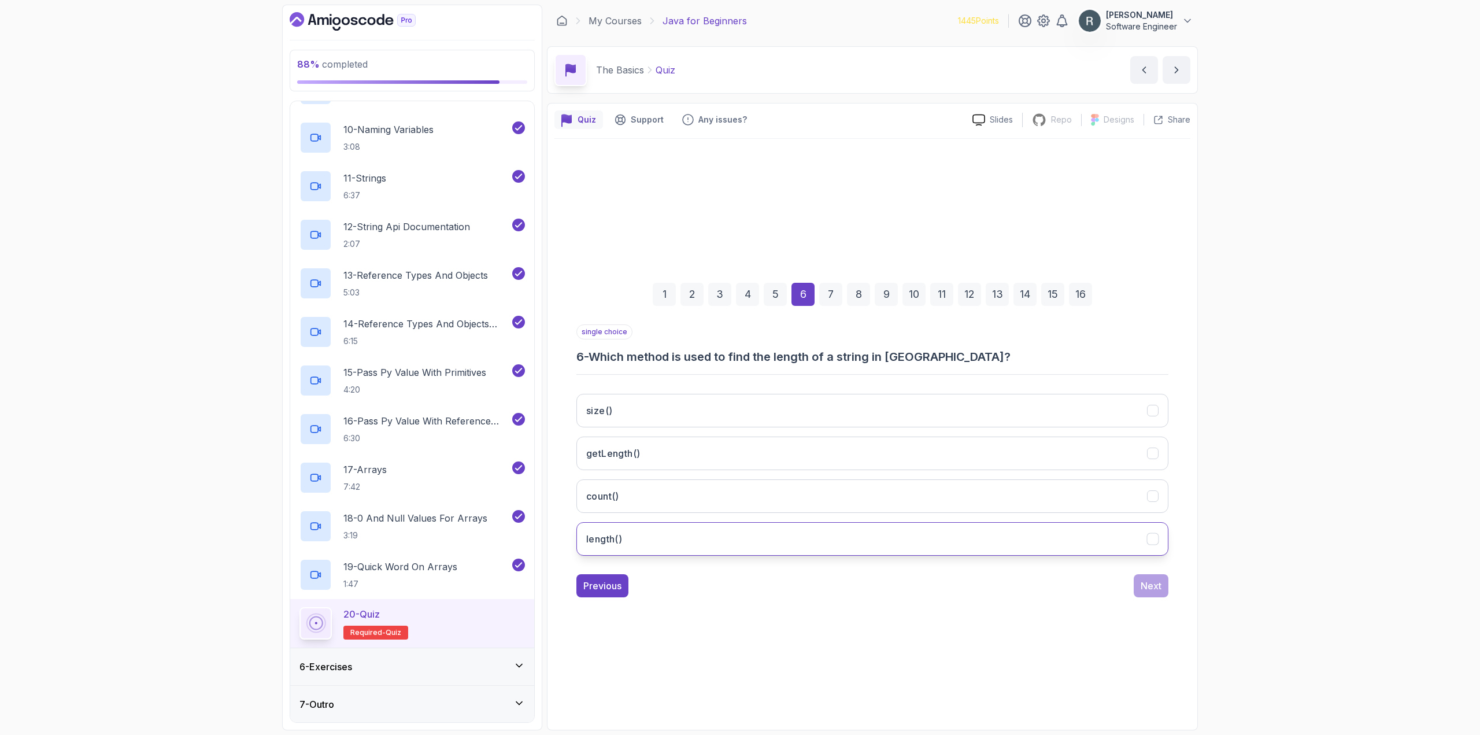
click at [966, 534] on button "length()" at bounding box center [872, 539] width 592 height 34
click at [1152, 579] on div "Next" at bounding box center [1150, 586] width 21 height 14
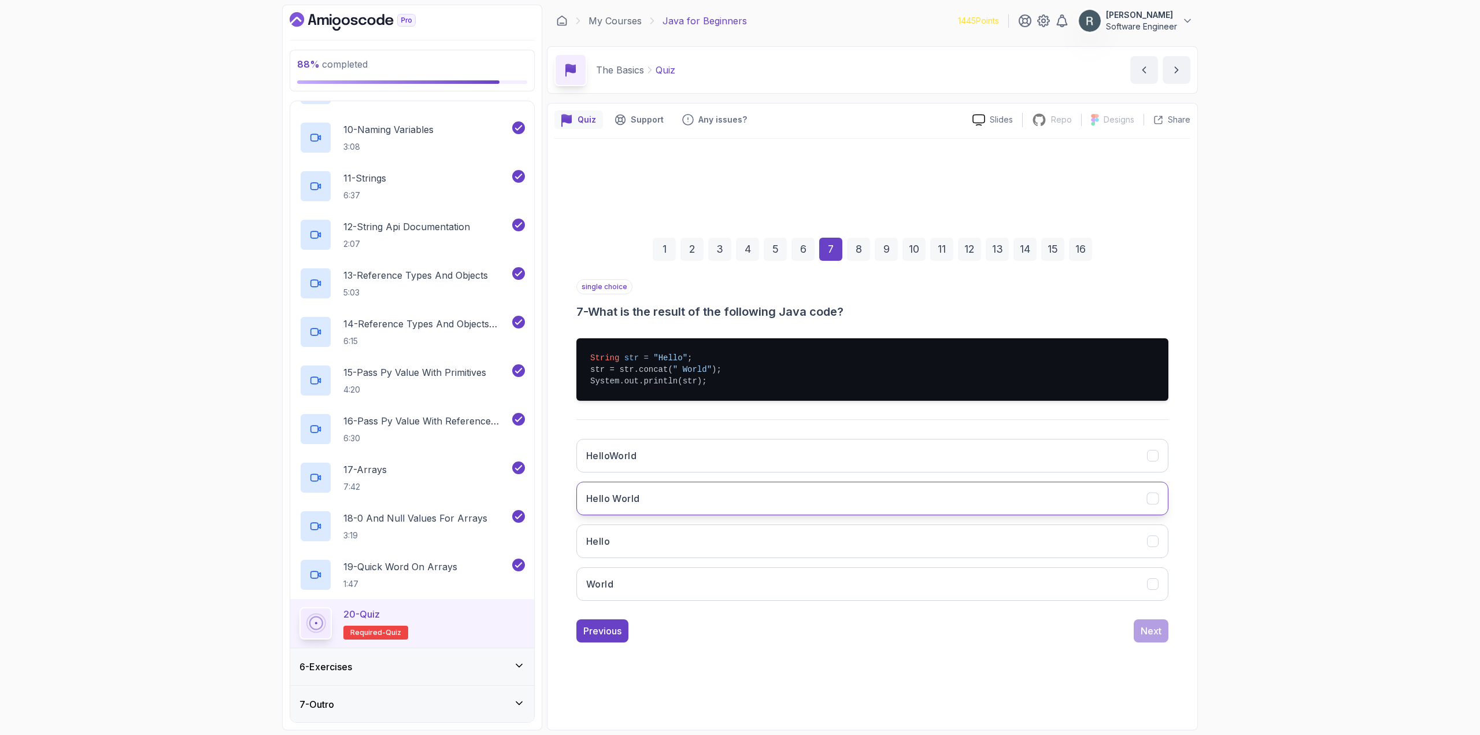
click at [920, 493] on button "Hello World" at bounding box center [872, 498] width 592 height 34
click at [1151, 627] on div "Next" at bounding box center [1150, 631] width 21 height 14
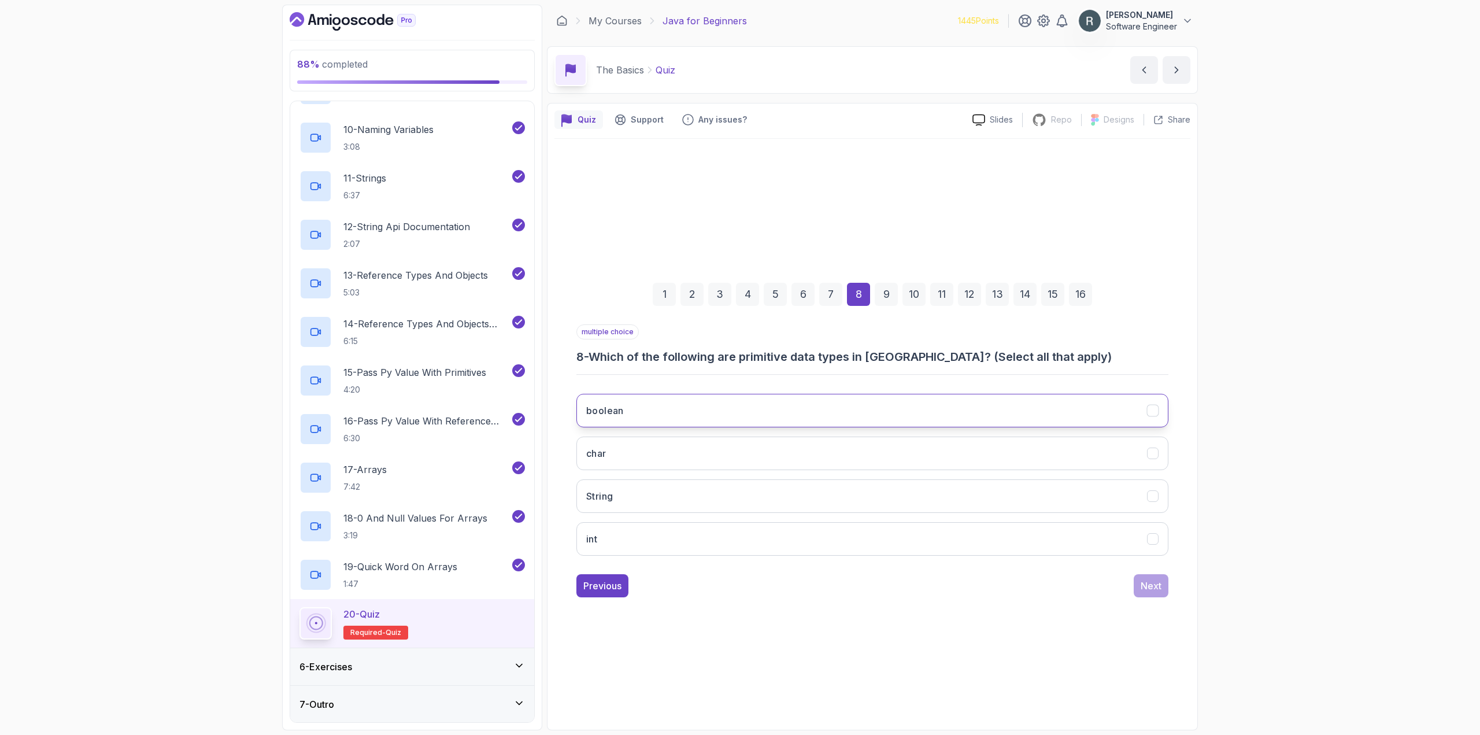
drag, startPoint x: 949, startPoint y: 418, endPoint x: 943, endPoint y: 427, distance: 11.2
click at [949, 417] on button "boolean" at bounding box center [872, 411] width 592 height 34
click at [927, 447] on button "char" at bounding box center [872, 453] width 592 height 34
click at [973, 536] on button "int" at bounding box center [872, 539] width 592 height 34
click at [1142, 584] on div "Next" at bounding box center [1150, 586] width 21 height 14
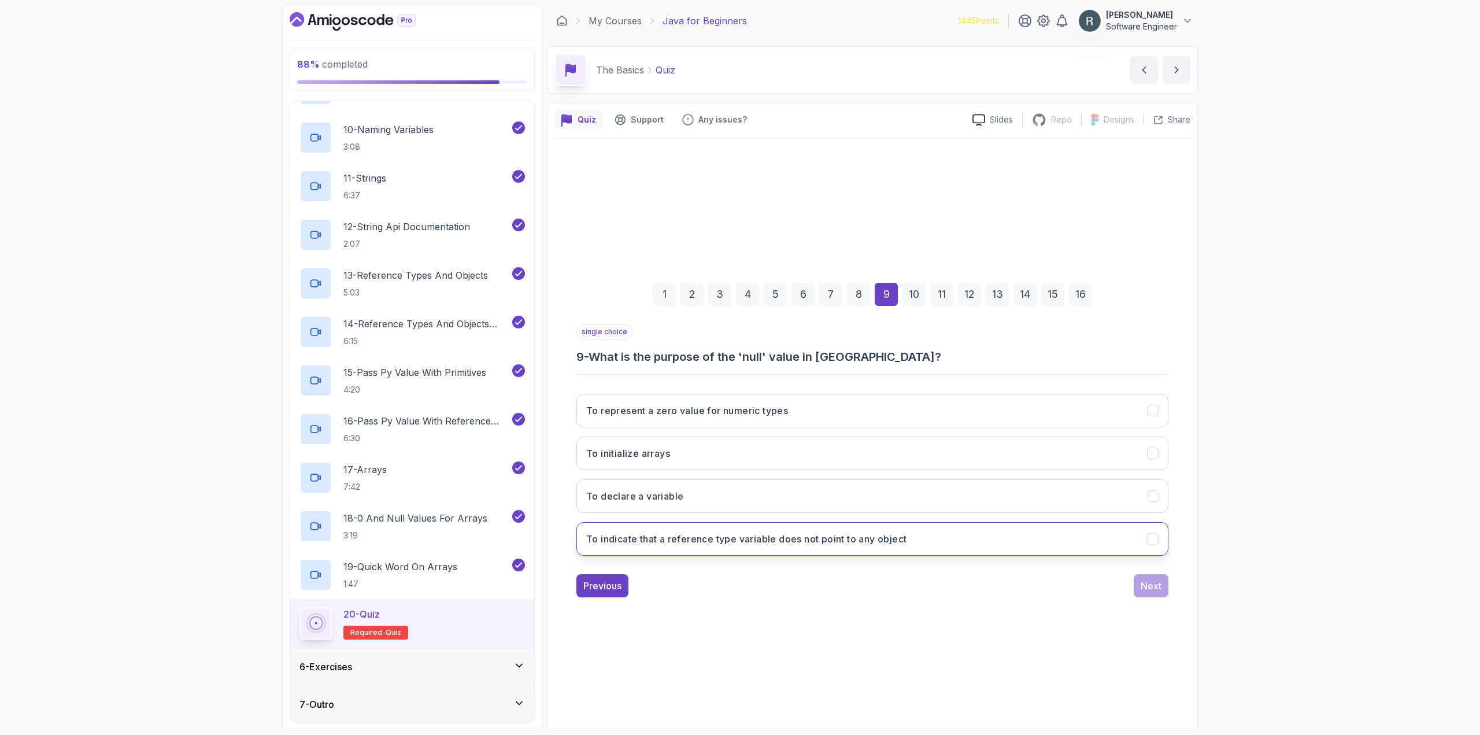
click at [1059, 542] on button "To indicate that a reference type variable does not point to any object" at bounding box center [872, 539] width 592 height 34
click at [1155, 580] on div "Next" at bounding box center [1150, 586] width 21 height 14
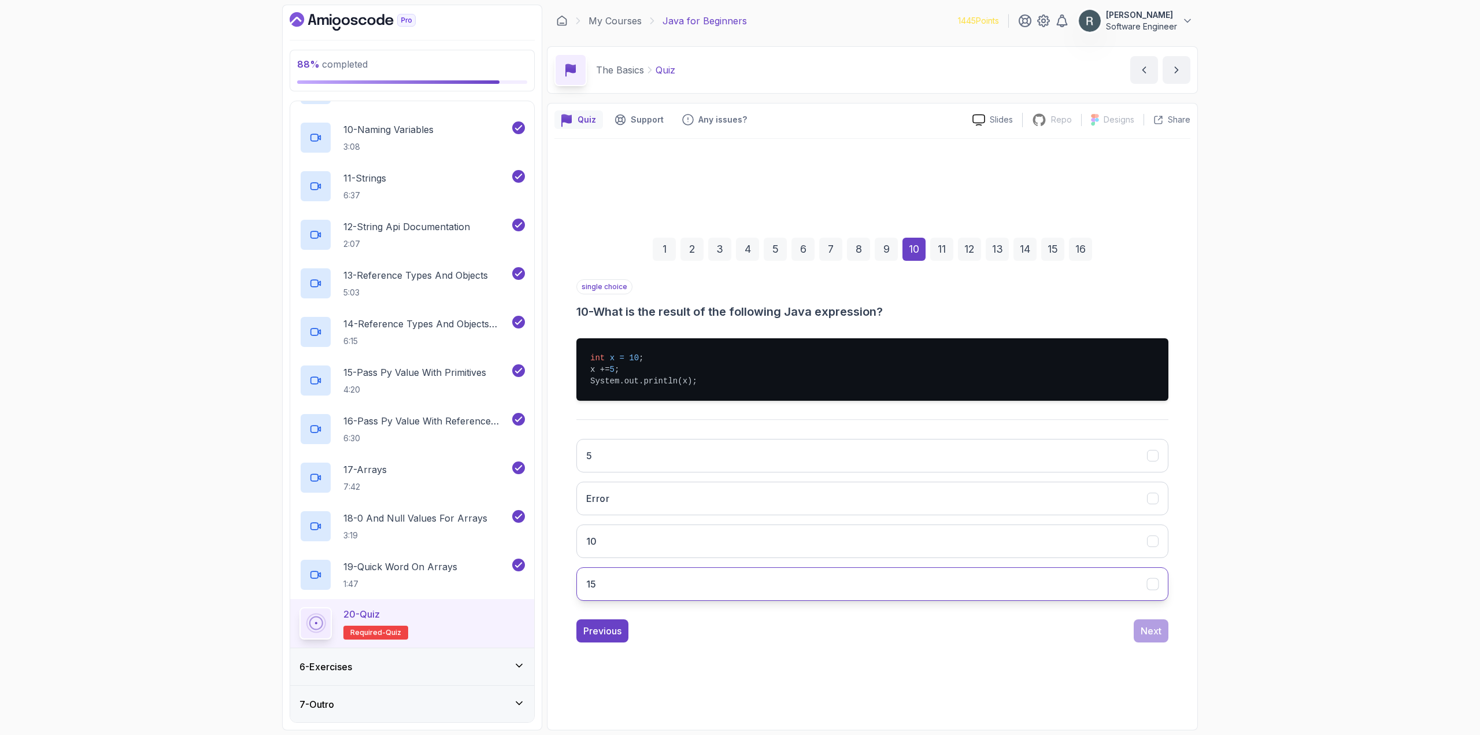
click at [1006, 583] on button "15" at bounding box center [872, 584] width 592 height 34
click at [1159, 629] on div "Next" at bounding box center [1150, 631] width 21 height 14
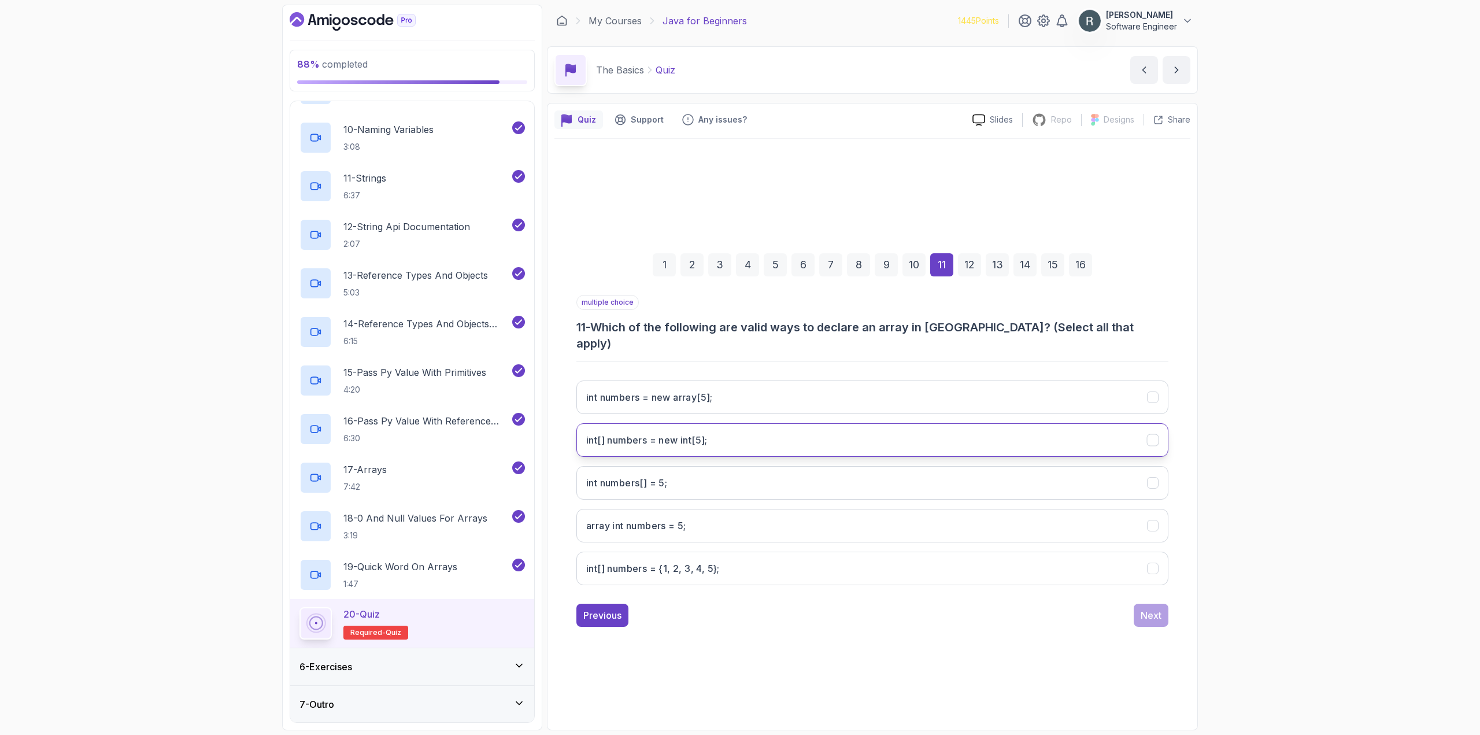
click at [844, 431] on int;"] "int[] numbers = new int[5];" at bounding box center [872, 440] width 592 height 34
click at [869, 551] on 5};"] "int[] numbers = {1, 2, 3, 4, 5};" at bounding box center [872, 568] width 592 height 34
click at [1151, 615] on button "Next" at bounding box center [1150, 614] width 35 height 23
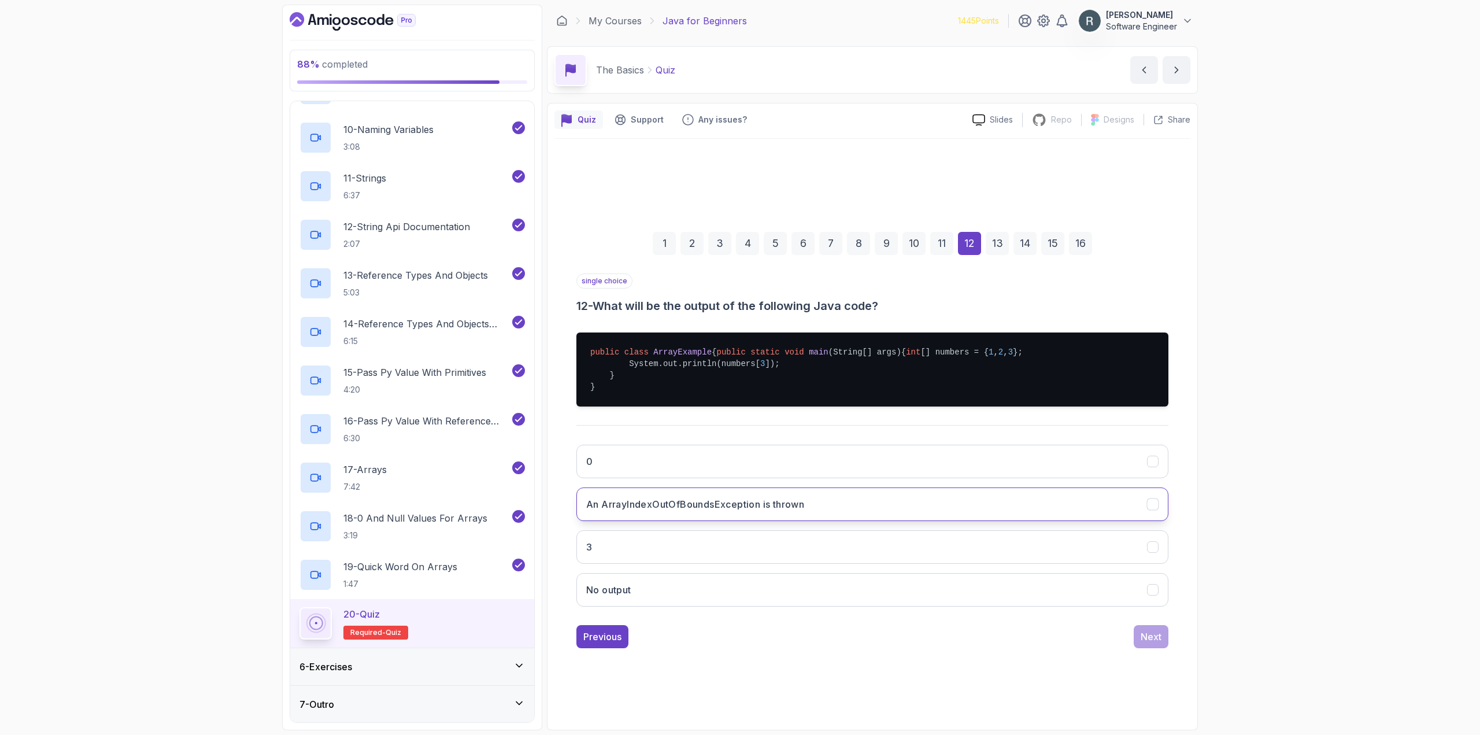
click at [950, 521] on button "An ArrayIndexOutOfBoundsException is thrown" at bounding box center [872, 504] width 592 height 34
click at [1151, 643] on div "Next" at bounding box center [1150, 636] width 21 height 14
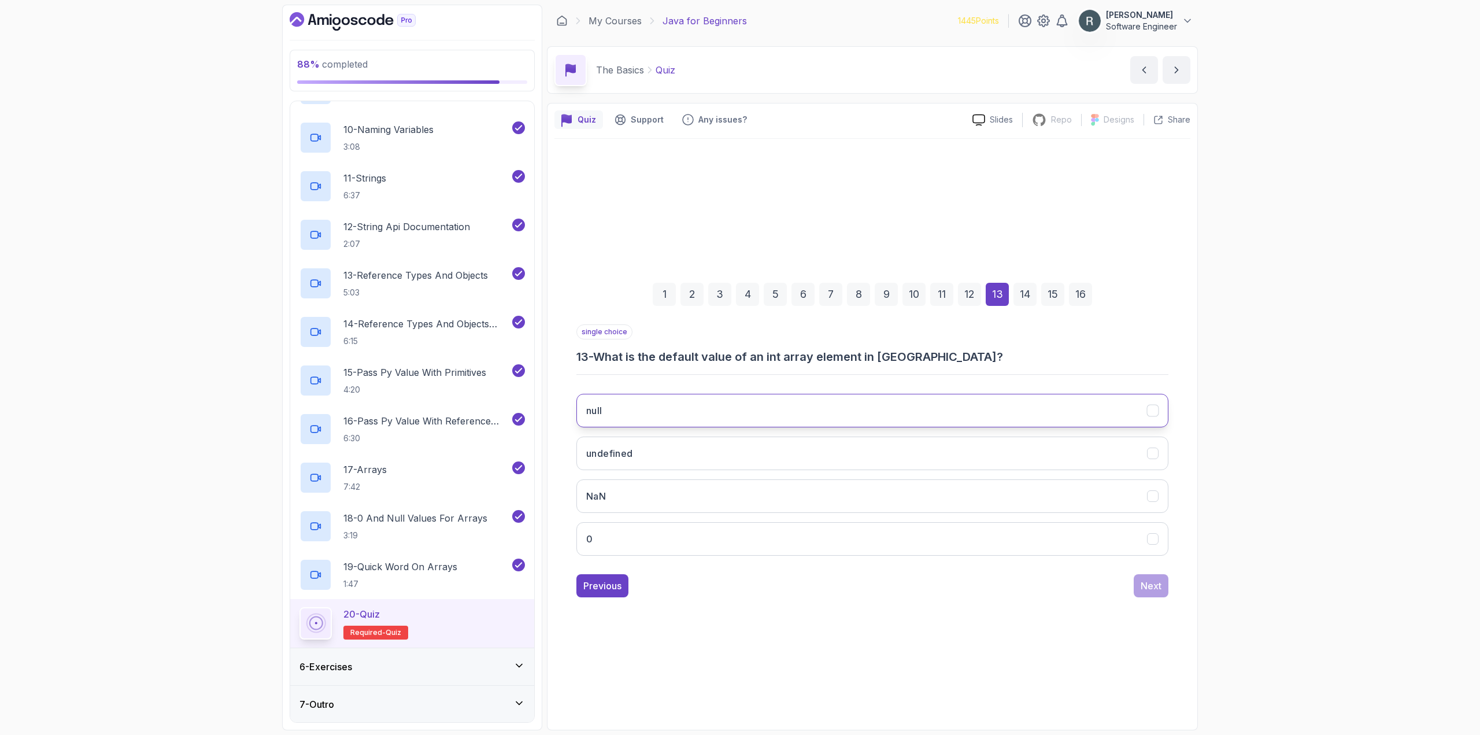
click at [951, 417] on button "null" at bounding box center [872, 411] width 592 height 34
drag, startPoint x: 1149, startPoint y: 588, endPoint x: 1044, endPoint y: 561, distance: 108.1
click at [1045, 561] on div "single choice 13 - What is the default value of an int array element in [GEOGRA…" at bounding box center [872, 460] width 592 height 273
click at [1064, 550] on button "0" at bounding box center [872, 539] width 592 height 34
click at [1149, 584] on div "Next" at bounding box center [1150, 586] width 21 height 14
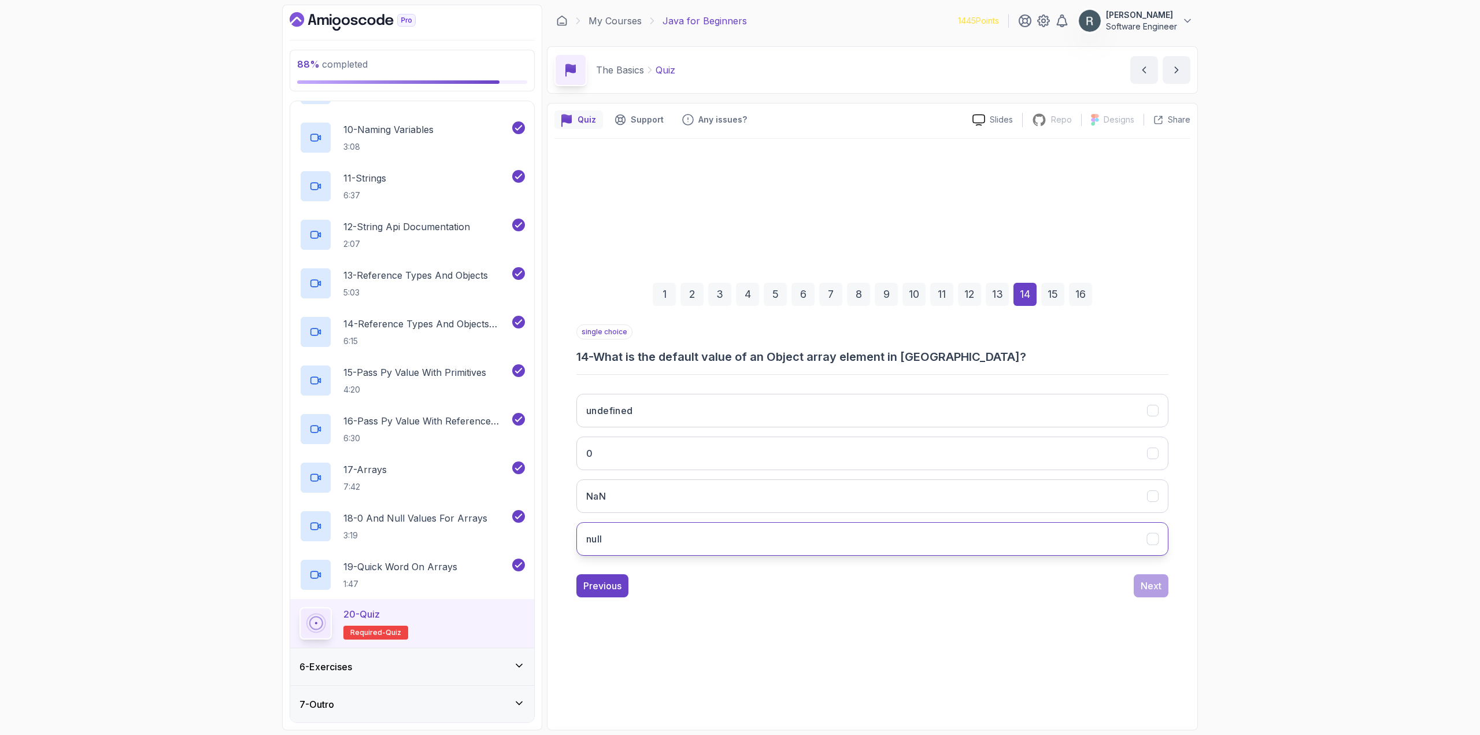
drag, startPoint x: 1025, startPoint y: 535, endPoint x: 1041, endPoint y: 538, distance: 16.4
click at [1025, 535] on button "null" at bounding box center [872, 539] width 592 height 34
click at [1155, 582] on div "Next" at bounding box center [1150, 586] width 21 height 14
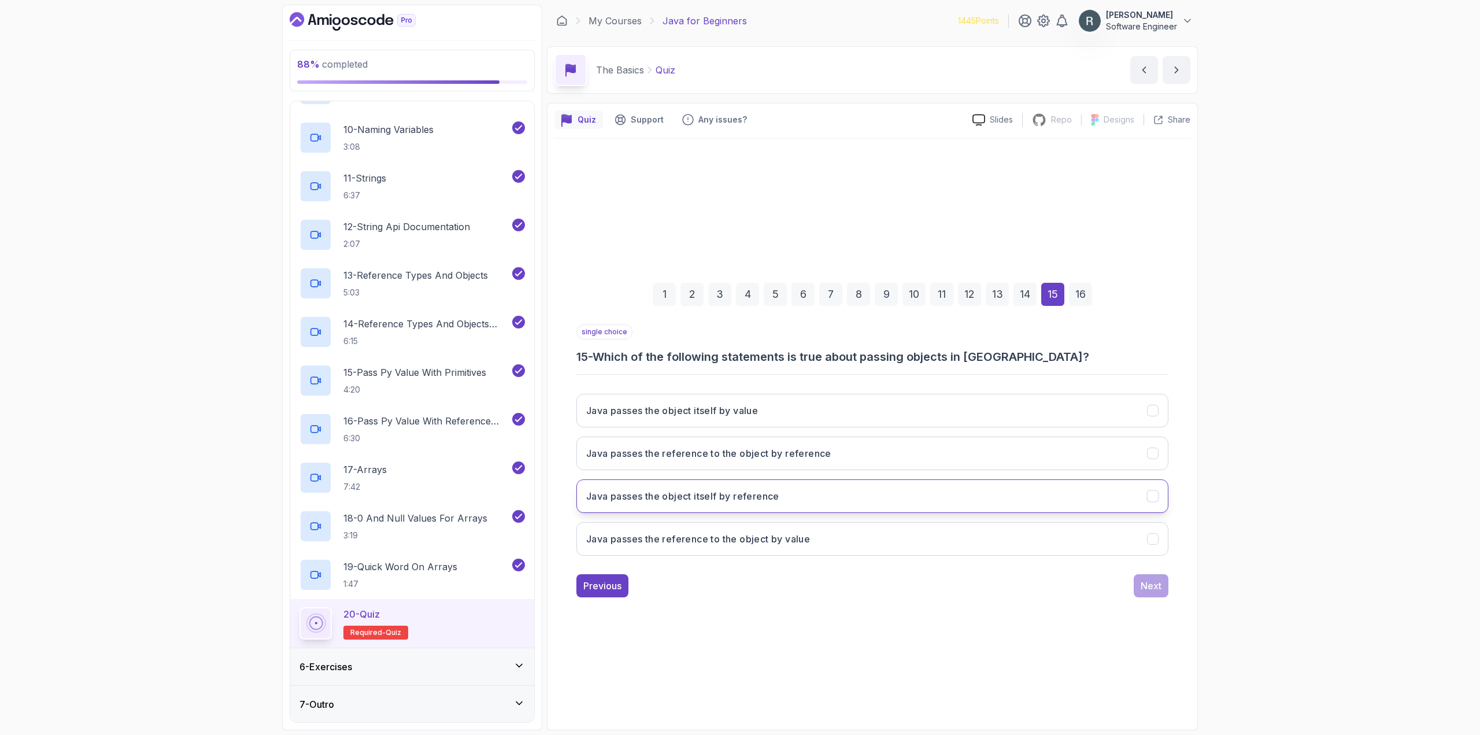
click at [980, 484] on button "Java passes the object itself by reference" at bounding box center [872, 496] width 592 height 34
click at [1154, 586] on div "Next" at bounding box center [1150, 586] width 21 height 14
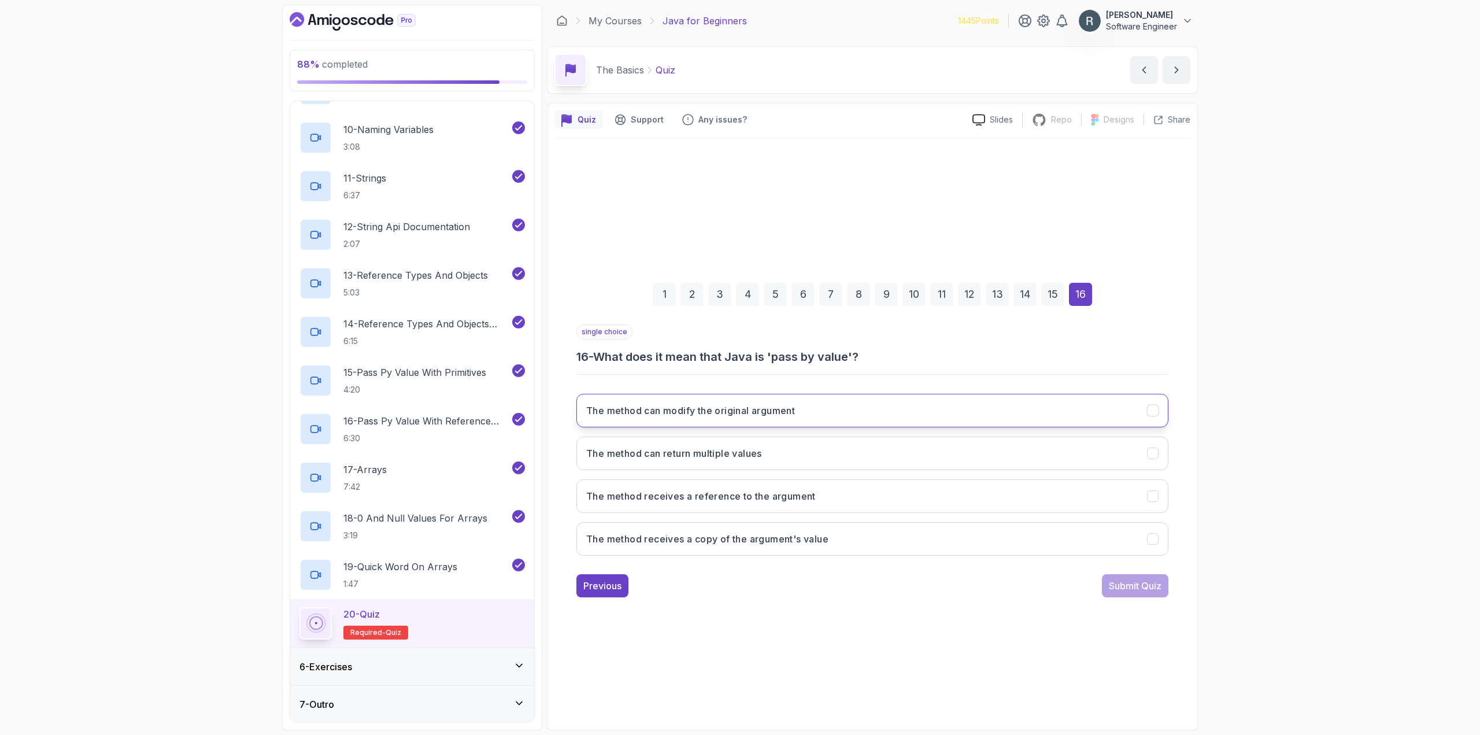
click at [979, 402] on button "The method can modify the original argument" at bounding box center [872, 411] width 592 height 34
click at [1142, 584] on div "Submit Quiz" at bounding box center [1135, 586] width 53 height 14
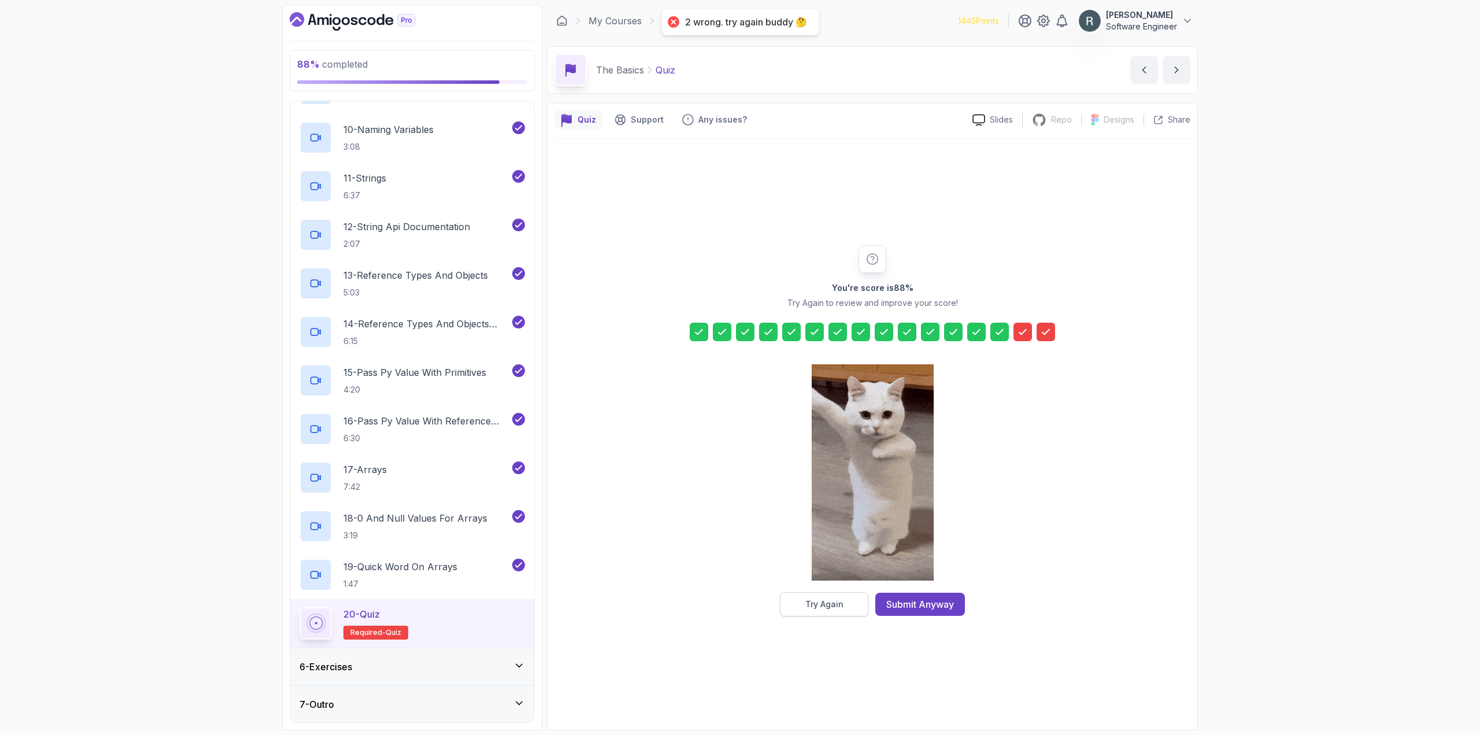
click at [824, 609] on div "Try Again" at bounding box center [824, 604] width 38 height 12
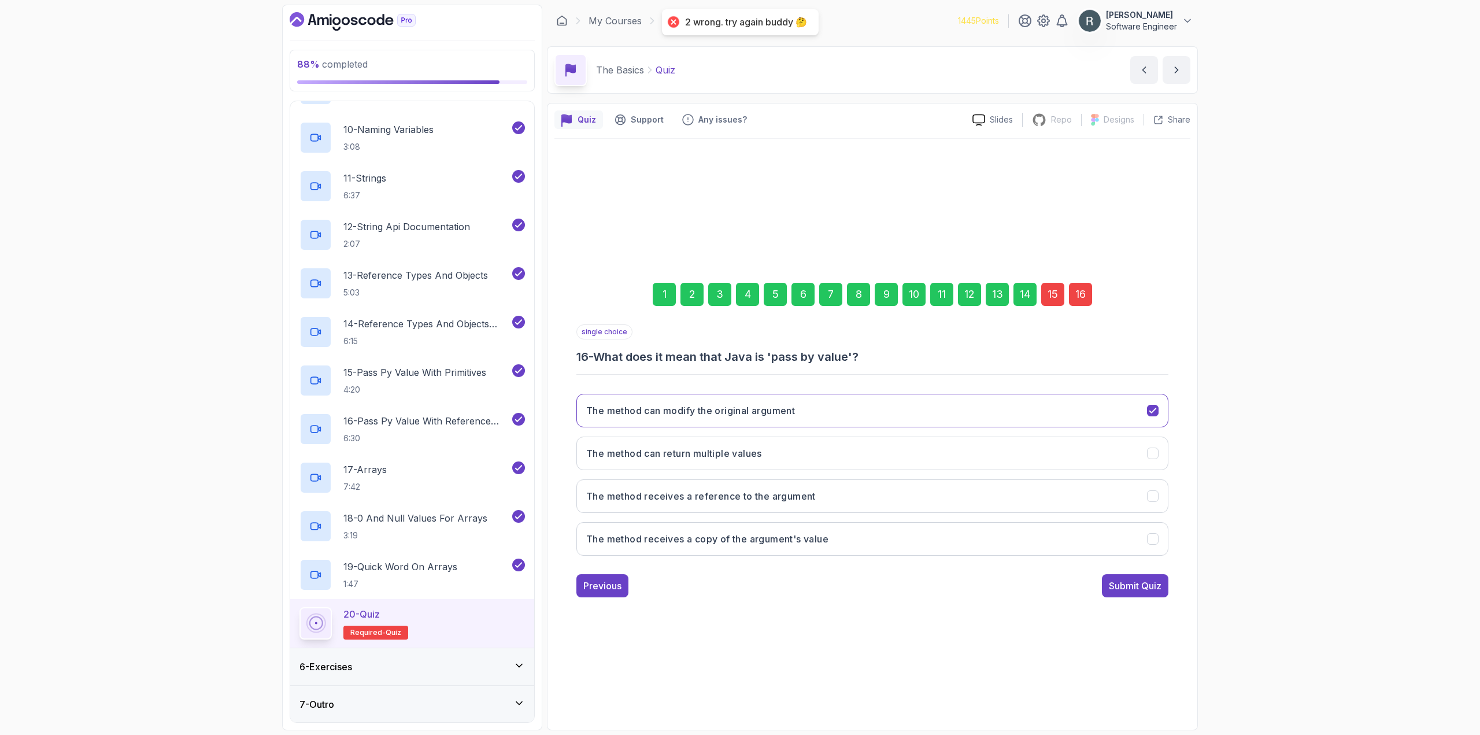
click at [1057, 293] on div "15" at bounding box center [1052, 294] width 23 height 23
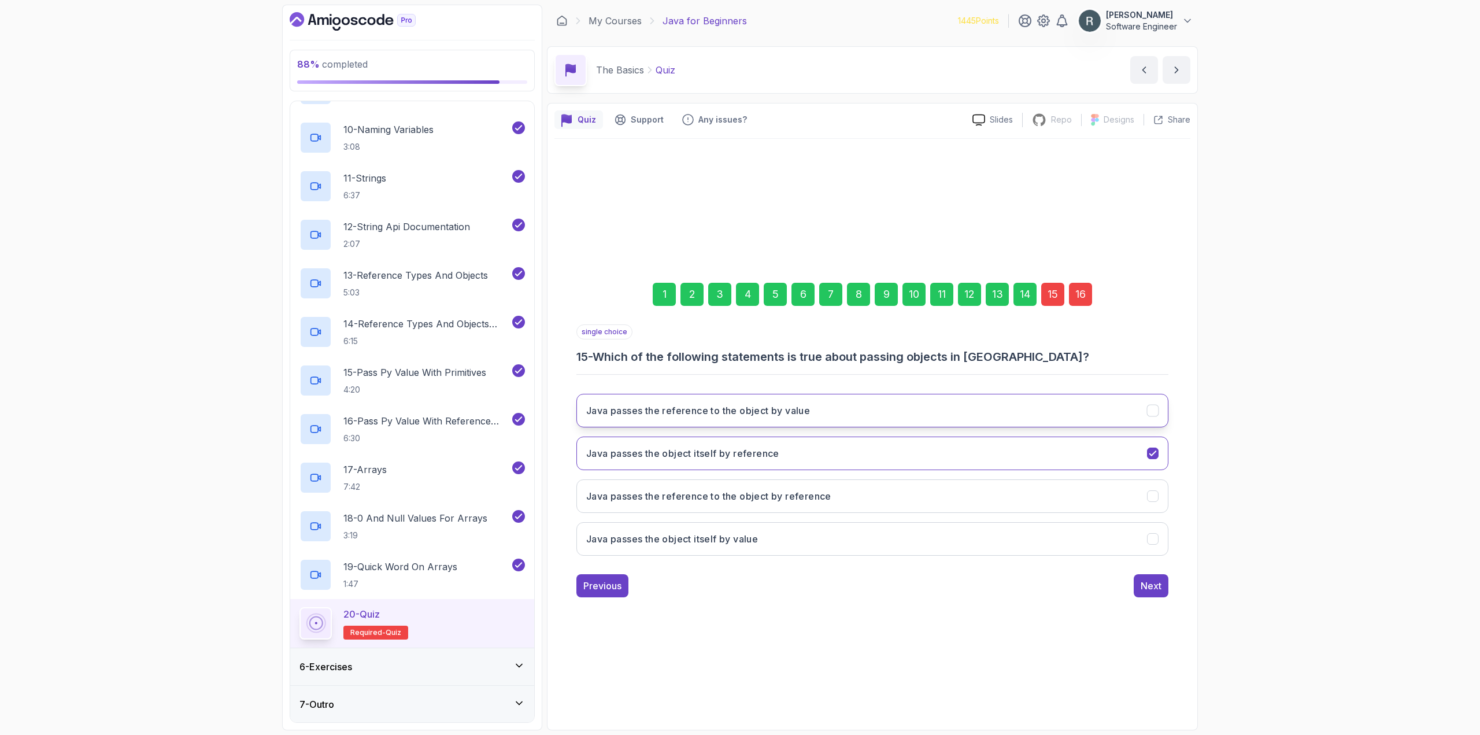
click at [951, 403] on button "Java passes the reference to the object by value" at bounding box center [872, 411] width 592 height 34
click at [1157, 590] on div "Next" at bounding box center [1150, 586] width 21 height 14
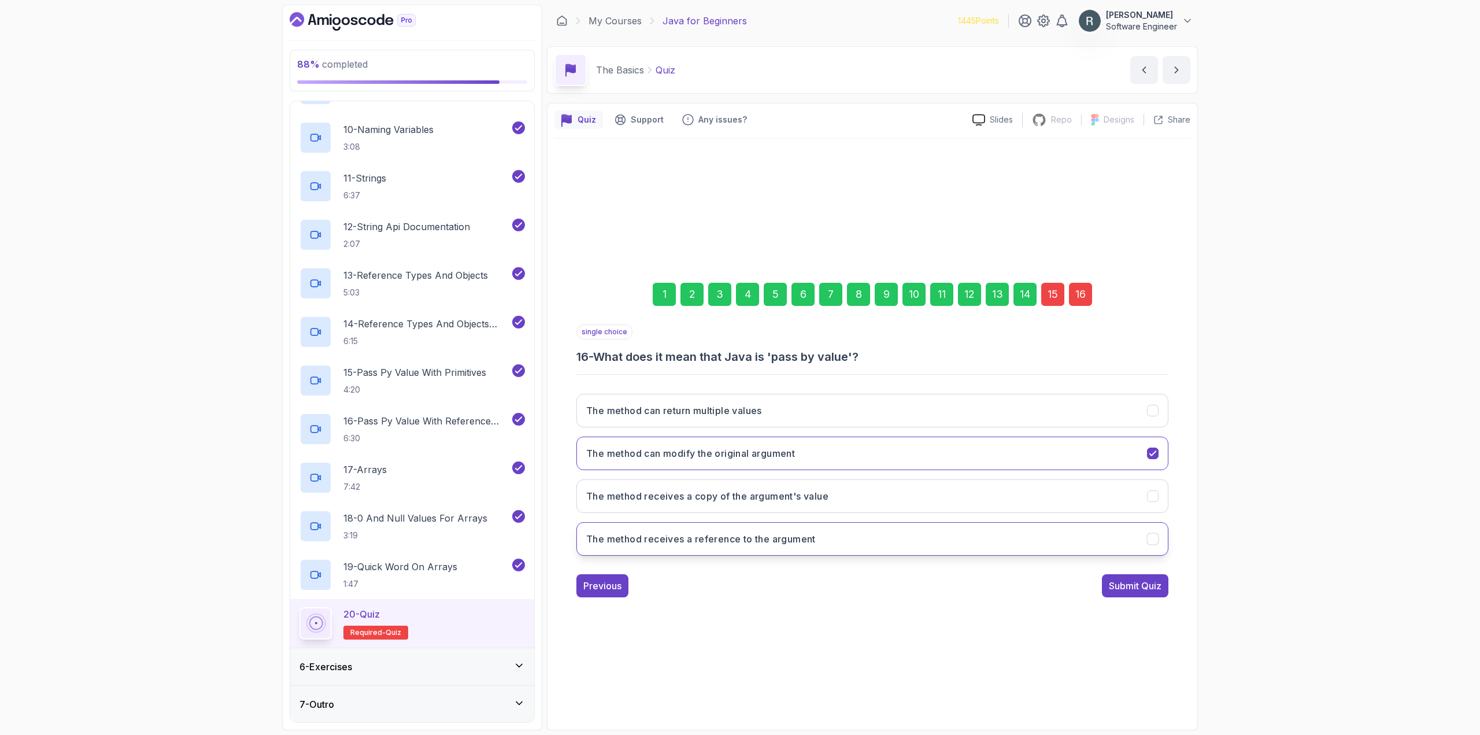
click at [1115, 536] on button "The method receives a reference to the argument" at bounding box center [872, 539] width 592 height 34
click at [1147, 574] on button "Submit Quiz" at bounding box center [1135, 585] width 66 height 23
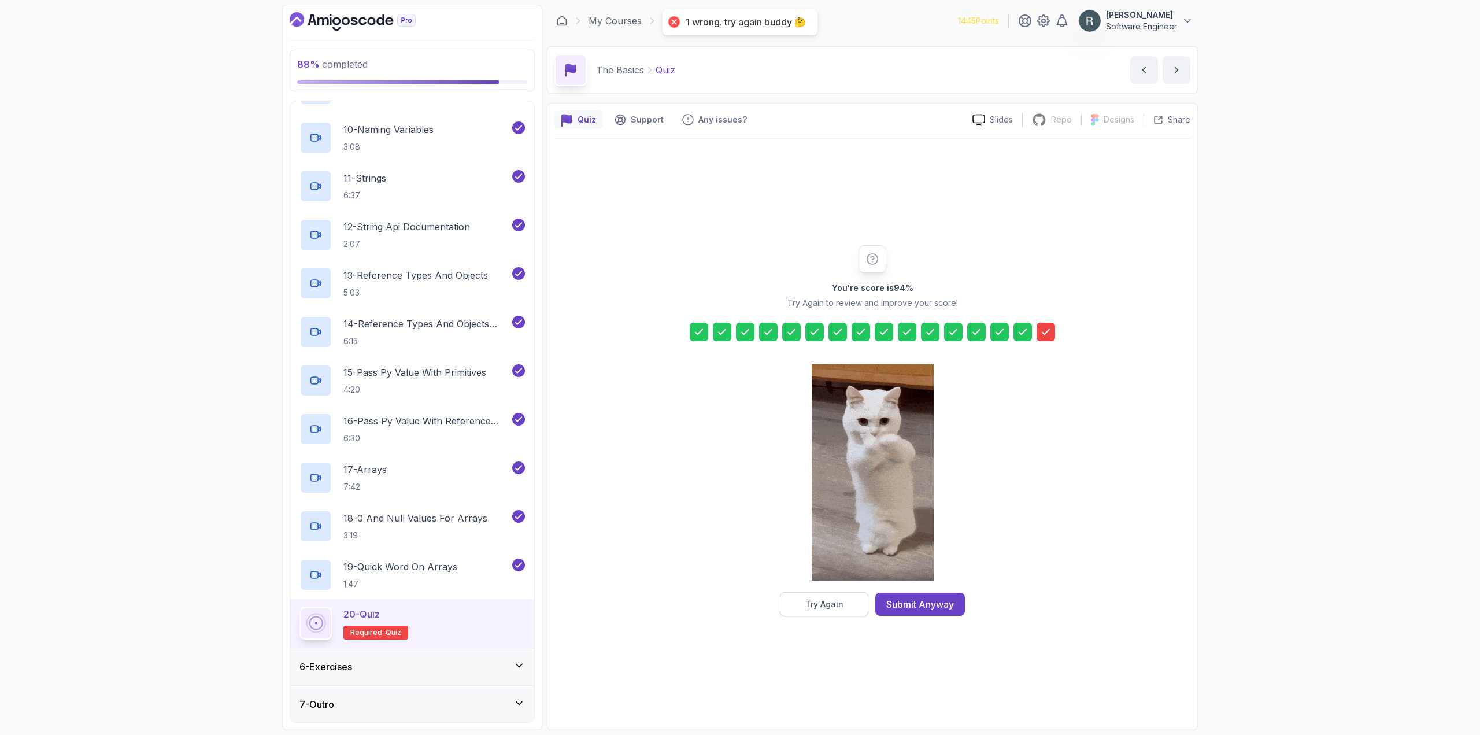
click at [836, 603] on div "Try Again" at bounding box center [824, 604] width 38 height 12
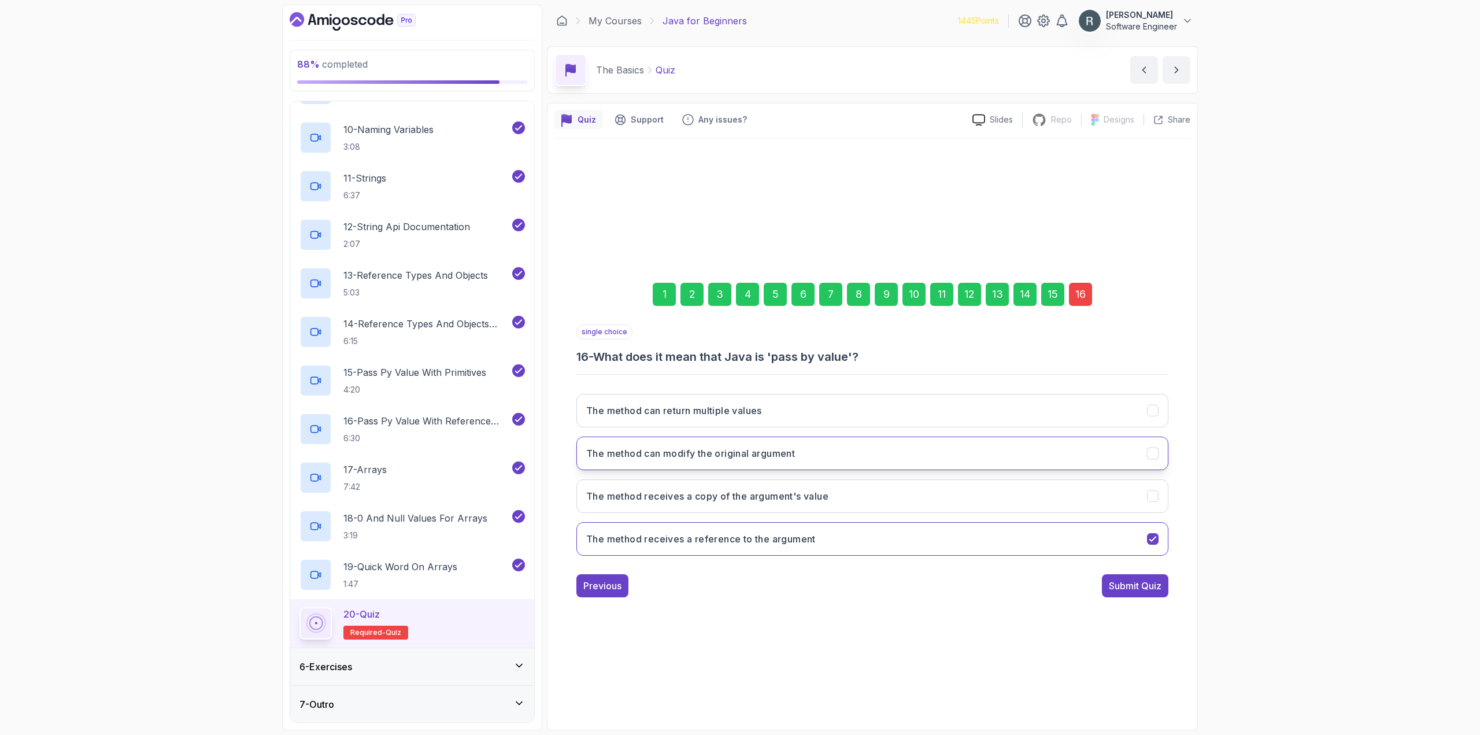
click at [853, 454] on button "The method can modify the original argument" at bounding box center [872, 453] width 592 height 34
click at [1108, 576] on button "Submit Quiz" at bounding box center [1135, 585] width 66 height 23
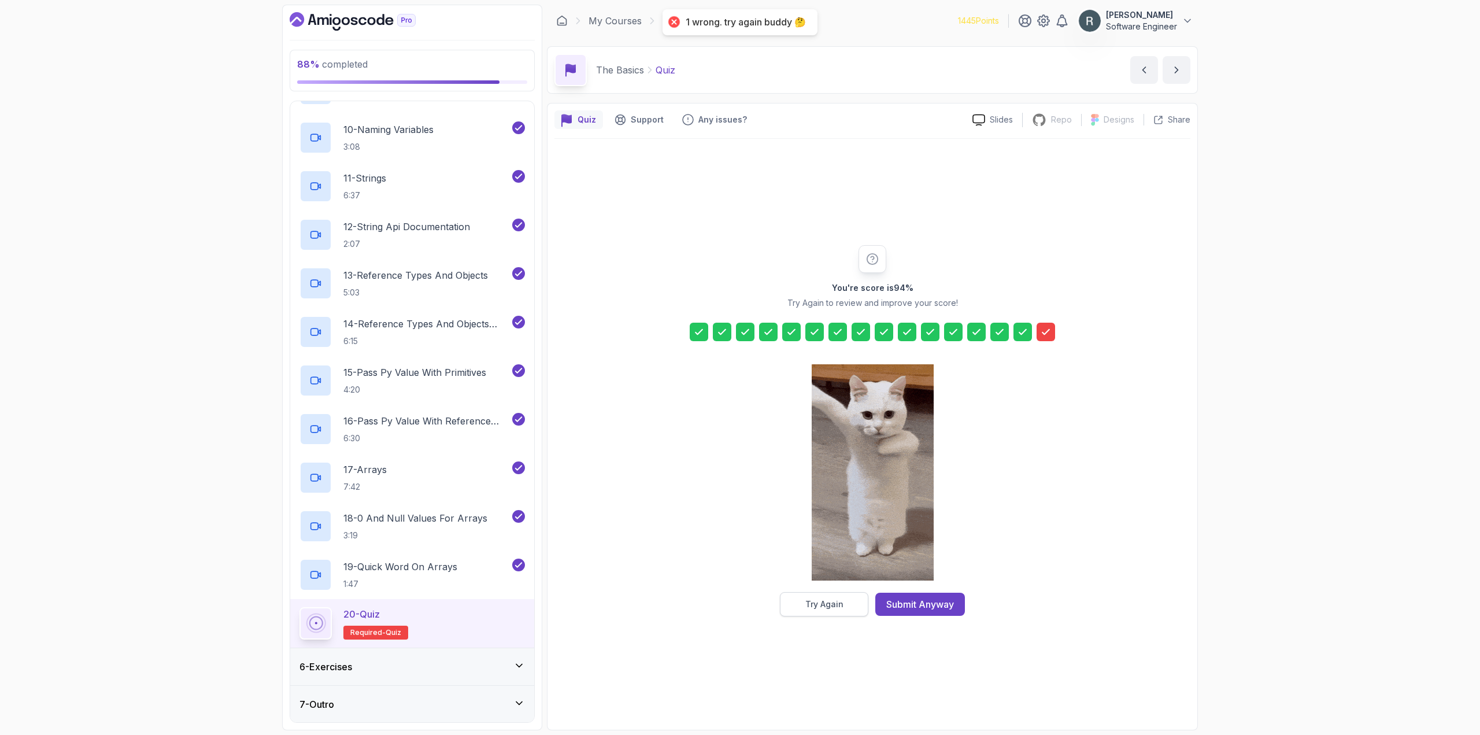
click at [832, 601] on div "Try Again" at bounding box center [824, 604] width 38 height 12
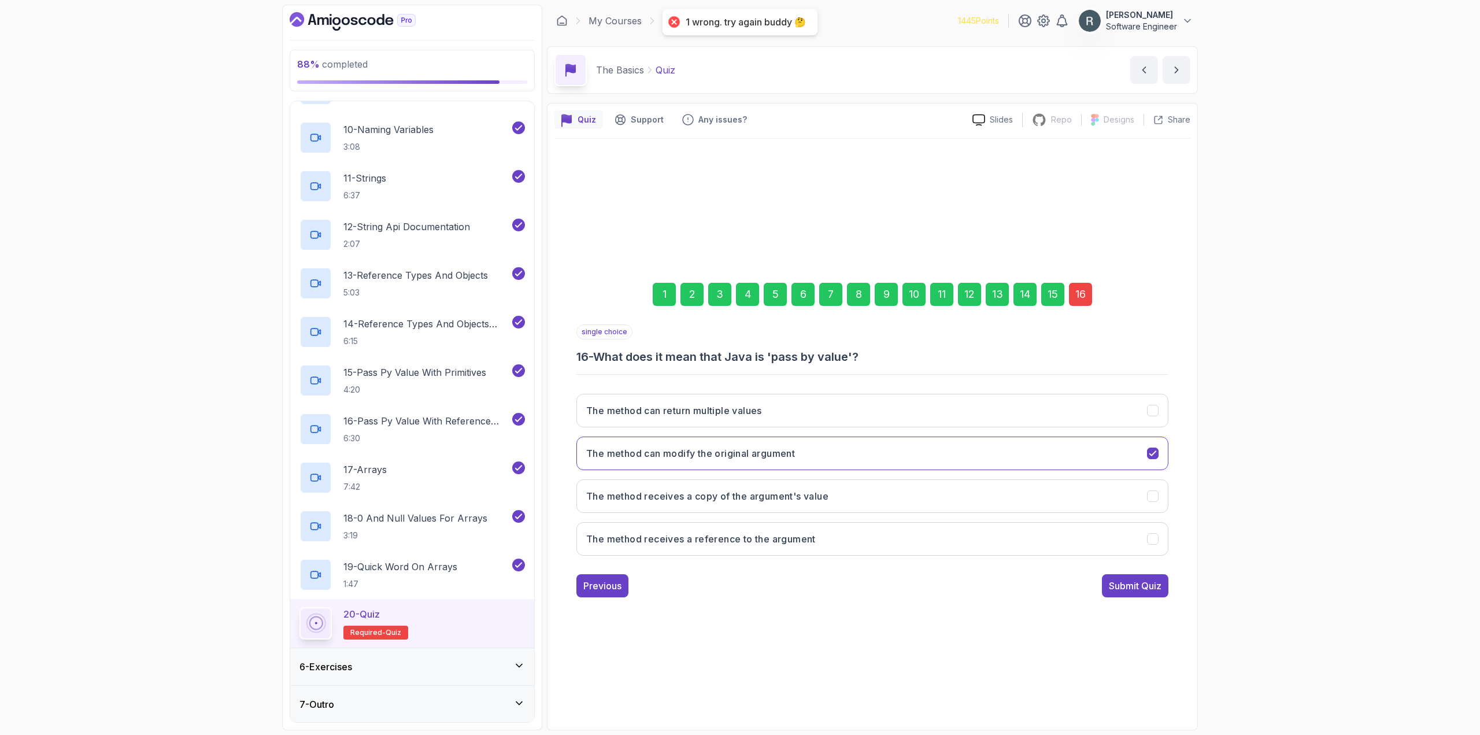
click at [848, 515] on div "The method can return multiple values The method can modify the original argume…" at bounding box center [872, 474] width 592 height 180
click at [869, 499] on button "The method receives a copy of the argument's value" at bounding box center [872, 496] width 592 height 34
click at [1122, 586] on div "Submit Quiz" at bounding box center [1135, 586] width 53 height 14
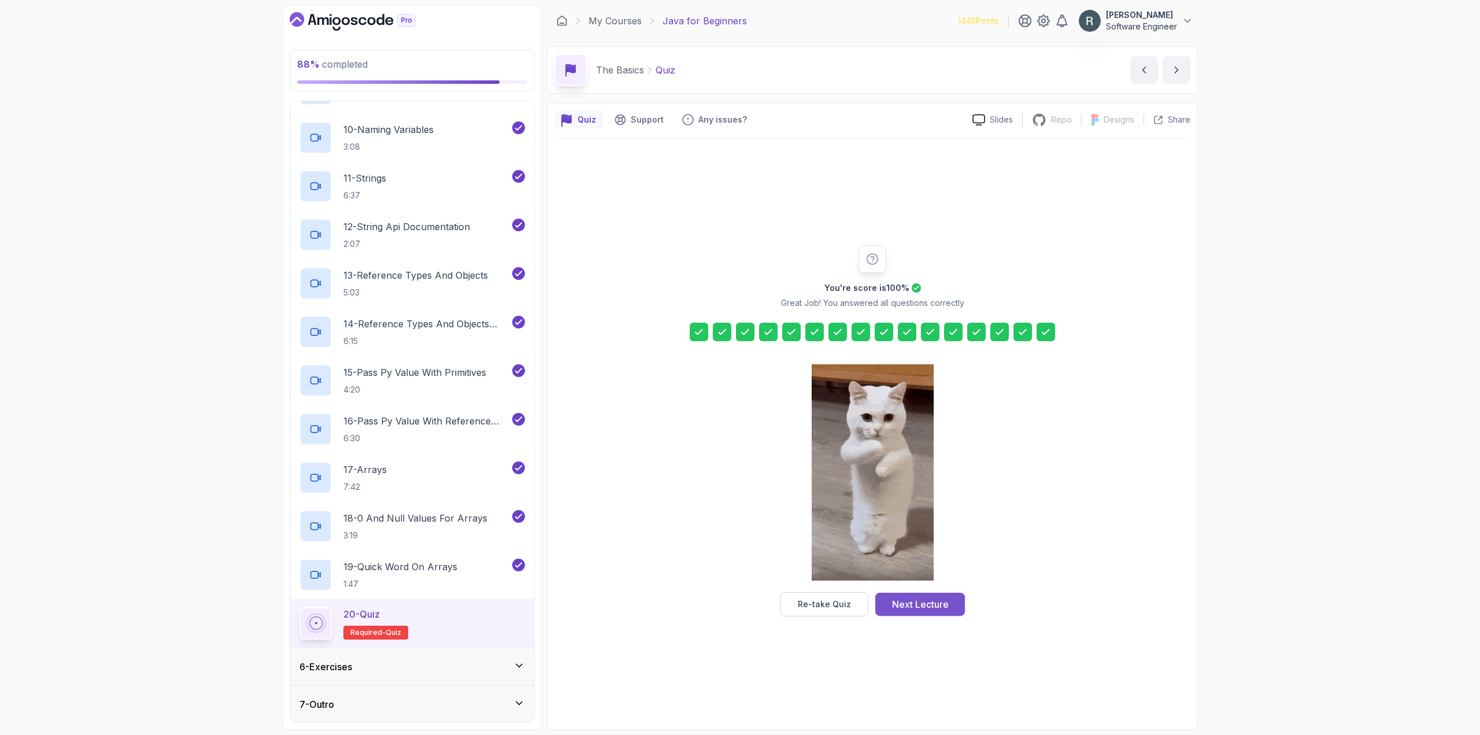
click at [917, 608] on div "Next Lecture" at bounding box center [920, 604] width 57 height 14
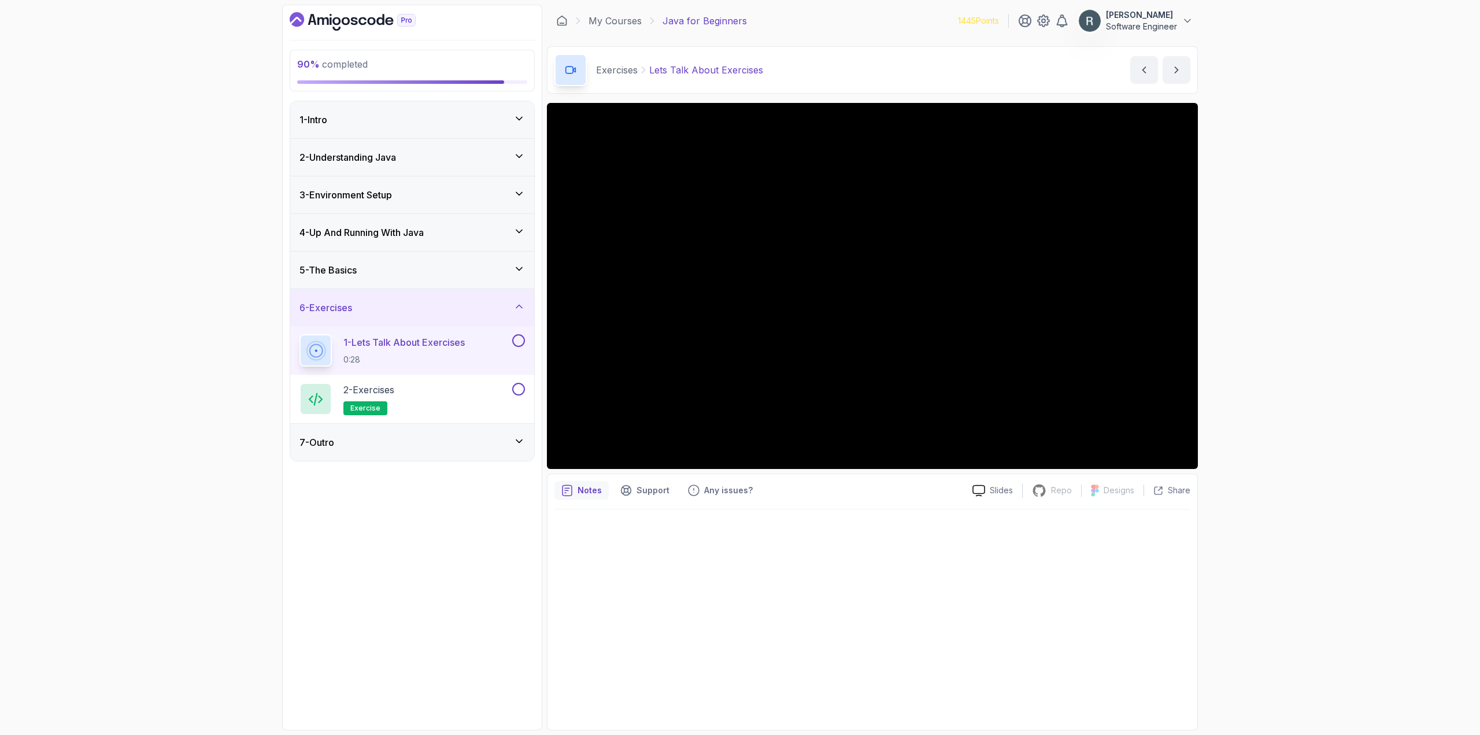
click at [521, 339] on button at bounding box center [518, 340] width 13 height 13
click at [517, 388] on button at bounding box center [518, 389] width 13 height 13
click at [486, 426] on div "7 - Outro" at bounding box center [412, 442] width 244 height 37
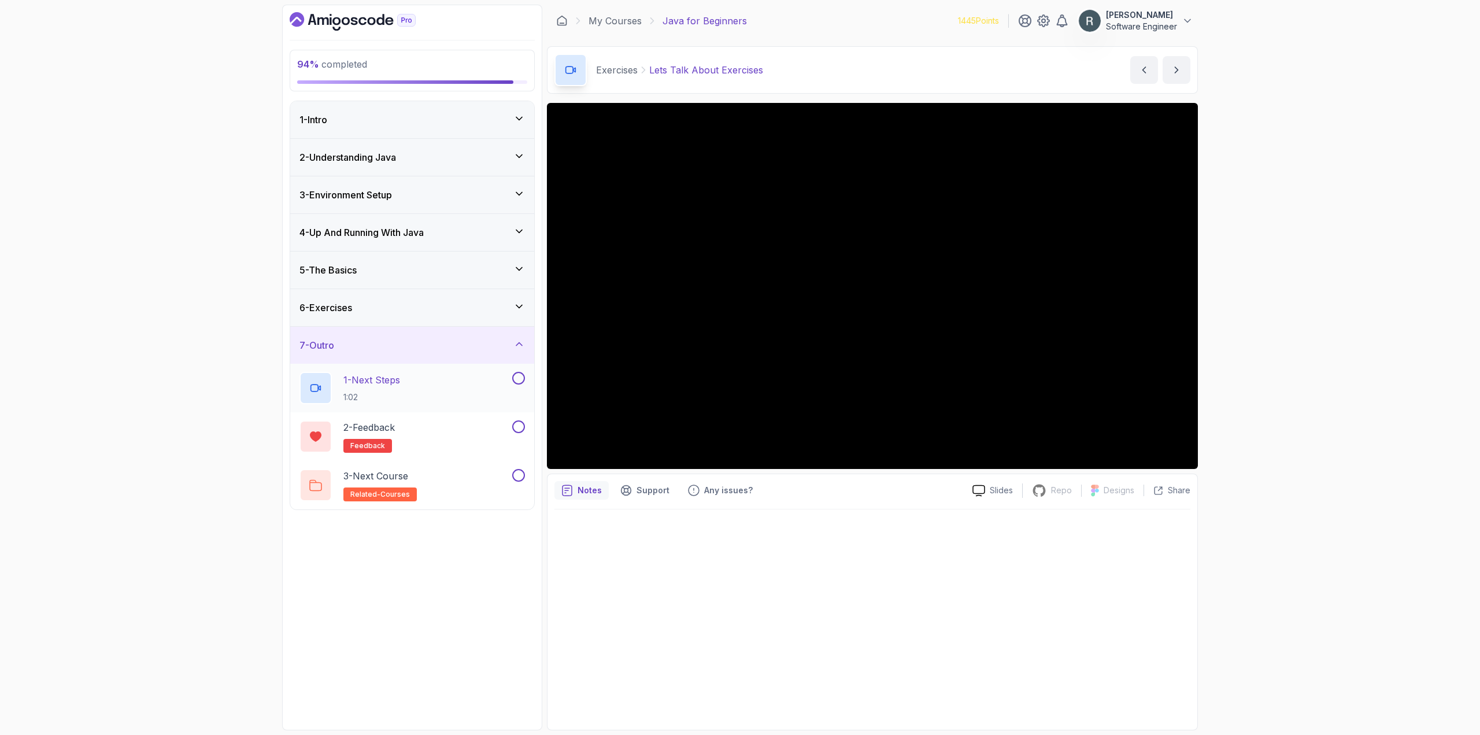
click at [520, 379] on button at bounding box center [518, 378] width 13 height 13
click at [498, 420] on div "2 - Feedback feedback" at bounding box center [404, 436] width 210 height 32
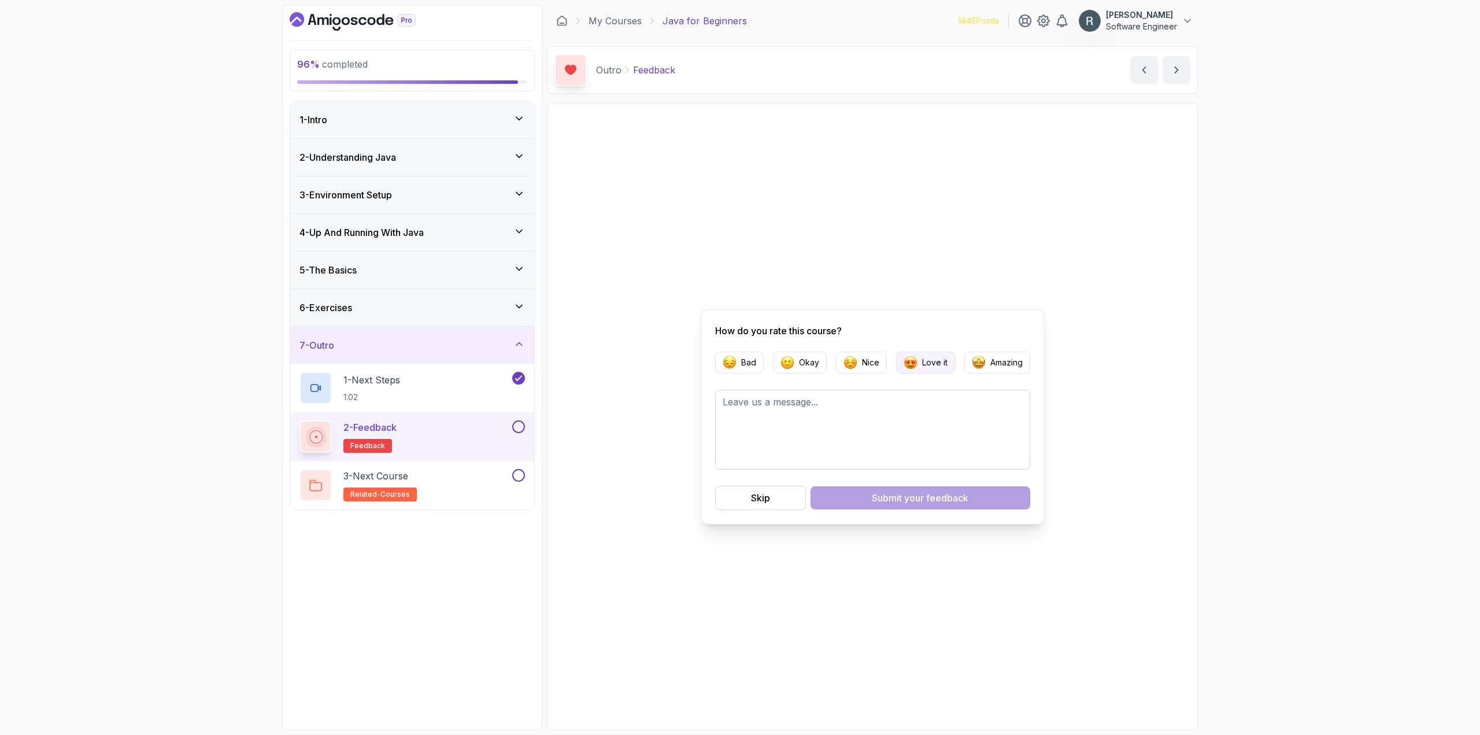
click at [927, 365] on p "Love it" at bounding box center [934, 363] width 25 height 12
click at [902, 506] on button "Submit your feedback" at bounding box center [920, 497] width 220 height 23
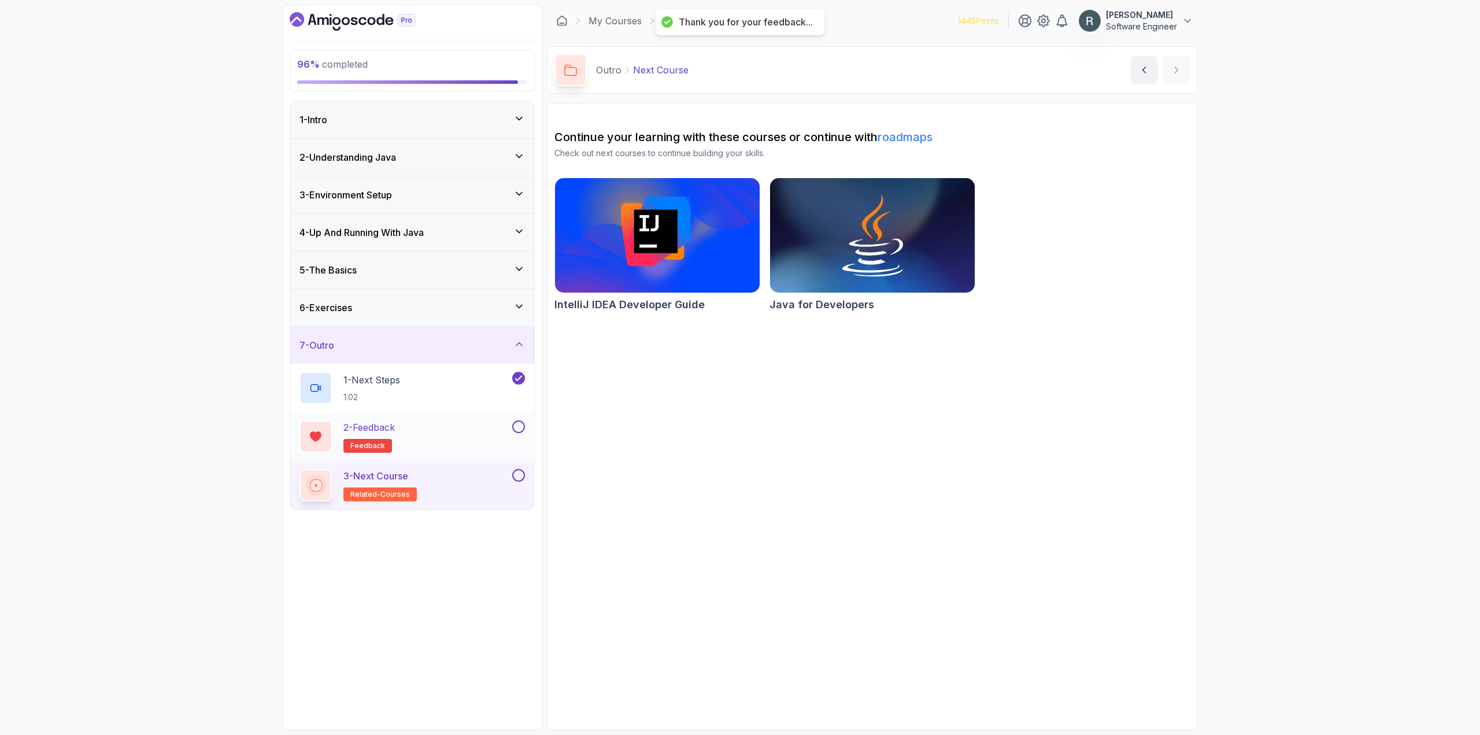
click at [516, 427] on button at bounding box center [518, 426] width 13 height 13
click at [519, 476] on button at bounding box center [518, 475] width 13 height 13
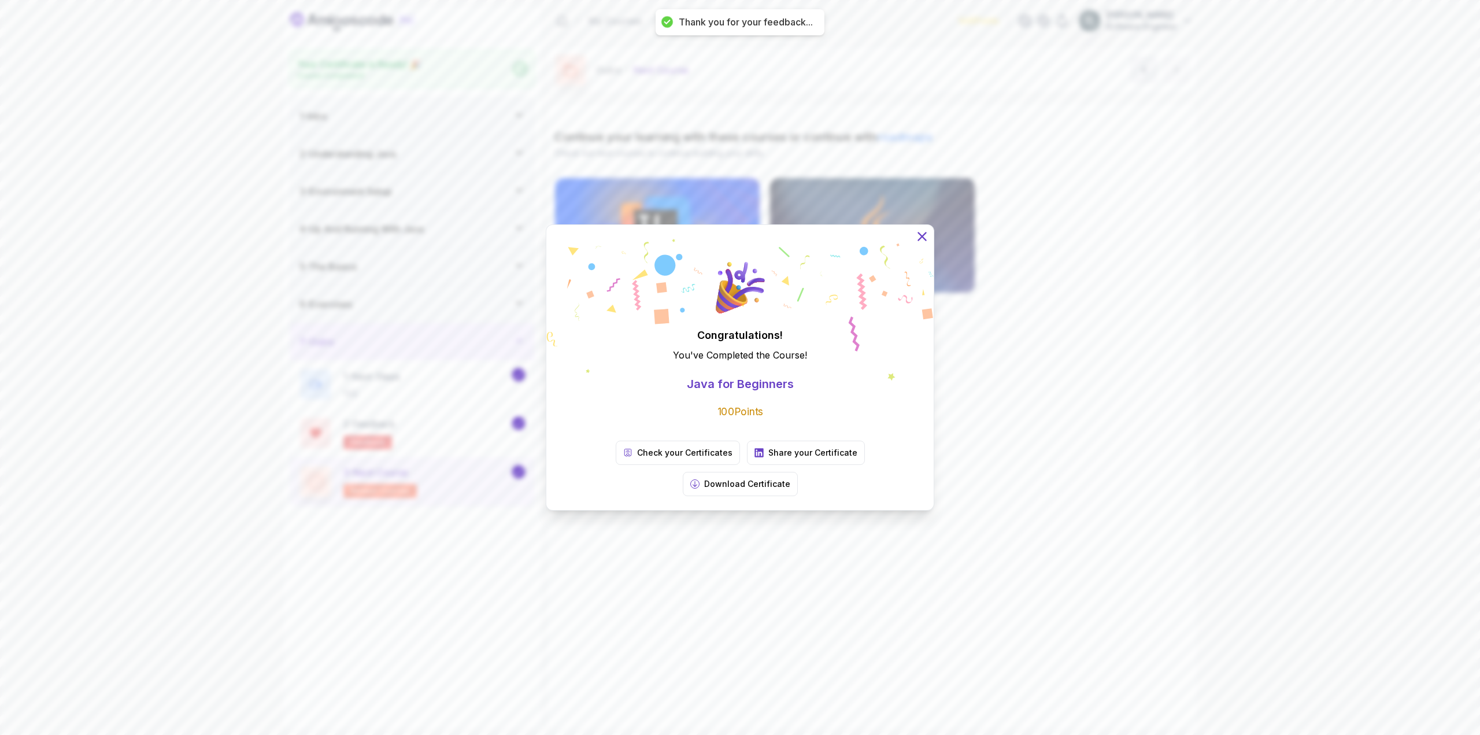
click at [927, 244] on icon at bounding box center [921, 236] width 15 height 15
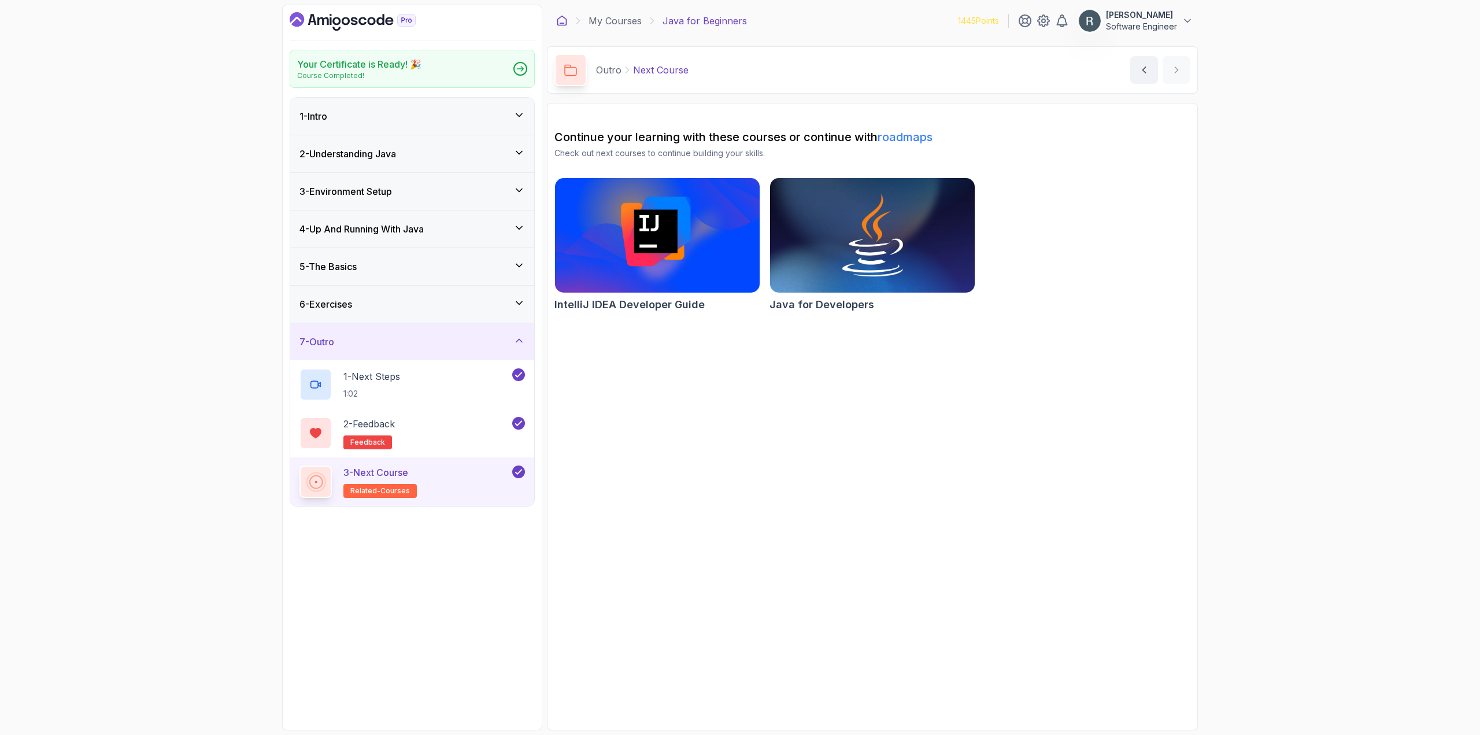
click at [562, 16] on icon at bounding box center [562, 21] width 12 height 12
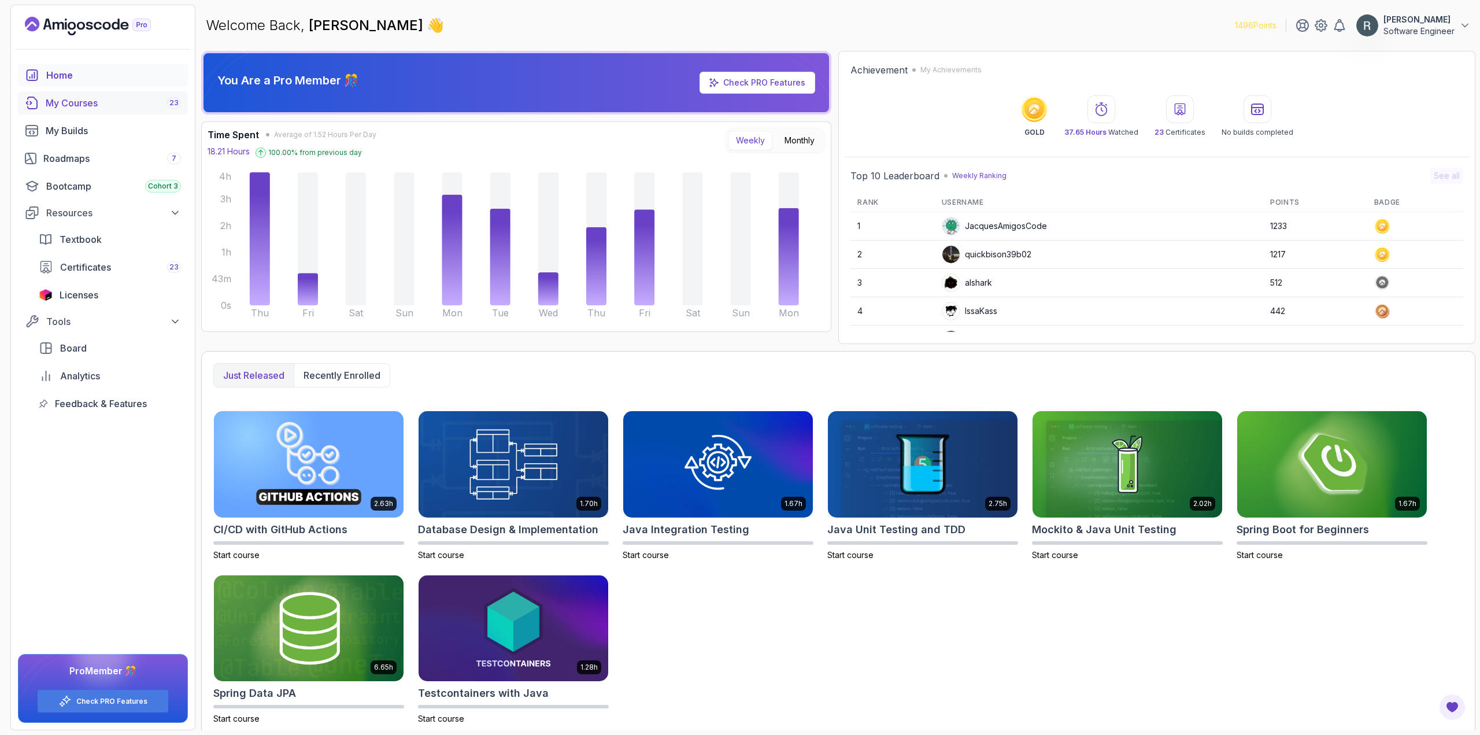
click at [97, 106] on div "My Courses 23" at bounding box center [113, 103] width 135 height 14
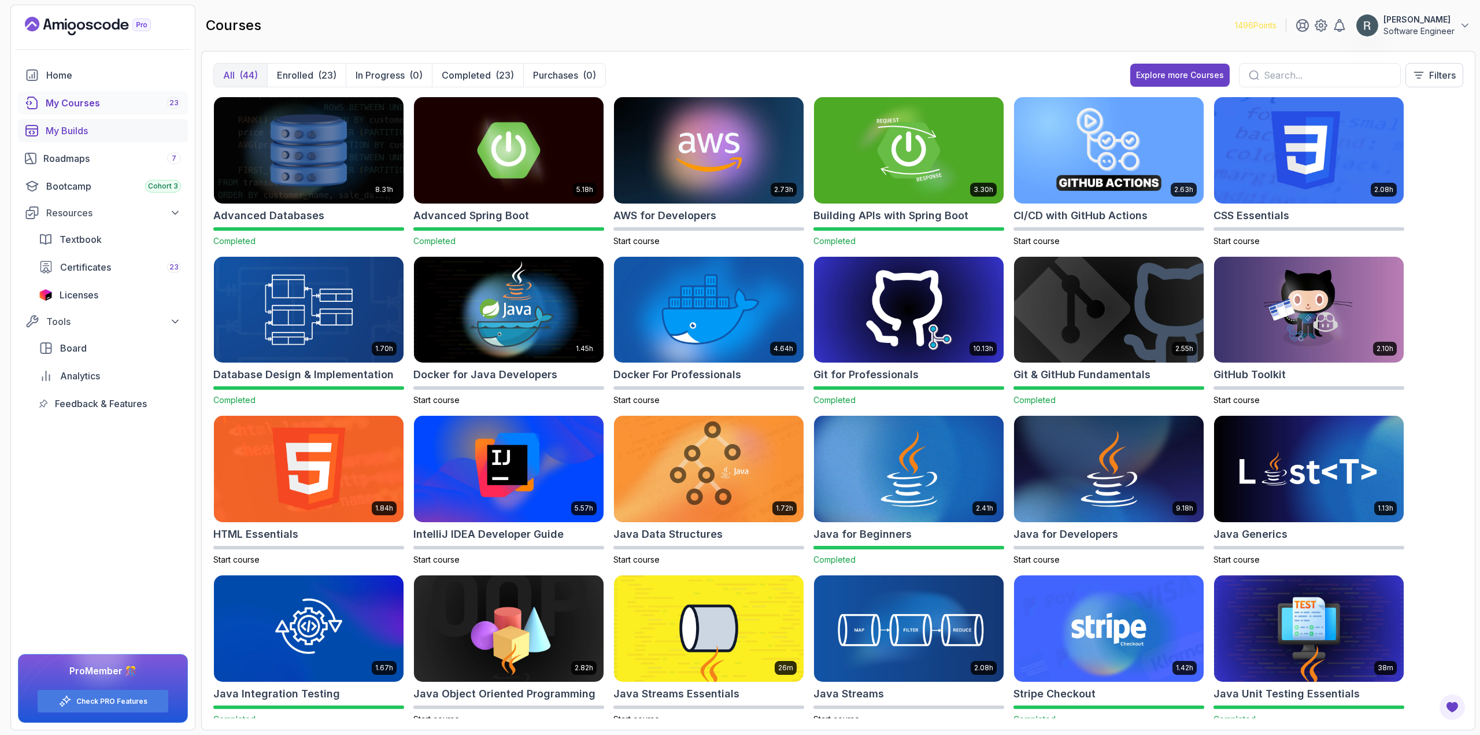
click at [109, 132] on div "My Builds" at bounding box center [113, 131] width 135 height 14
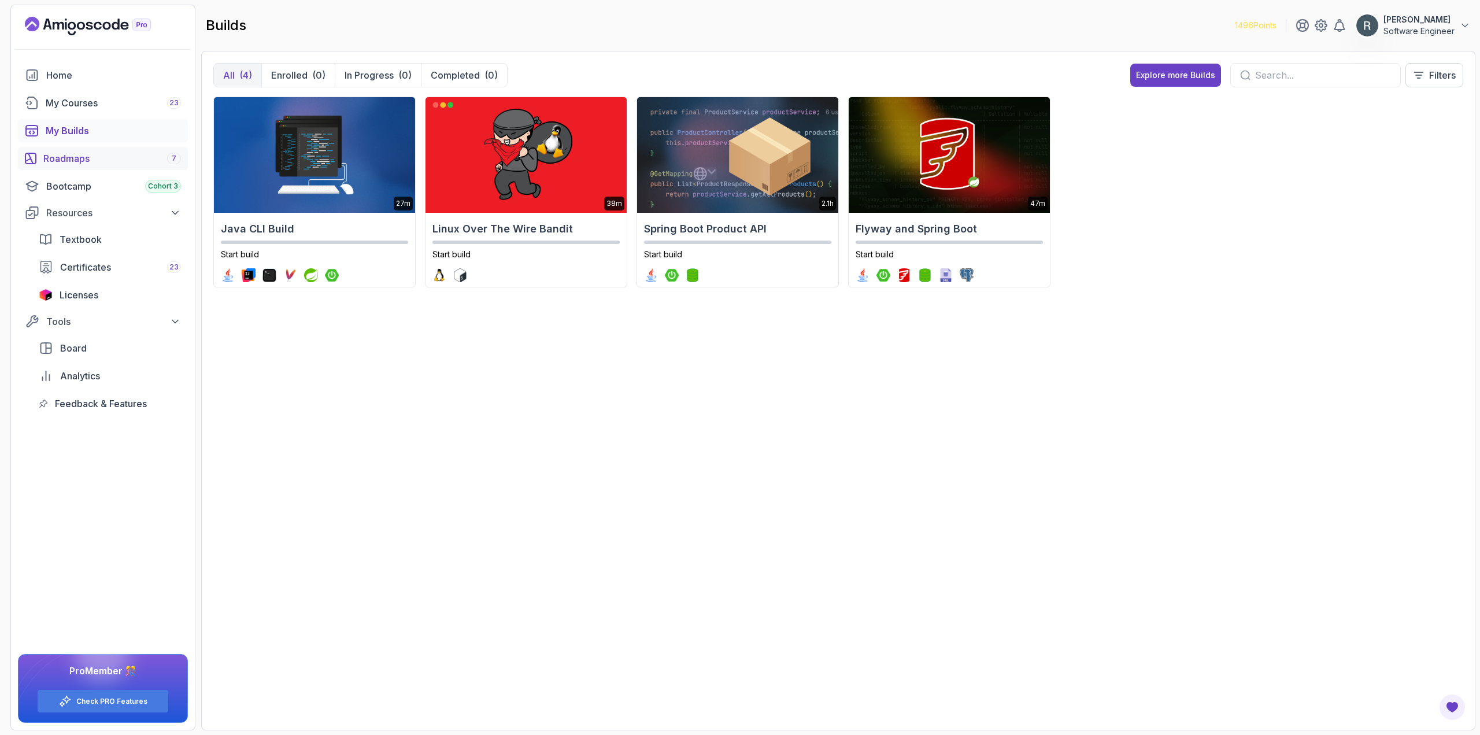
click at [89, 162] on div "Roadmaps 7" at bounding box center [112, 158] width 138 height 14
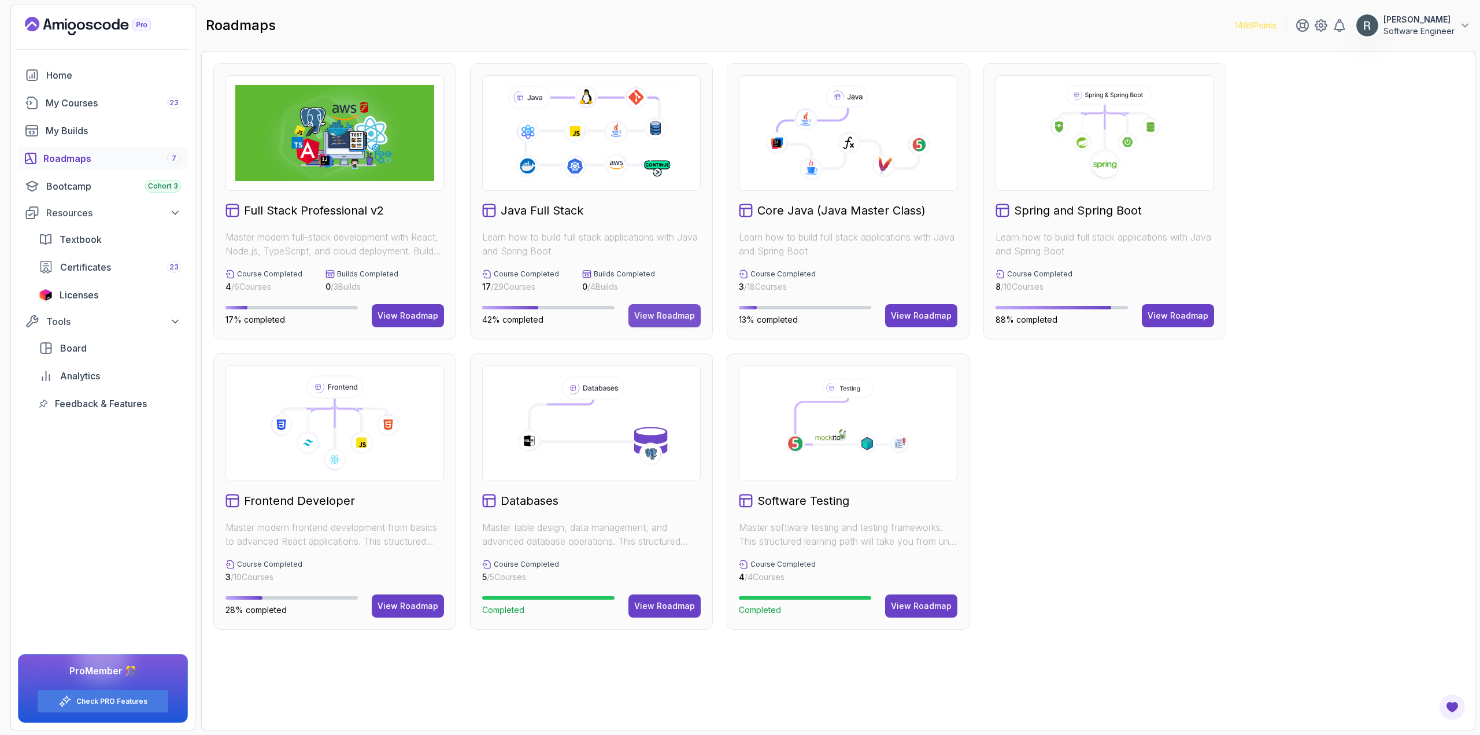
click at [683, 319] on div "View Roadmap" at bounding box center [664, 316] width 61 height 12
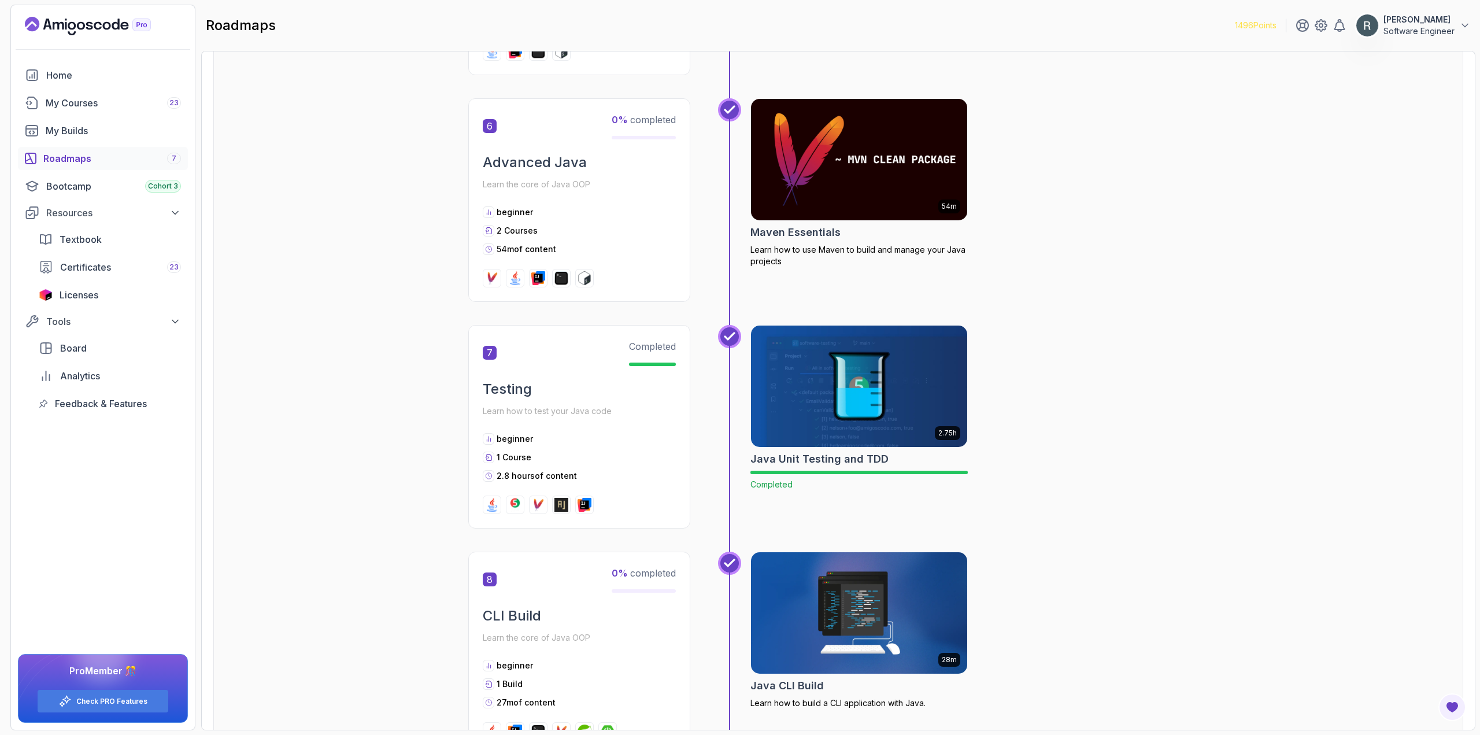
scroll to position [1734, 0]
